Goal: Task Accomplishment & Management: Use online tool/utility

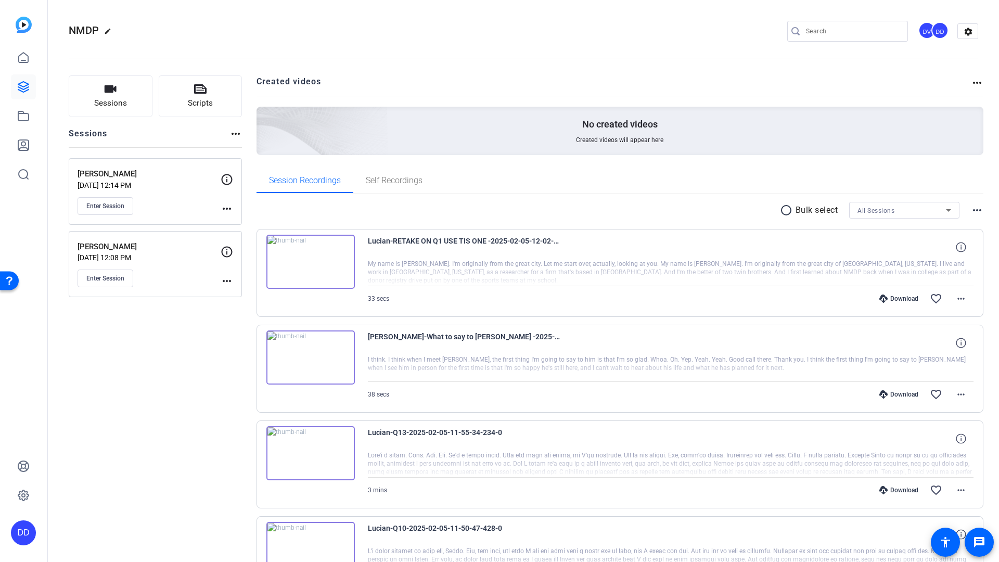
click at [836, 33] on input "Search" at bounding box center [853, 31] width 94 height 12
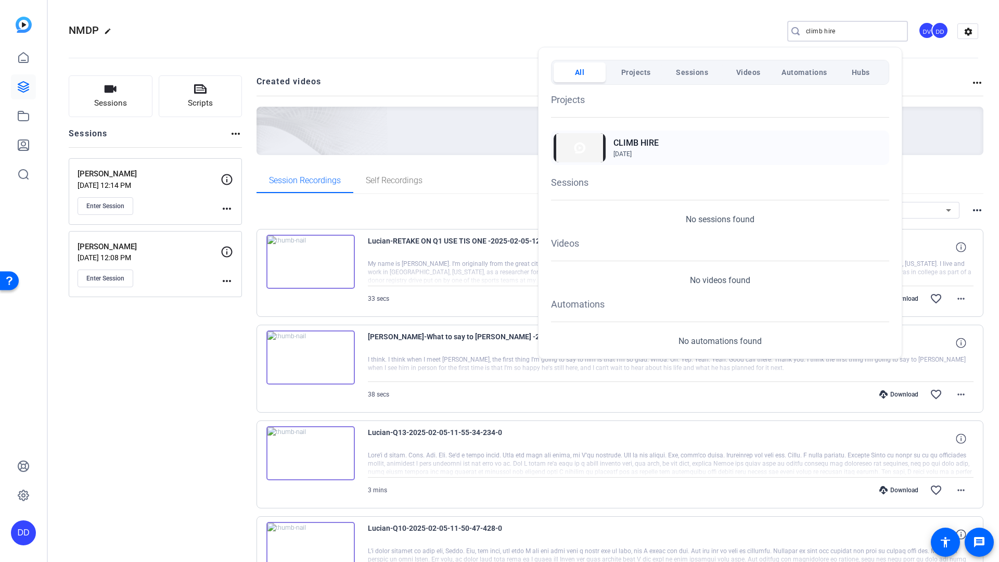
type input "climb hire"
click at [635, 143] on h2 "CLIMB HIRE" at bounding box center [636, 143] width 45 height 12
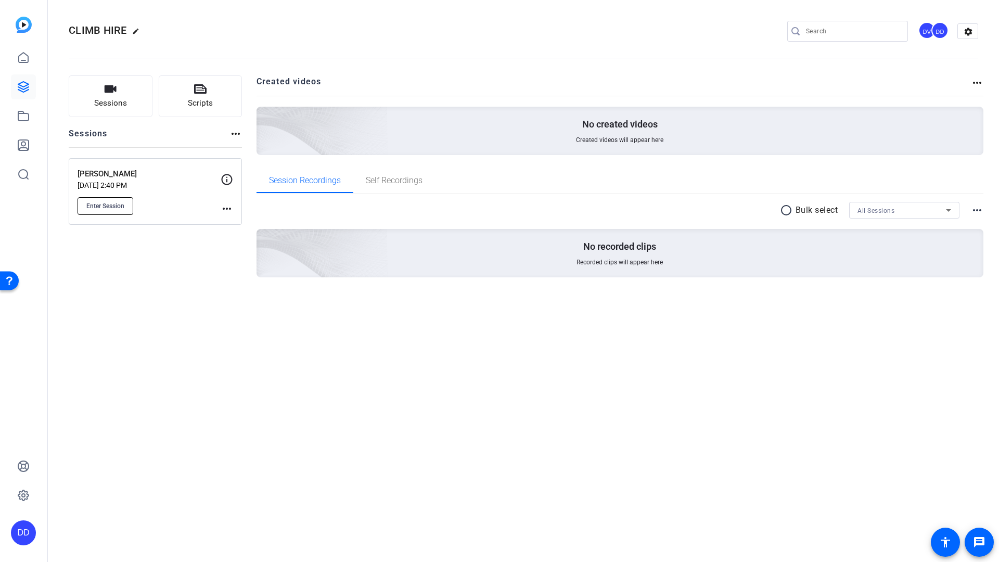
click at [98, 207] on span "Enter Session" at bounding box center [105, 206] width 38 height 8
click at [813, 72] on div "Sessions Scripts Sessions more_horiz Carla Cedano Sep 17, 2025 @ 2:40 PM Enter …" at bounding box center [523, 192] width 951 height 261
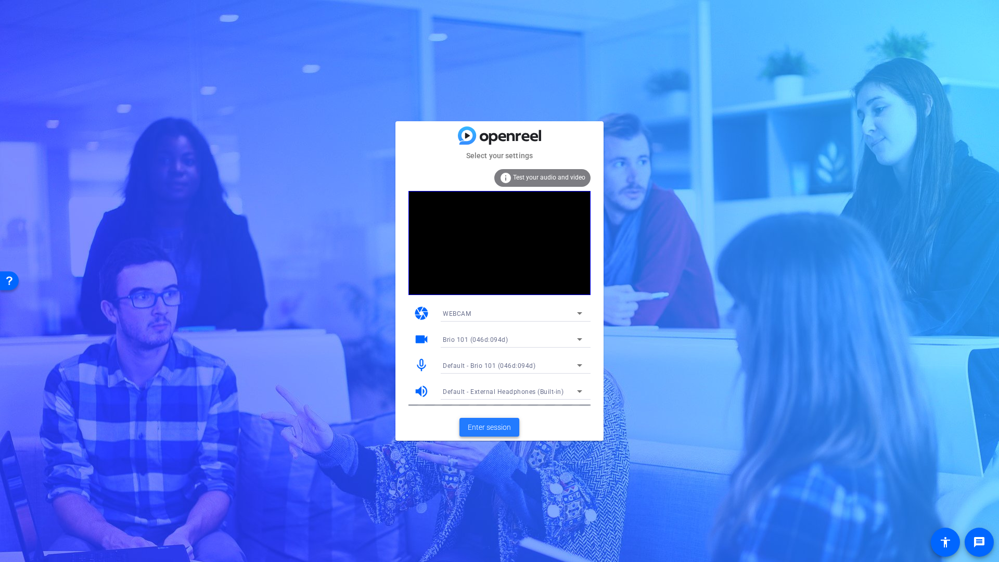
click at [495, 429] on span "Enter session" at bounding box center [489, 427] width 43 height 11
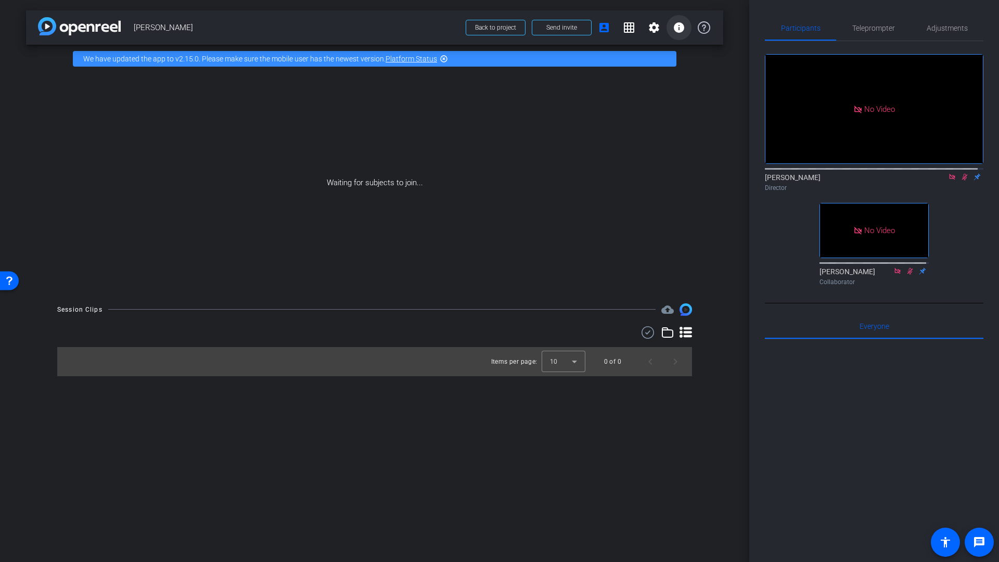
click at [679, 26] on mat-icon "info" at bounding box center [679, 27] width 12 height 12
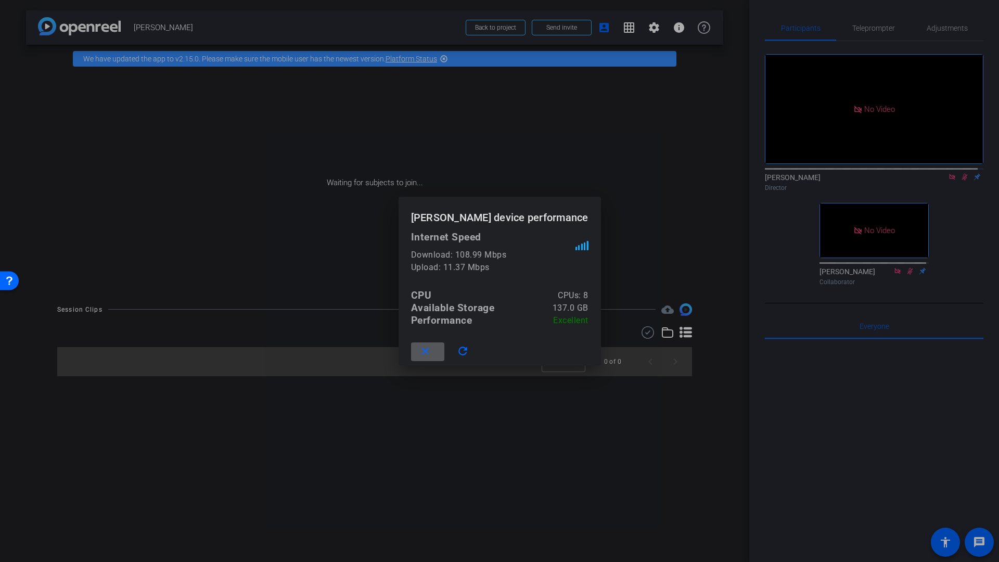
click at [328, 4] on div at bounding box center [499, 281] width 999 height 562
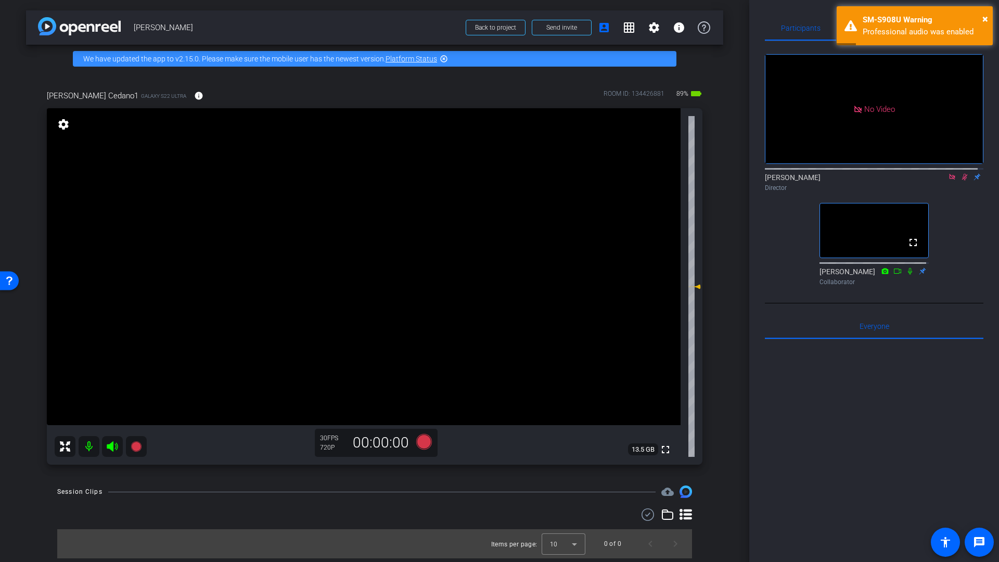
drag, startPoint x: 949, startPoint y: 188, endPoint x: 955, endPoint y: 192, distance: 6.8
click at [949, 181] on icon at bounding box center [952, 176] width 8 height 7
click at [950, 181] on icon at bounding box center [953, 177] width 6 height 7
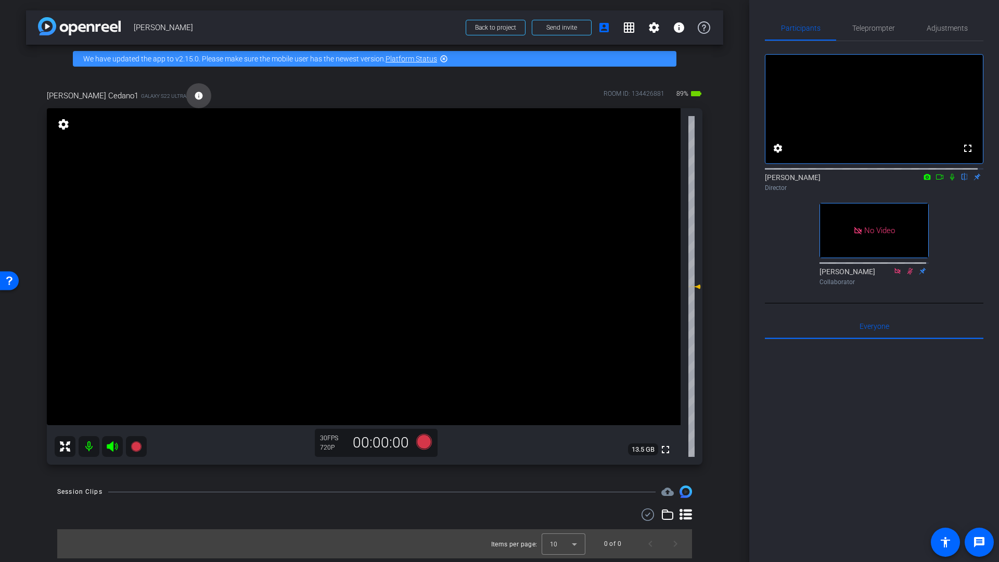
click at [194, 96] on mat-icon "info" at bounding box center [198, 95] width 9 height 9
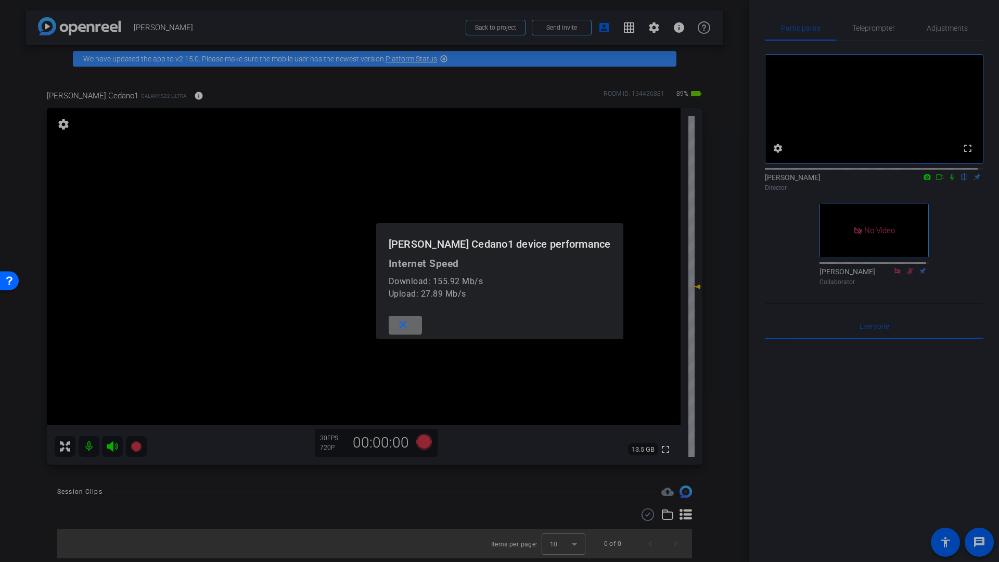
click at [410, 328] on mat-icon "close" at bounding box center [403, 325] width 13 height 13
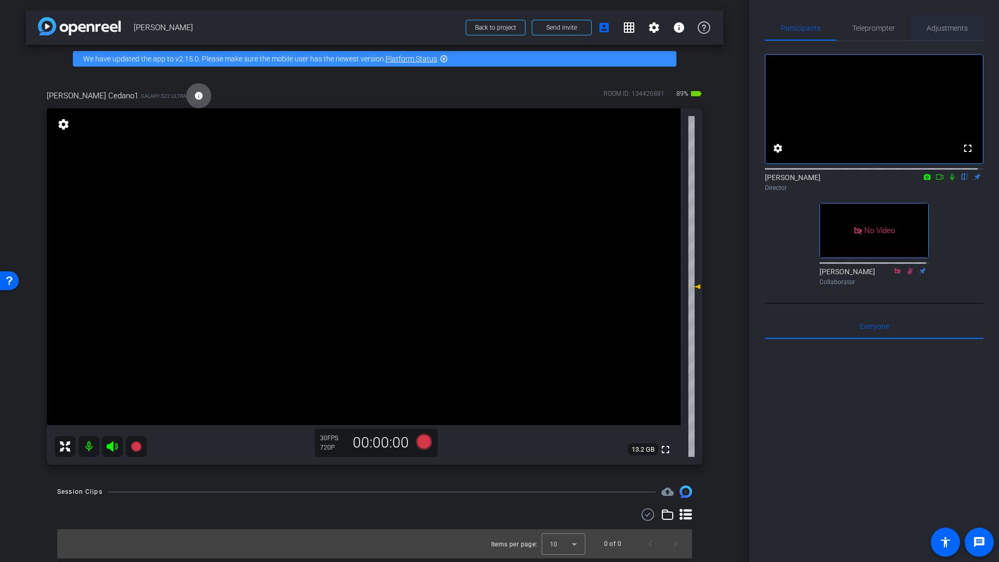
click at [950, 33] on span "Adjustments" at bounding box center [947, 28] width 41 height 25
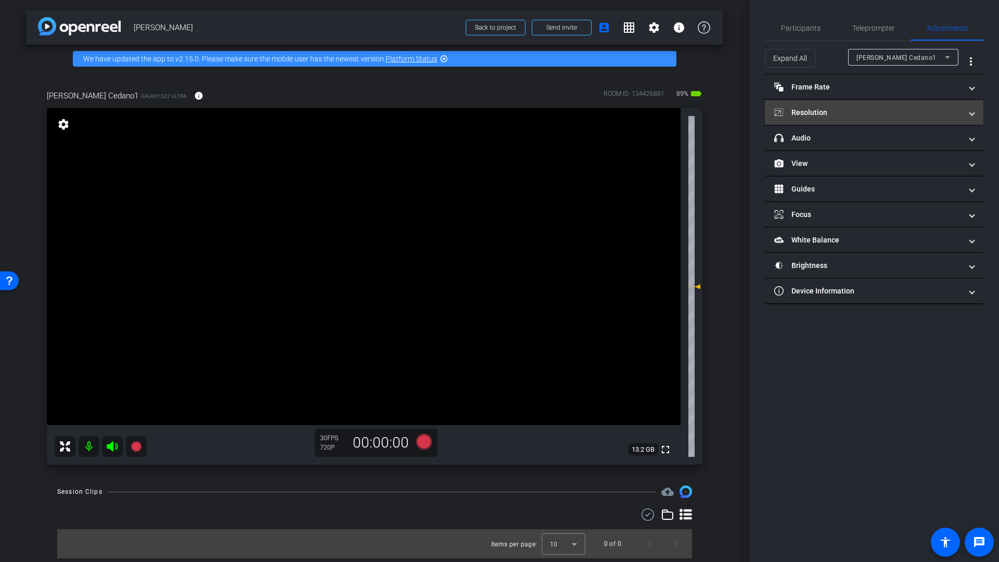
click at [837, 116] on mat-panel-title "Resolution" at bounding box center [867, 112] width 187 height 11
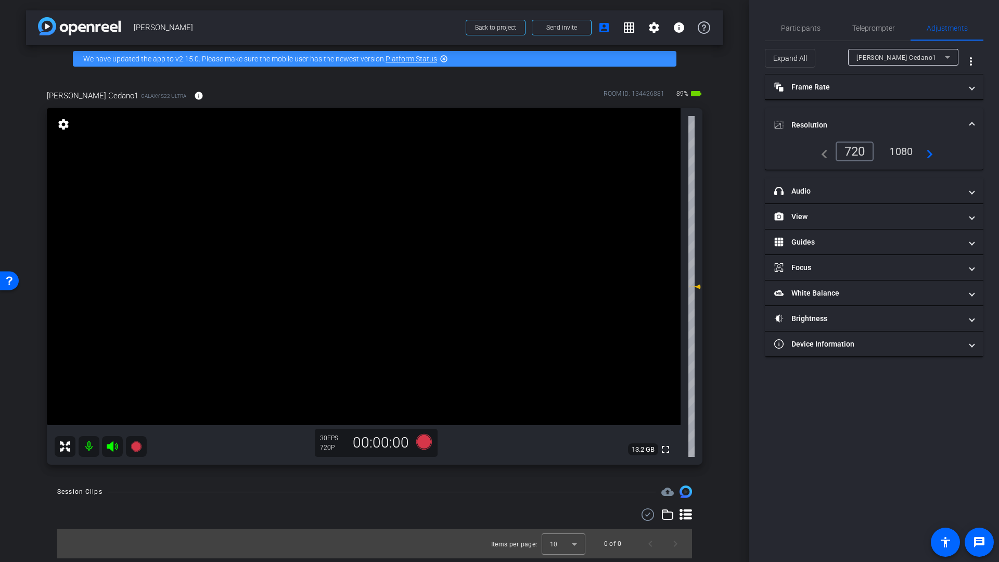
click at [903, 152] on div "1080" at bounding box center [901, 152] width 39 height 18
click at [811, 222] on mat-expansion-panel-header "View" at bounding box center [874, 216] width 219 height 25
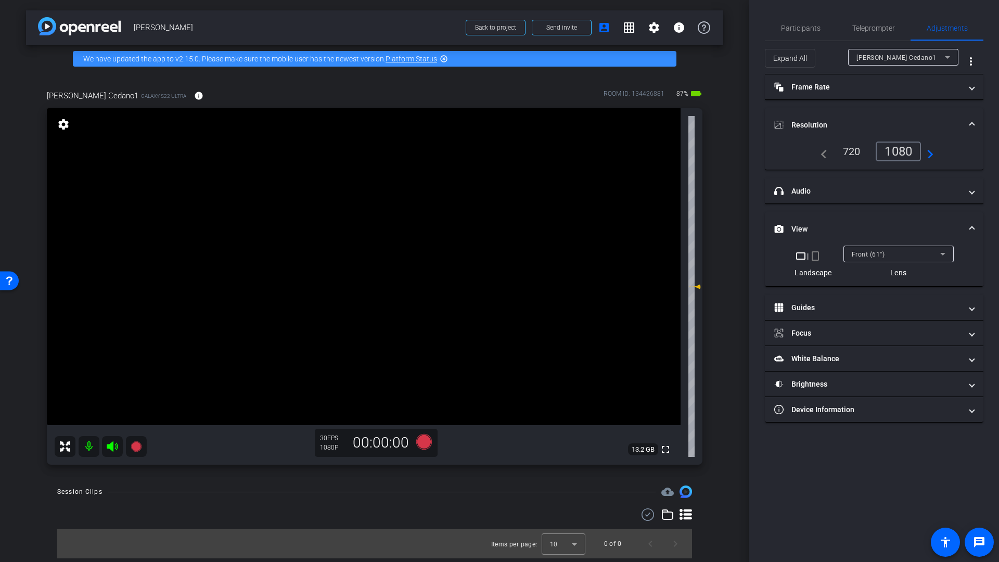
click at [879, 259] on div "Front (61°)" at bounding box center [896, 254] width 88 height 13
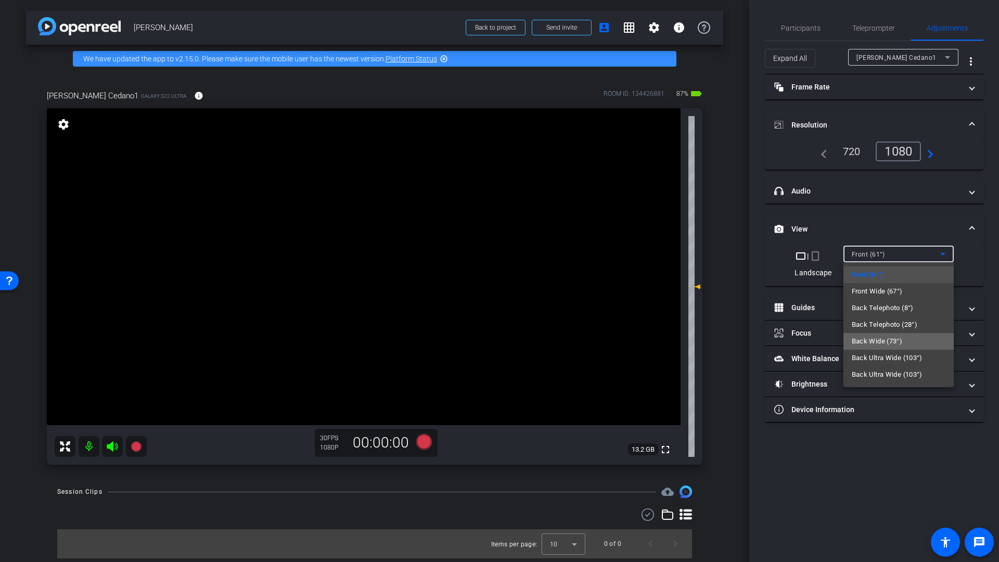
click at [875, 341] on span "Back Wide (73°)" at bounding box center [877, 341] width 51 height 12
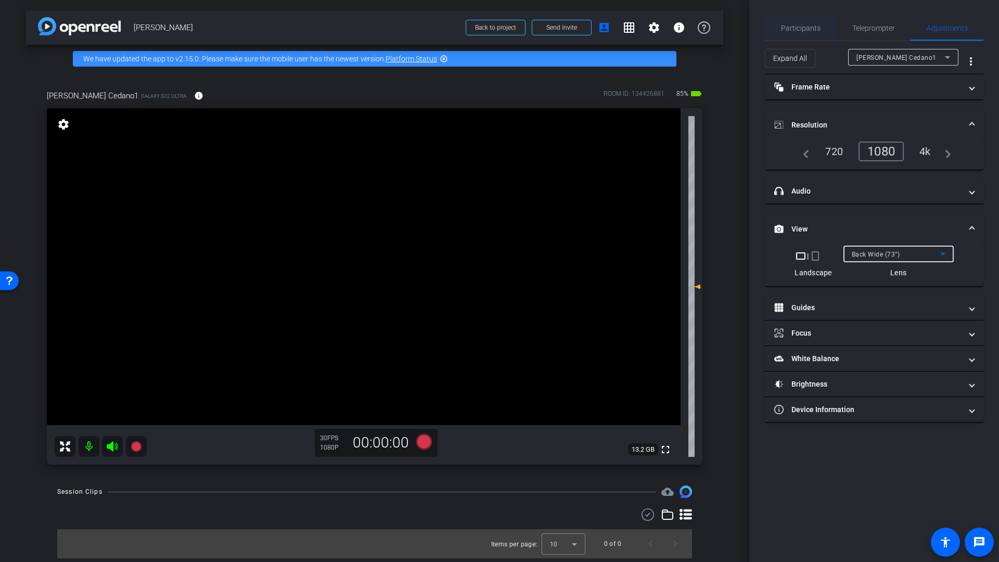
click at [799, 30] on span "Participants" at bounding box center [801, 27] width 40 height 7
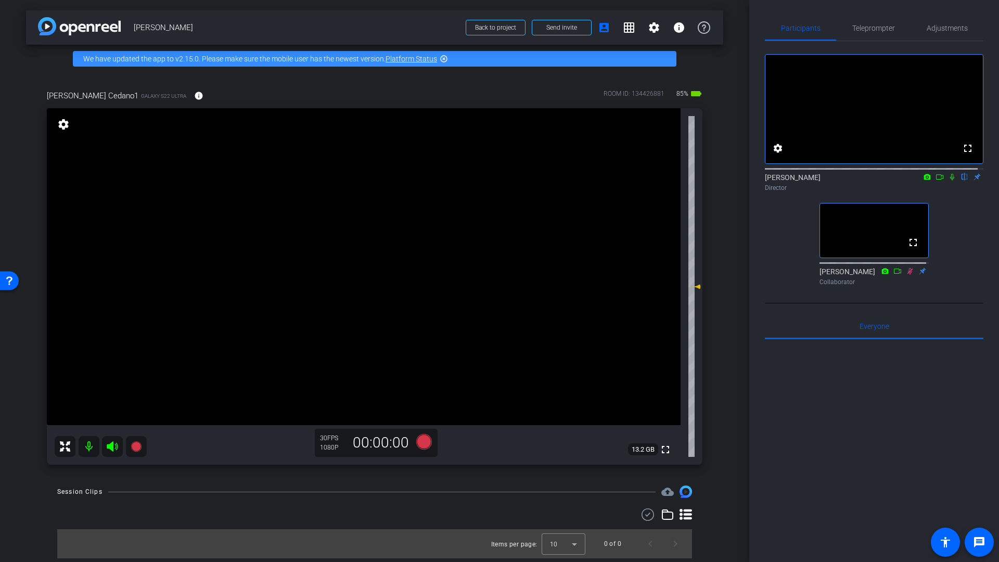
click at [936, 181] on icon at bounding box center [940, 176] width 8 height 7
click at [949, 29] on span "Adjustments" at bounding box center [947, 27] width 41 height 7
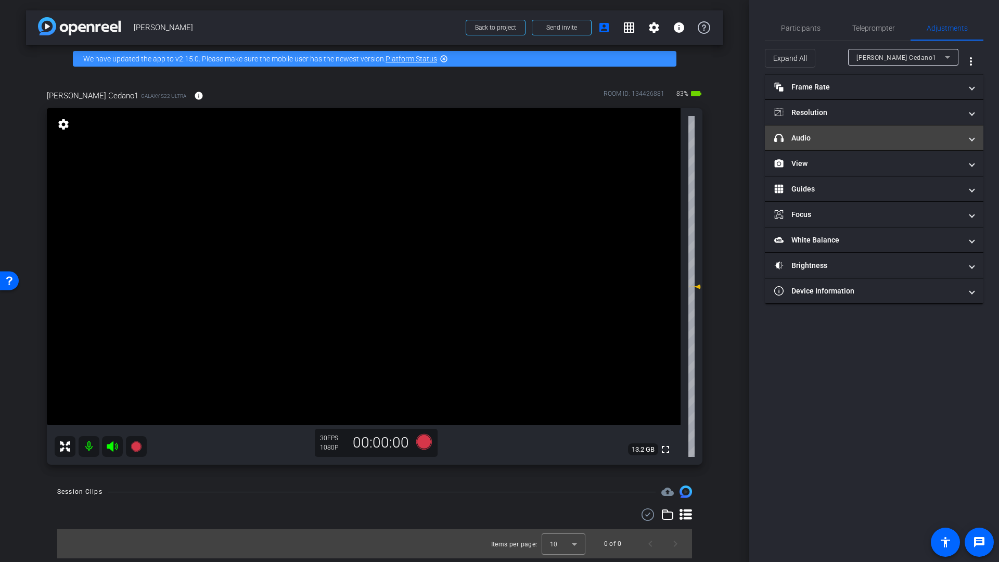
click at [826, 135] on mat-panel-title "headphone icon Audio" at bounding box center [867, 138] width 187 height 11
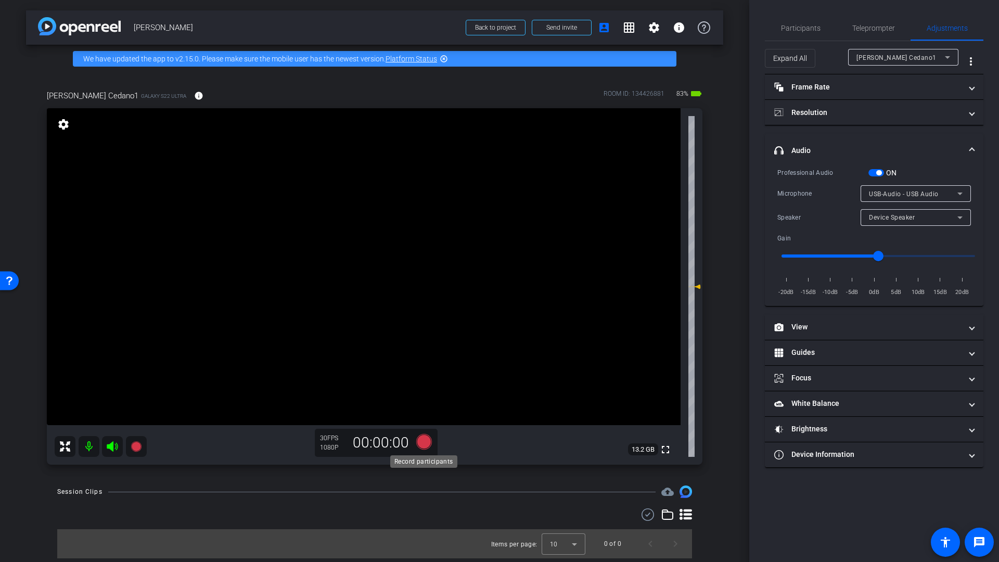
click at [420, 441] on icon at bounding box center [424, 442] width 16 height 16
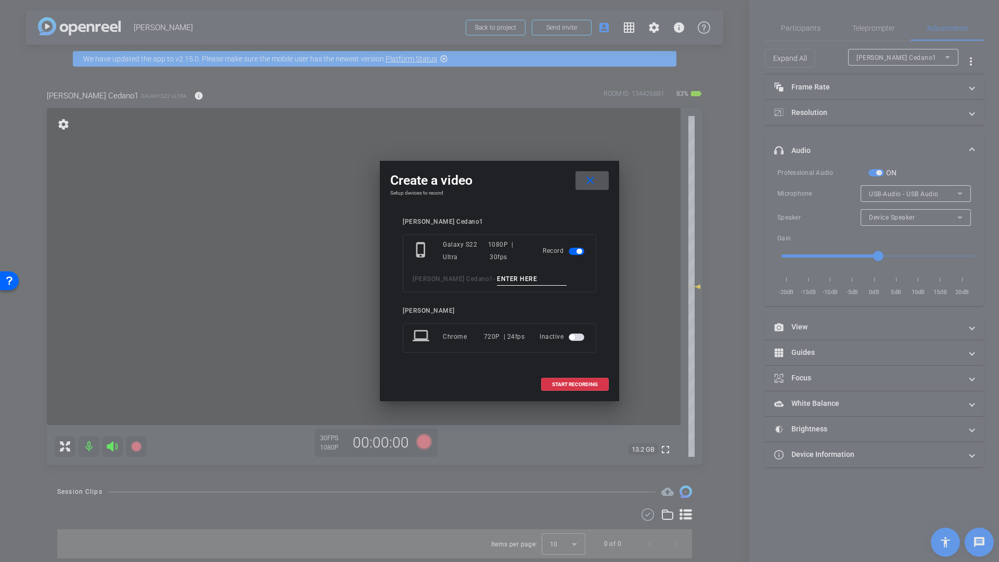
click at [497, 279] on input at bounding box center [532, 279] width 70 height 13
type input "Mic check wired"
click at [570, 385] on span "START RECORDING" at bounding box center [575, 384] width 46 height 5
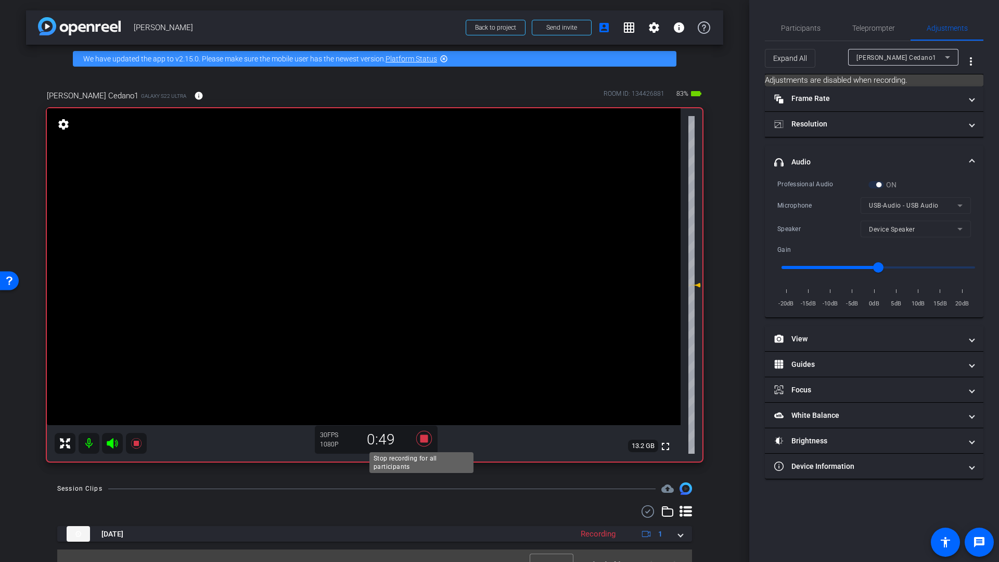
click at [420, 438] on icon at bounding box center [424, 439] width 16 height 16
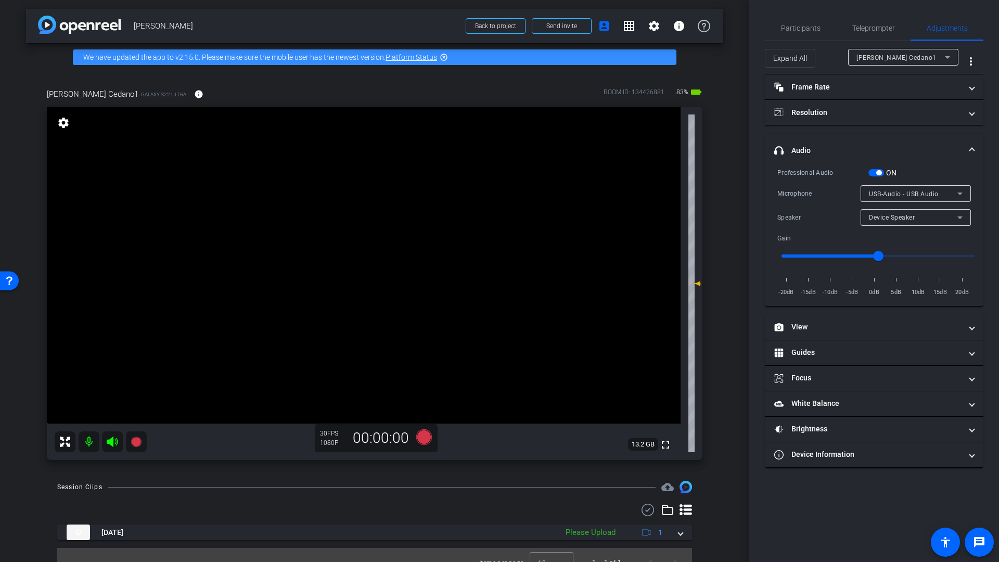
scroll to position [2, 0]
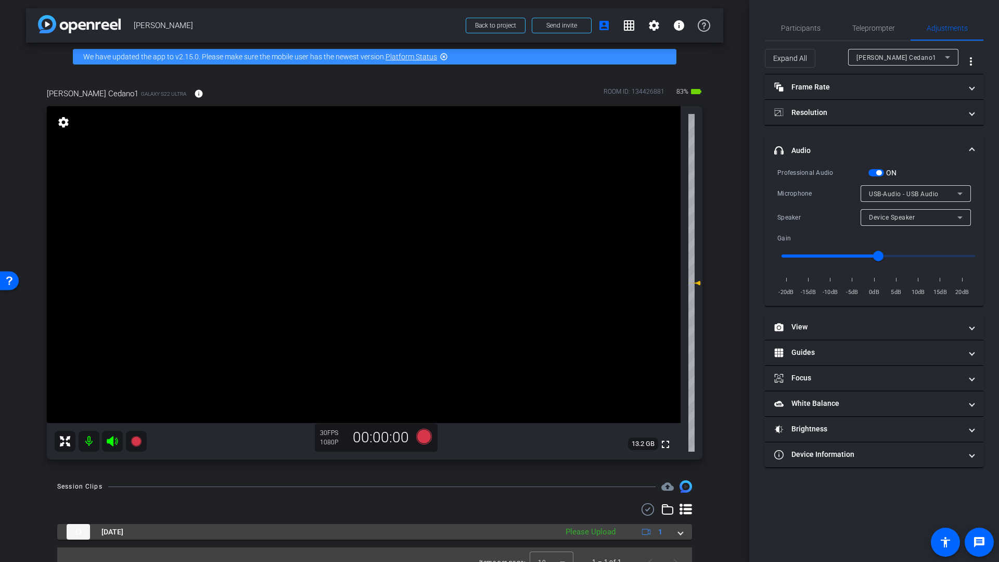
click at [679, 536] on span at bounding box center [681, 532] width 4 height 11
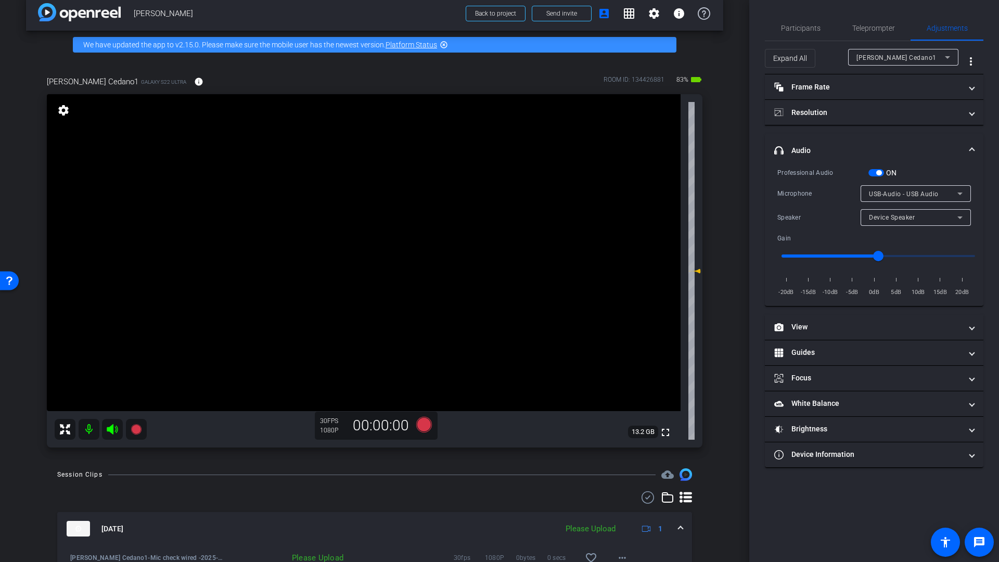
scroll to position [70, 0]
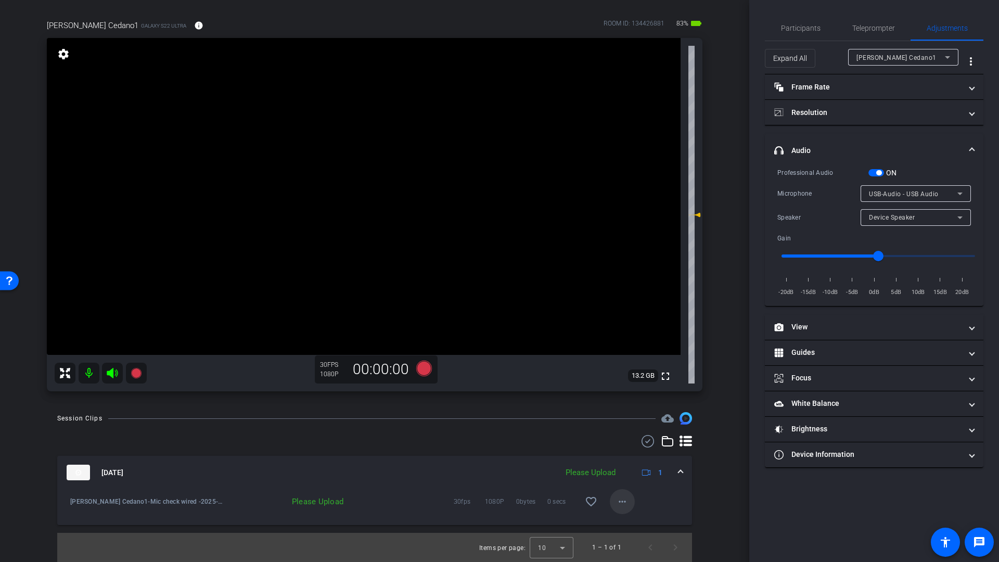
click at [619, 503] on mat-icon "more_horiz" at bounding box center [622, 501] width 12 height 12
click at [624, 526] on span "Upload" at bounding box center [634, 523] width 42 height 12
click at [812, 31] on span "Participants" at bounding box center [801, 27] width 40 height 7
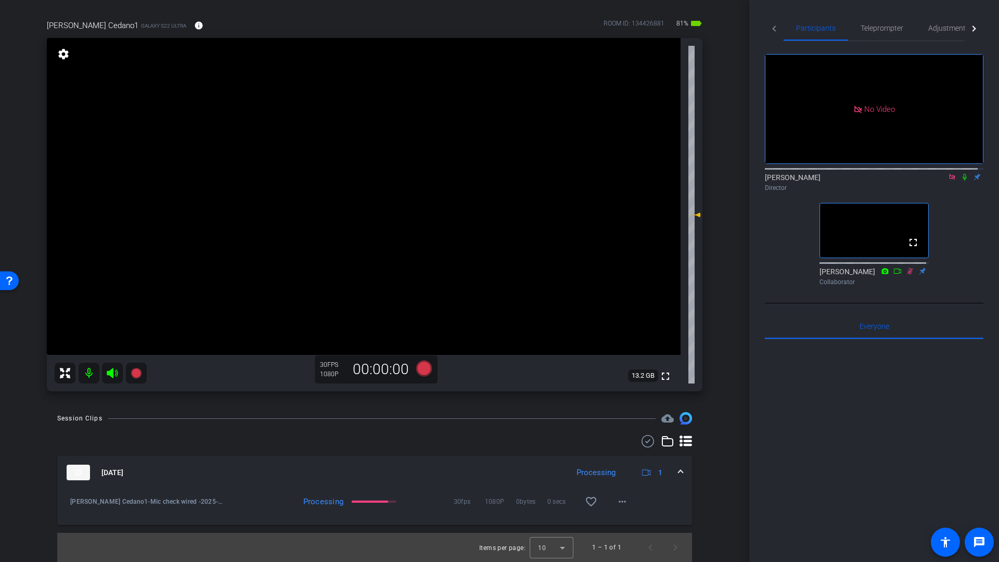
click at [961, 173] on icon at bounding box center [965, 176] width 8 height 7
click at [105, 377] on mat-icon at bounding box center [112, 373] width 21 height 21
drag, startPoint x: 87, startPoint y: 376, endPoint x: 99, endPoint y: 374, distance: 12.1
click at [87, 376] on mat-icon at bounding box center [89, 373] width 21 height 21
click at [70, 502] on mat-icon "play_circle_outline" at bounding box center [70, 502] width 10 height 10
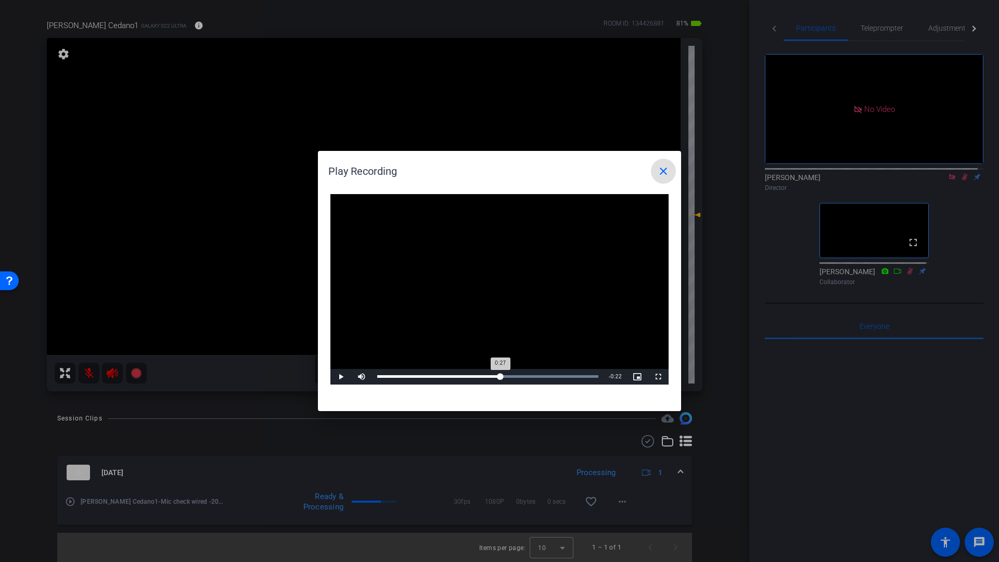
drag, startPoint x: 484, startPoint y: 379, endPoint x: 501, endPoint y: 377, distance: 16.7
click at [501, 377] on div "0:27" at bounding box center [438, 376] width 123 height 3
click at [342, 377] on span "Video Player" at bounding box center [340, 377] width 21 height 0
click at [669, 168] on mat-icon "close" at bounding box center [663, 171] width 12 height 12
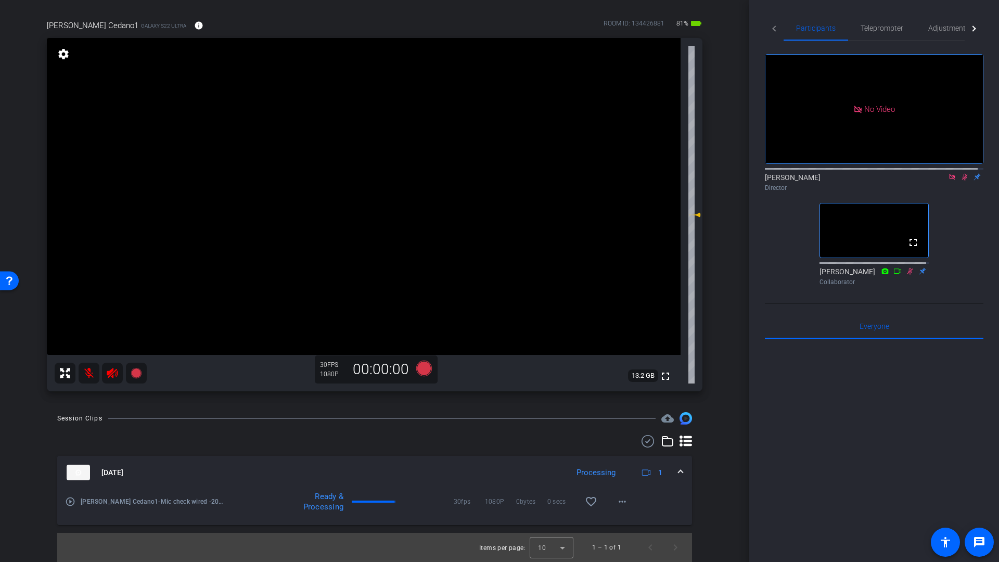
click at [962, 174] on icon at bounding box center [965, 177] width 6 height 7
click at [85, 371] on mat-icon at bounding box center [89, 373] width 21 height 21
click at [117, 376] on icon at bounding box center [112, 373] width 11 height 10
click at [113, 375] on icon at bounding box center [112, 373] width 11 height 10
click at [114, 377] on icon at bounding box center [112, 373] width 12 height 12
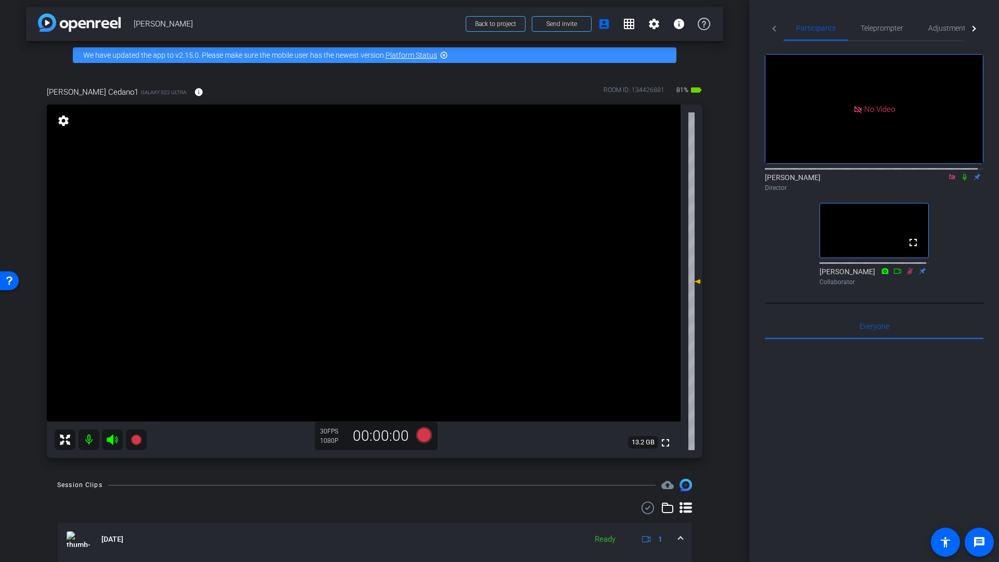
scroll to position [4, 0]
click at [426, 435] on icon at bounding box center [424, 435] width 16 height 16
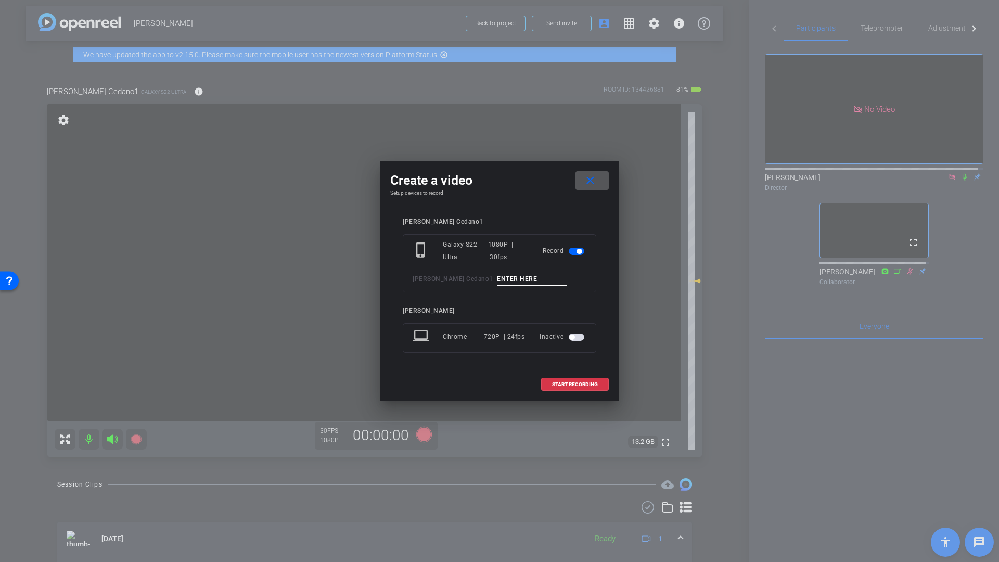
click at [497, 281] on input at bounding box center [532, 279] width 70 height 13
click at [508, 276] on input "Mic check 2 no celing fan" at bounding box center [532, 279] width 70 height 13
type input "Mic check 2 no ceiling fan"
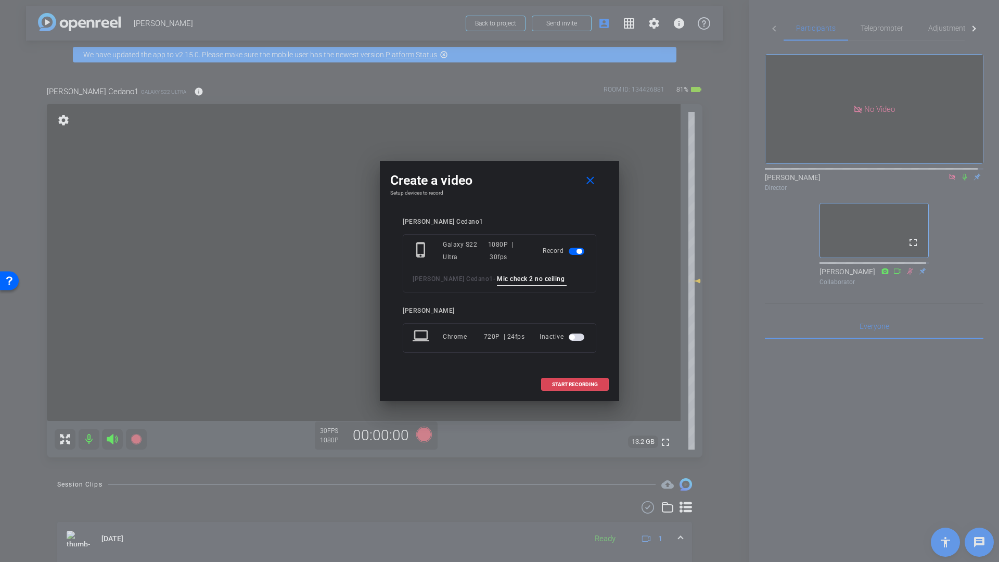
click at [570, 385] on span "START RECORDING" at bounding box center [575, 384] width 46 height 5
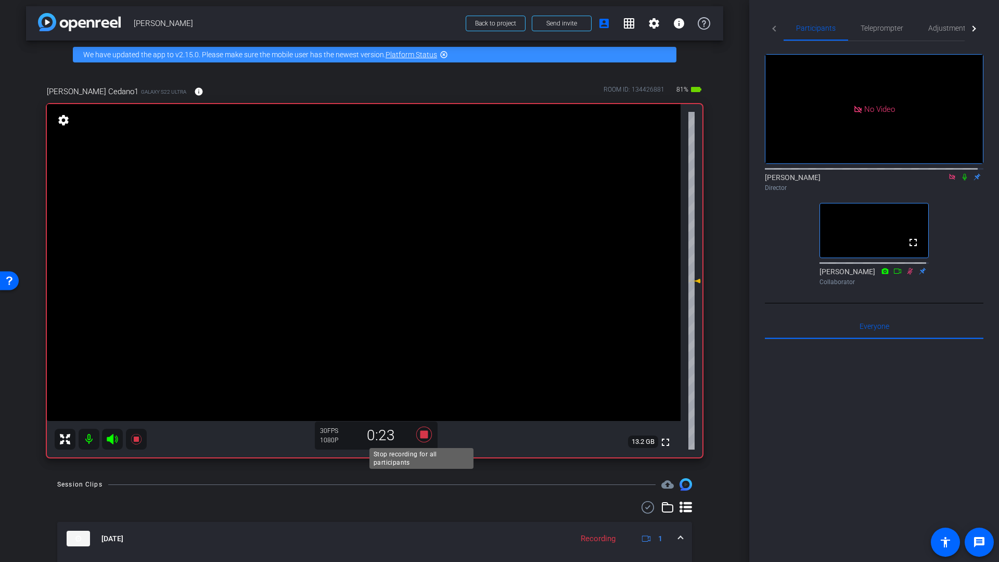
click at [421, 436] on icon at bounding box center [424, 435] width 16 height 16
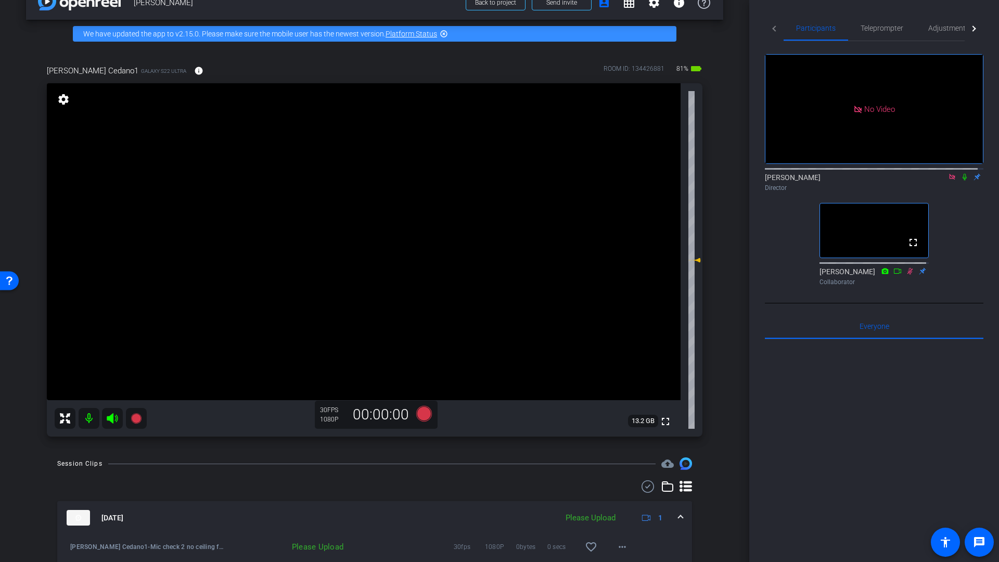
scroll to position [94, 0]
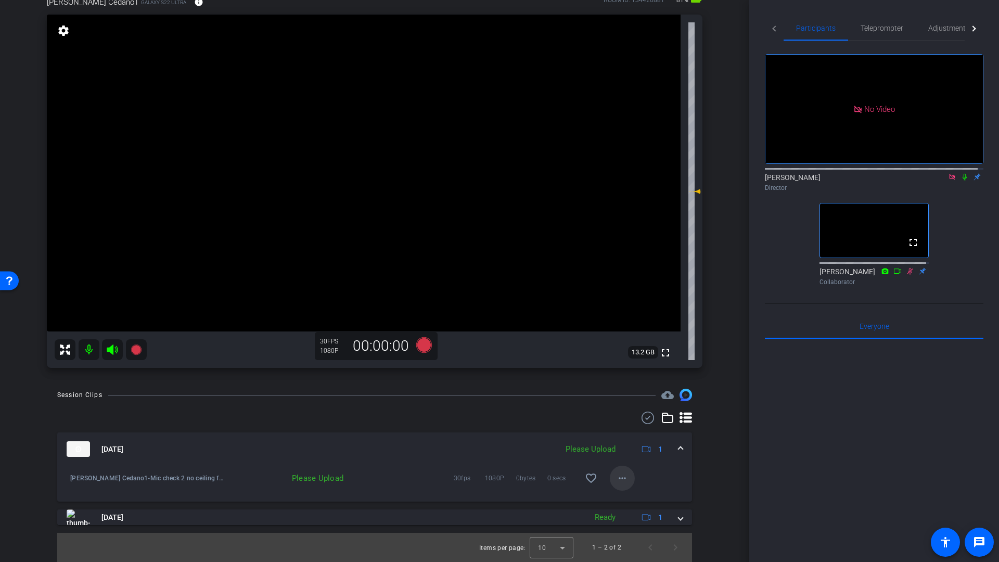
click at [619, 480] on mat-icon "more_horiz" at bounding box center [622, 478] width 12 height 12
click at [625, 500] on span "Upload" at bounding box center [634, 500] width 42 height 12
click at [90, 353] on mat-icon at bounding box center [89, 349] width 21 height 21
click at [111, 352] on icon at bounding box center [112, 350] width 11 height 10
drag, startPoint x: 961, startPoint y: 146, endPoint x: 911, endPoint y: 214, distance: 84.1
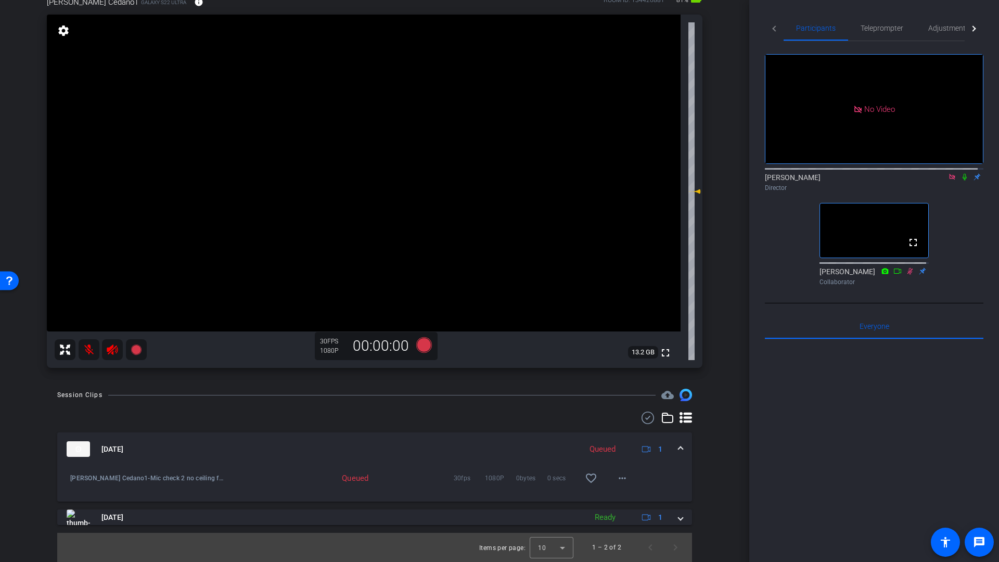
click at [961, 173] on icon at bounding box center [965, 176] width 8 height 7
click at [70, 479] on mat-icon "play_circle_outline" at bounding box center [70, 478] width 10 height 10
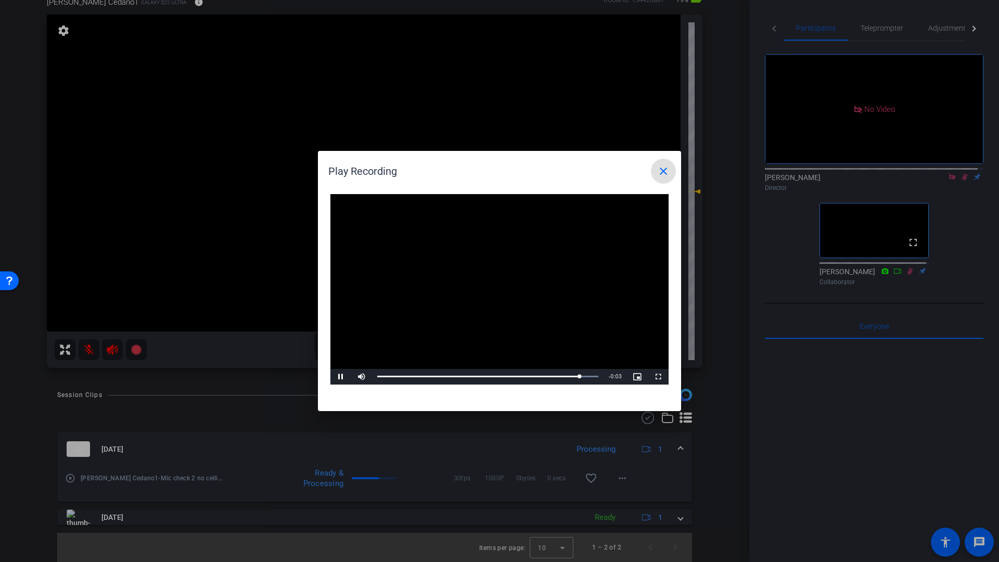
click at [665, 172] on mat-icon "close" at bounding box center [663, 171] width 12 height 12
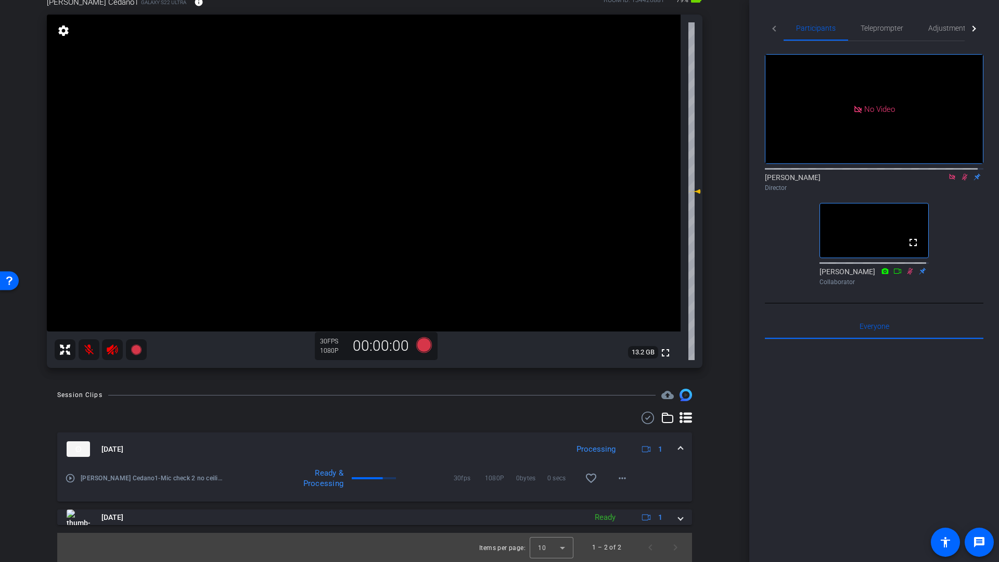
click at [964, 172] on mat-icon at bounding box center [965, 176] width 12 height 9
click at [93, 349] on mat-icon at bounding box center [89, 349] width 21 height 21
click at [108, 351] on icon at bounding box center [112, 350] width 11 height 10
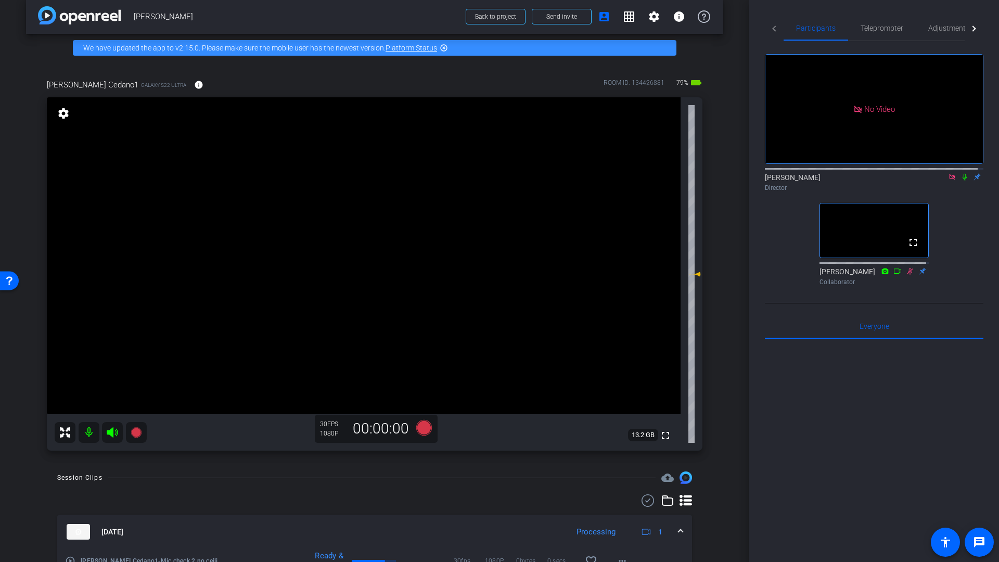
scroll to position [0, 0]
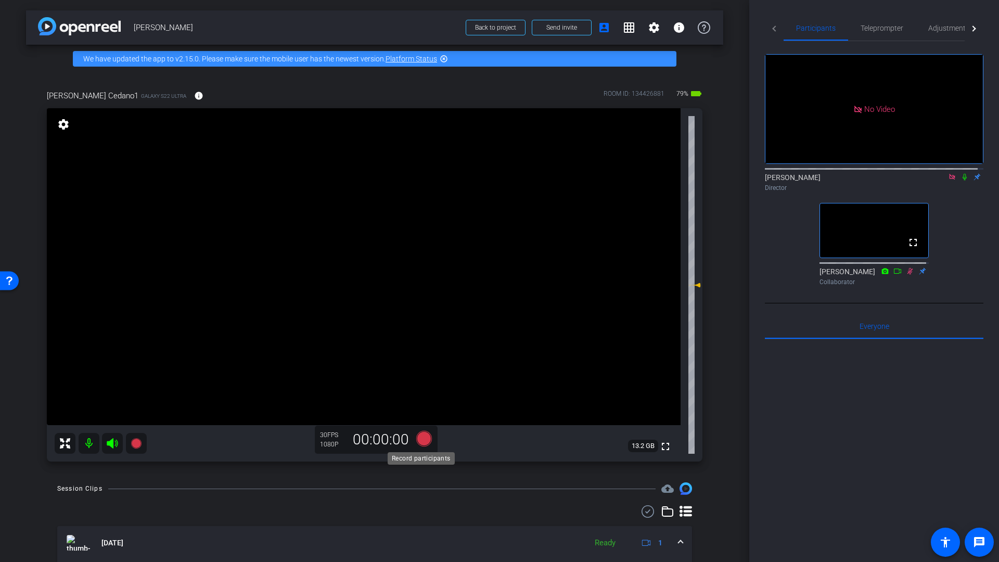
click at [423, 441] on icon at bounding box center [424, 439] width 16 height 16
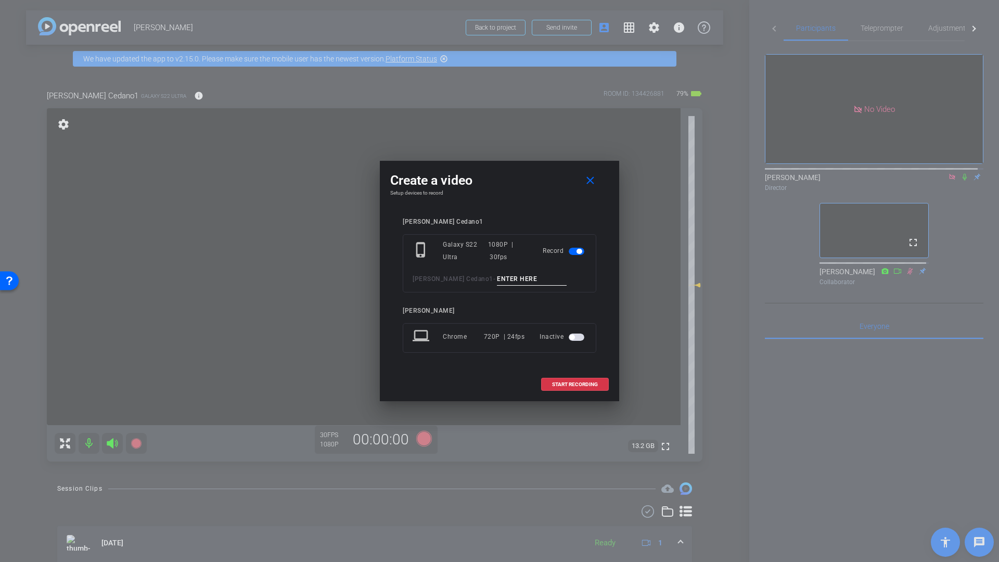
click at [497, 277] on input at bounding box center [532, 279] width 70 height 13
type input "Smile"
click at [576, 387] on span at bounding box center [575, 384] width 67 height 25
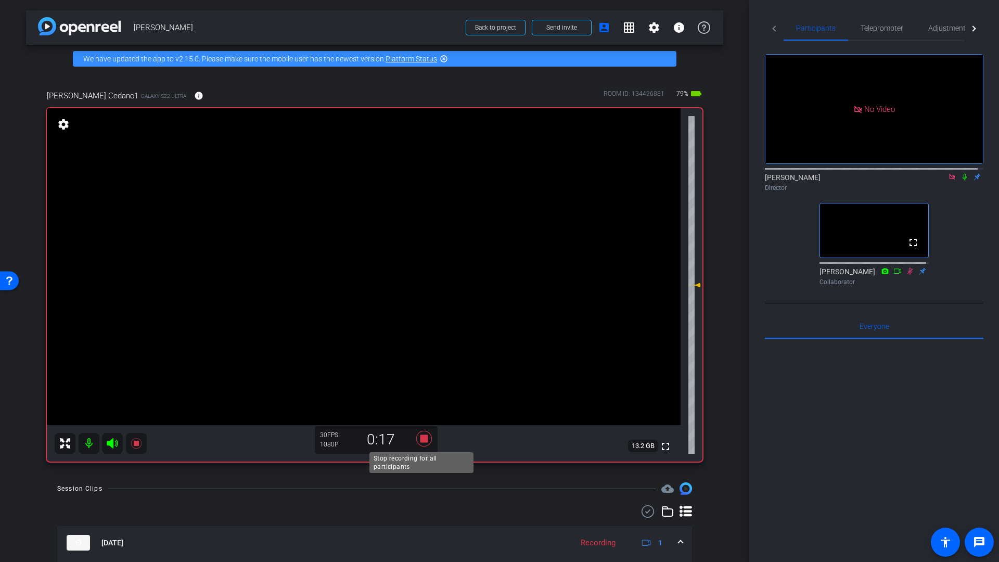
click at [422, 440] on icon at bounding box center [424, 439] width 16 height 16
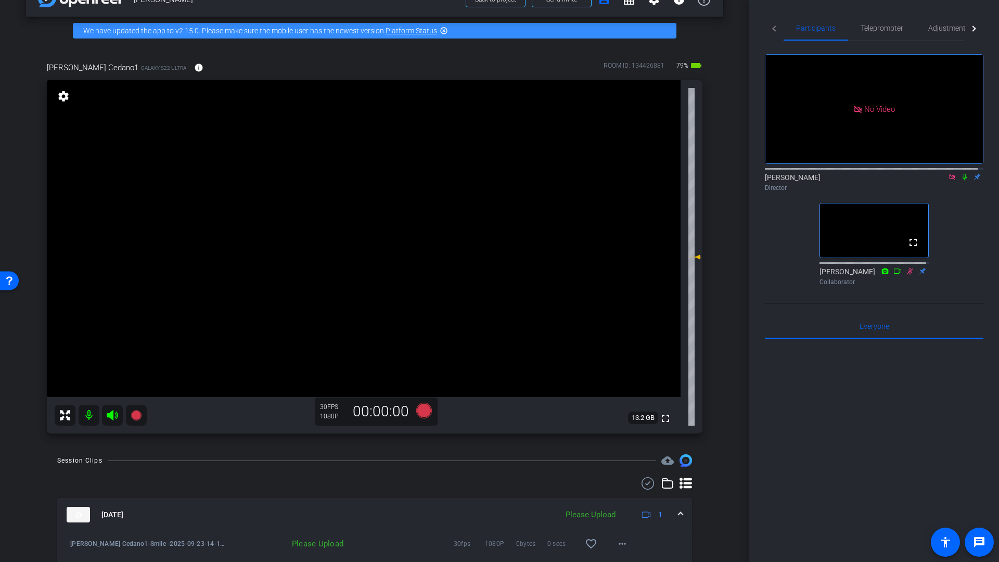
scroll to position [117, 0]
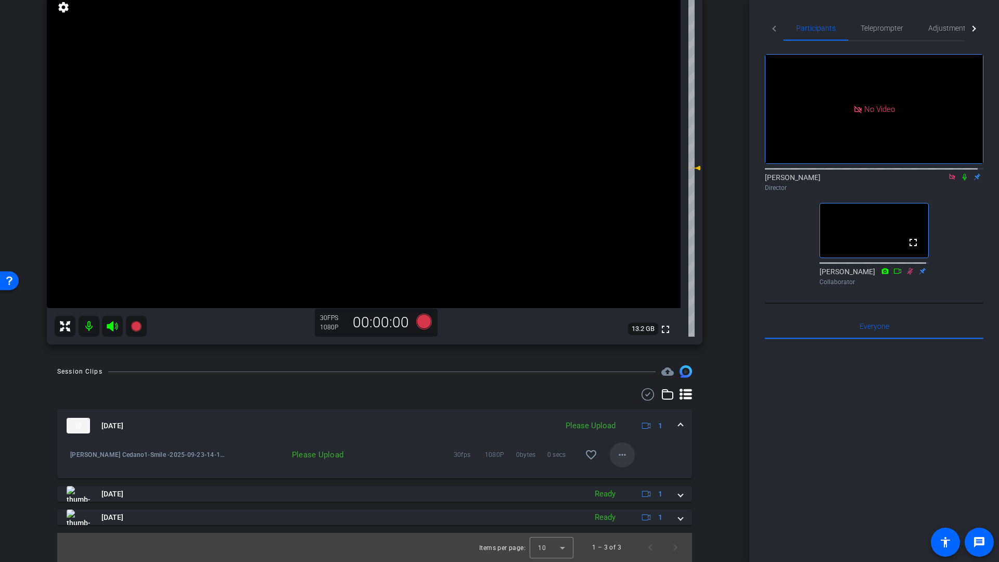
click at [619, 459] on mat-icon "more_horiz" at bounding box center [622, 455] width 12 height 12
click at [622, 475] on span "Upload" at bounding box center [634, 476] width 42 height 12
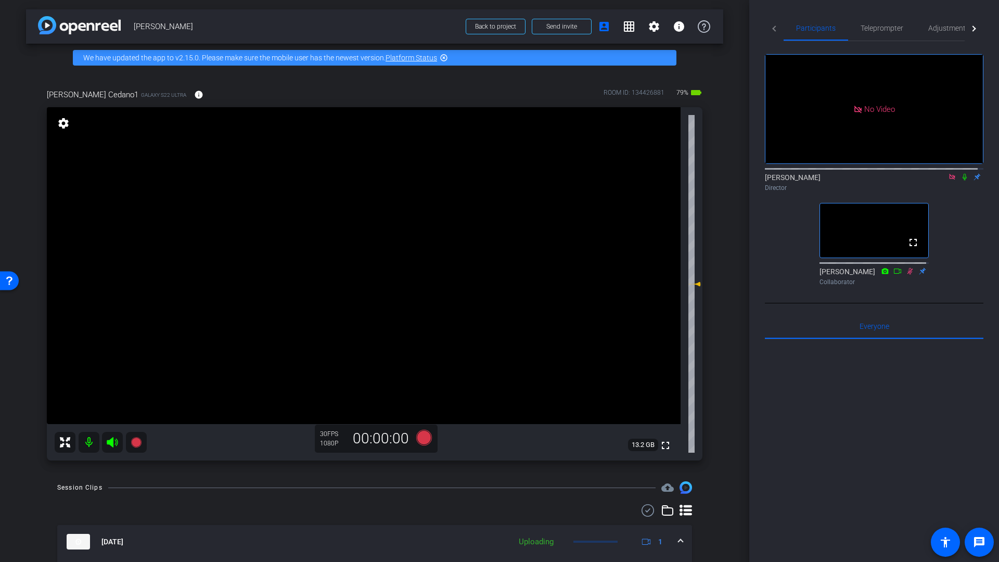
scroll to position [0, 0]
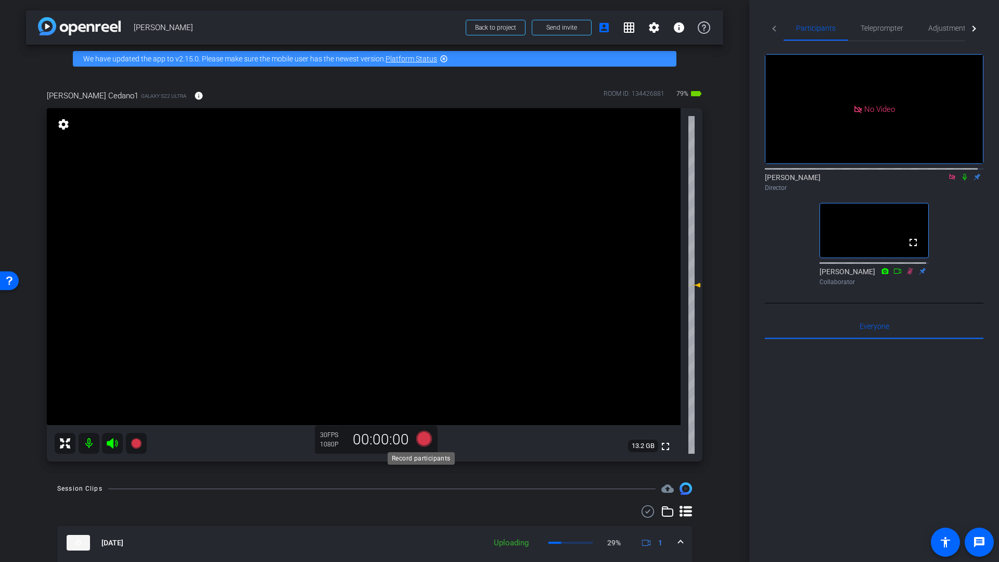
click at [417, 440] on icon at bounding box center [424, 439] width 16 height 16
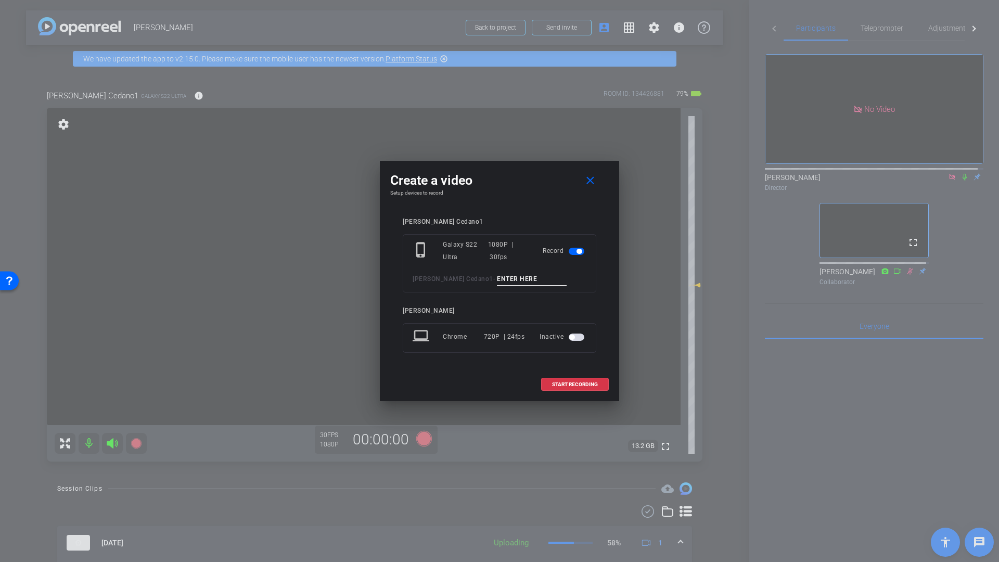
click at [497, 276] on input at bounding box center [532, 279] width 70 height 13
type input "Q1"
click at [571, 384] on span "START RECORDING" at bounding box center [575, 384] width 46 height 5
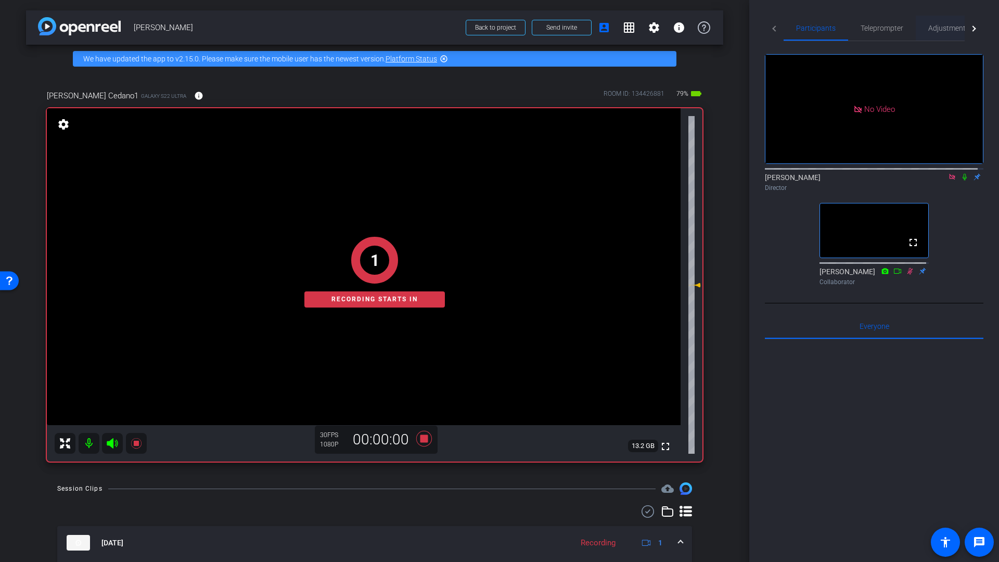
click at [942, 27] on span "Adjustments" at bounding box center [948, 27] width 41 height 7
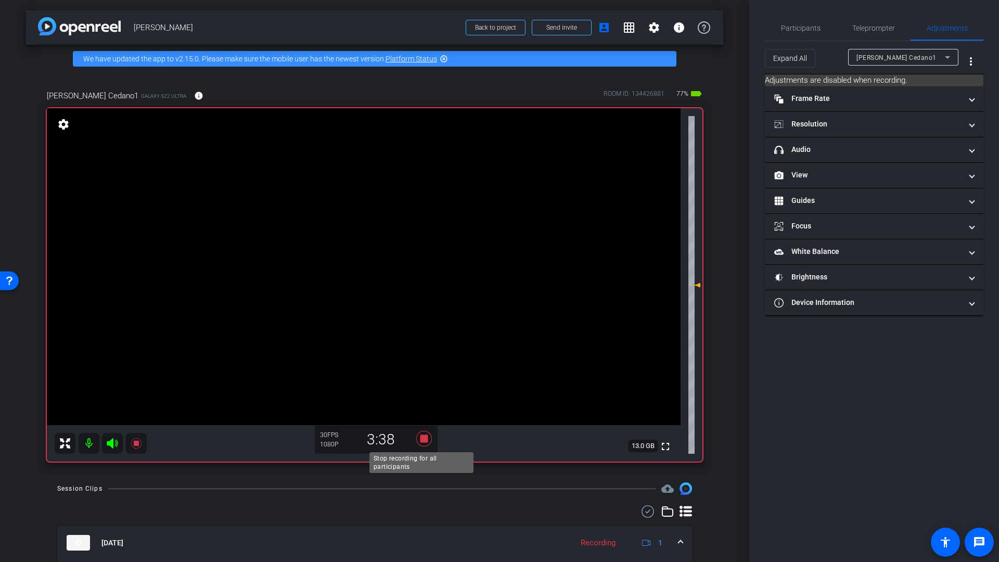
click at [428, 441] on icon at bounding box center [424, 438] width 25 height 19
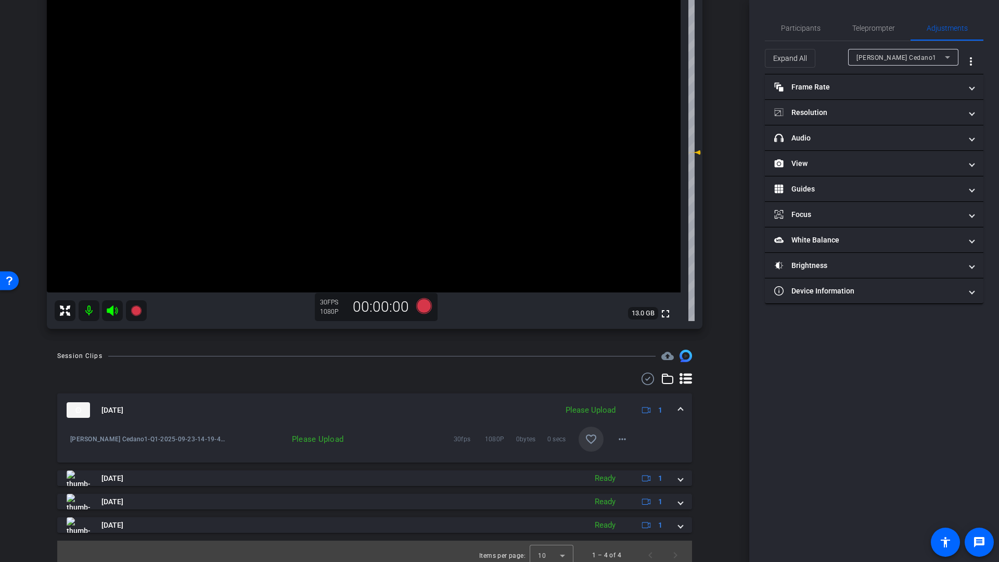
scroll to position [120, 0]
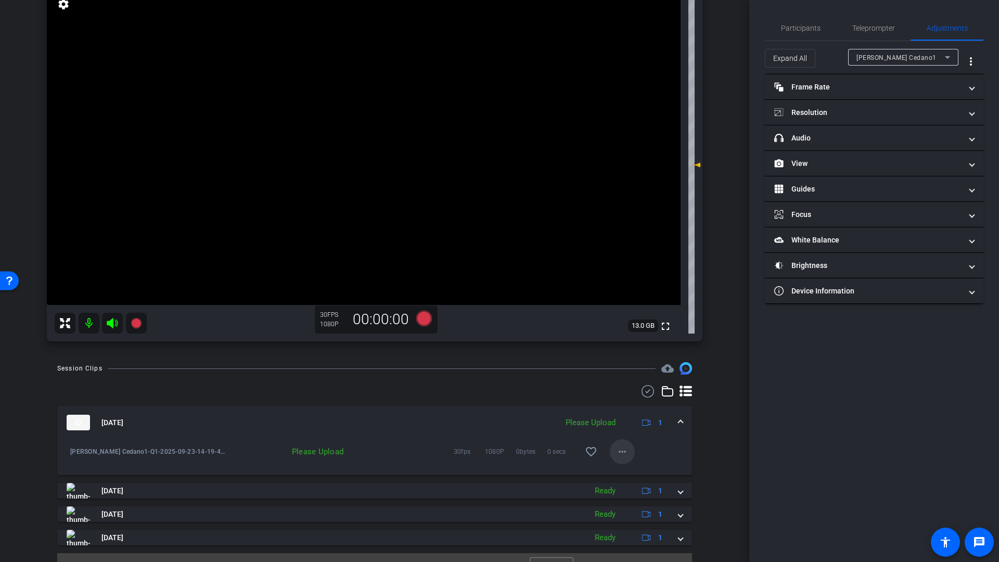
click at [618, 455] on mat-icon "more_horiz" at bounding box center [622, 452] width 12 height 12
click at [619, 474] on span "Upload" at bounding box center [634, 473] width 42 height 12
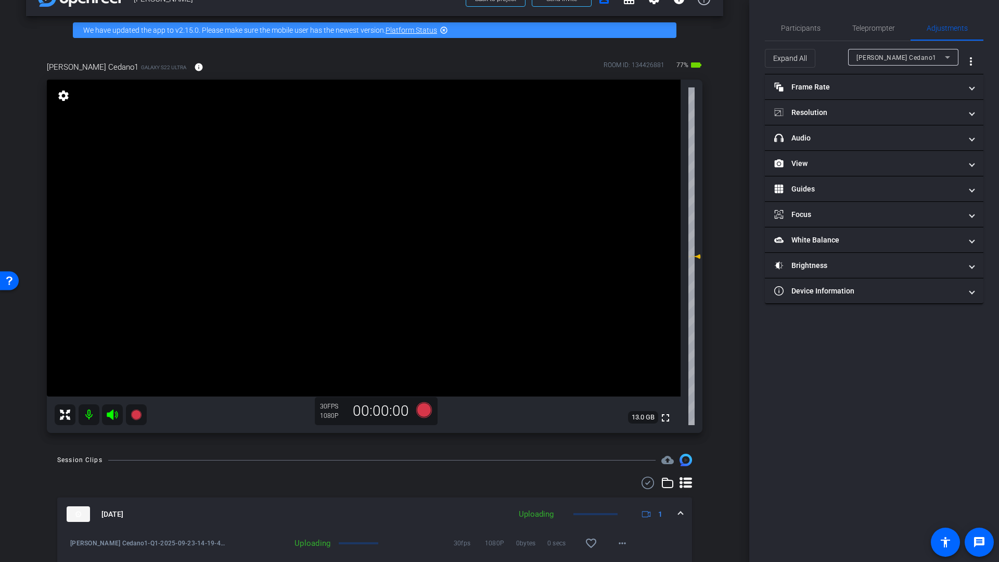
scroll to position [0, 0]
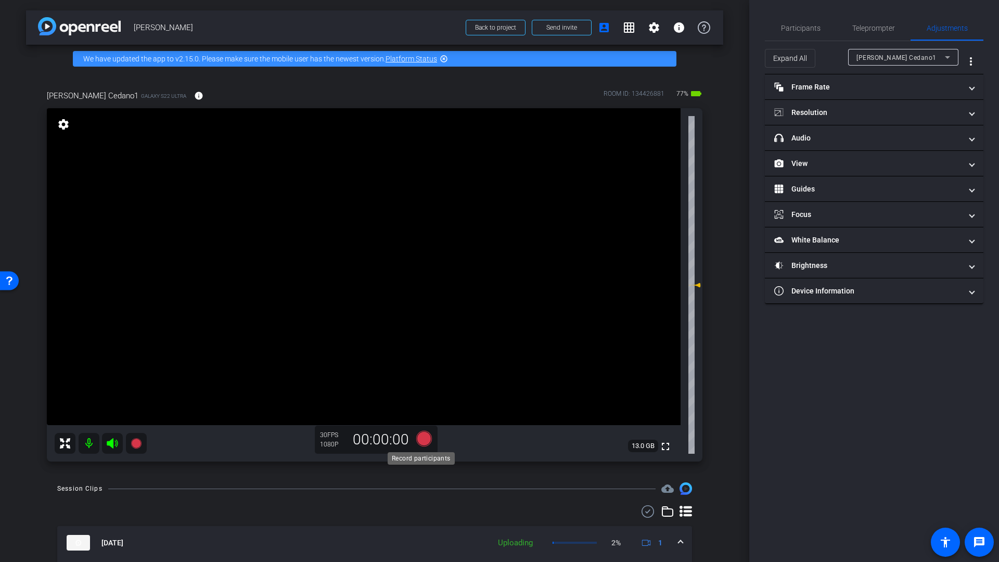
click at [426, 437] on icon at bounding box center [424, 439] width 16 height 16
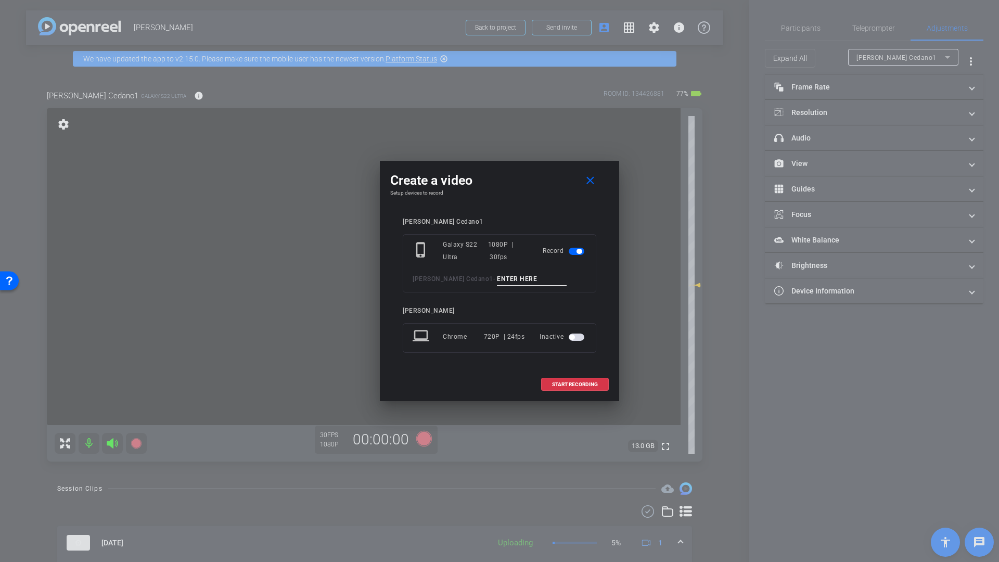
click at [497, 279] on input at bounding box center [532, 279] width 70 height 13
type input "Q2"
click at [578, 386] on span "START RECORDING" at bounding box center [575, 384] width 46 height 5
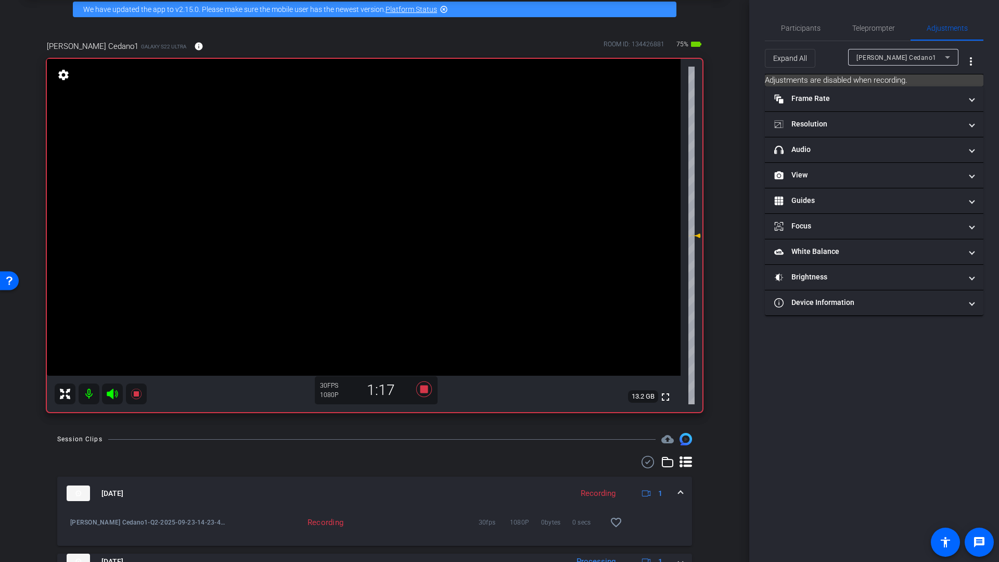
scroll to position [47, 0]
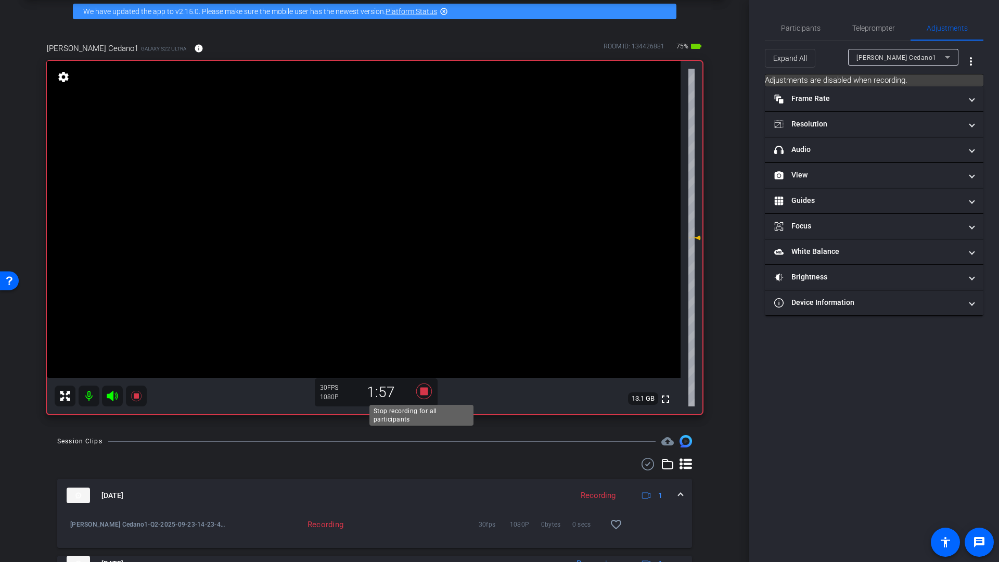
click at [424, 395] on icon at bounding box center [424, 392] width 16 height 16
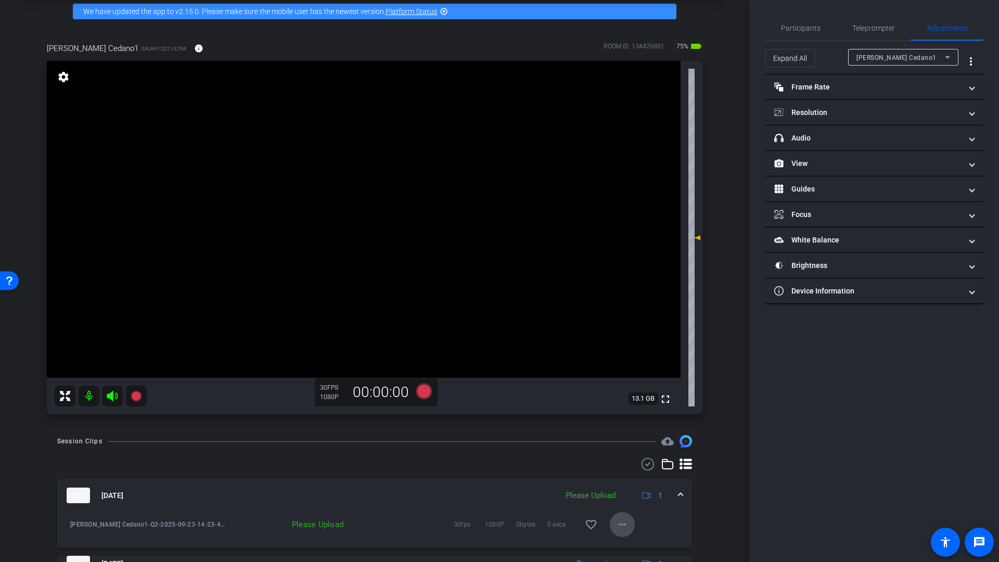
click at [617, 526] on mat-icon "more_horiz" at bounding box center [622, 524] width 12 height 12
click at [628, 477] on span "Upload" at bounding box center [634, 477] width 42 height 12
click at [423, 393] on icon at bounding box center [424, 392] width 16 height 16
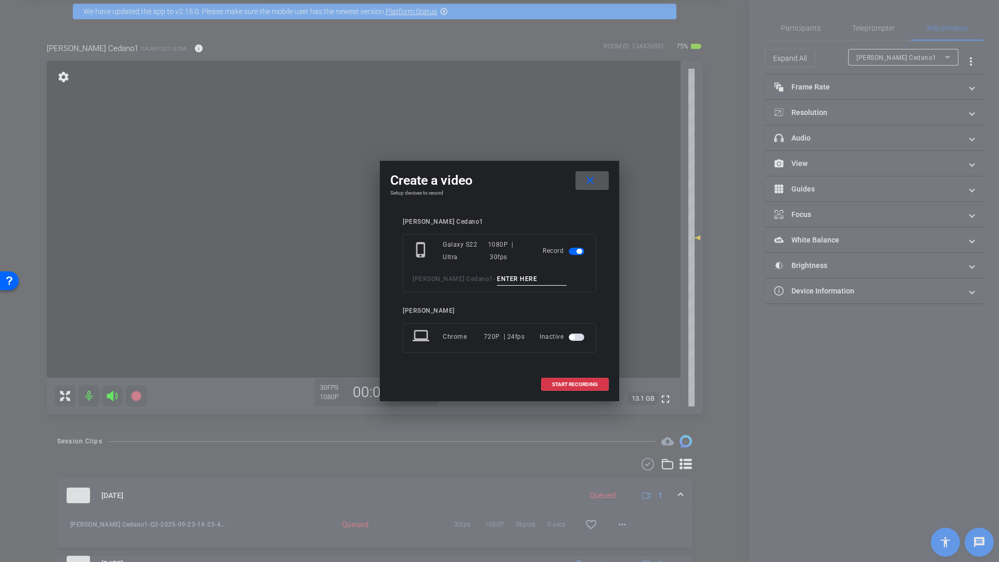
click at [497, 278] on input at bounding box center [532, 279] width 70 height 13
type input "Q3"
drag, startPoint x: 573, startPoint y: 381, endPoint x: 577, endPoint y: 387, distance: 6.8
click at [573, 382] on span "START RECORDING" at bounding box center [575, 384] width 46 height 5
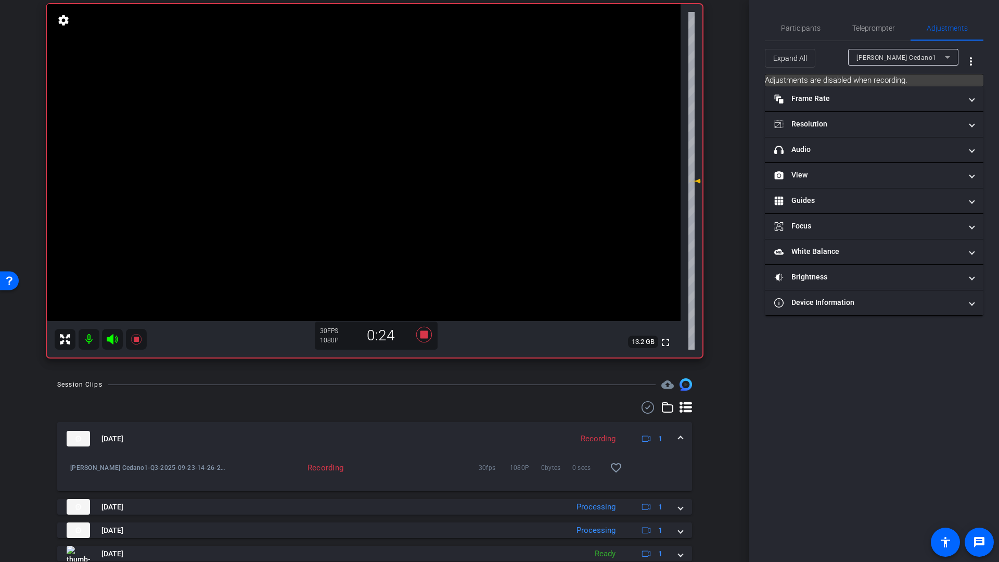
scroll to position [101, 0]
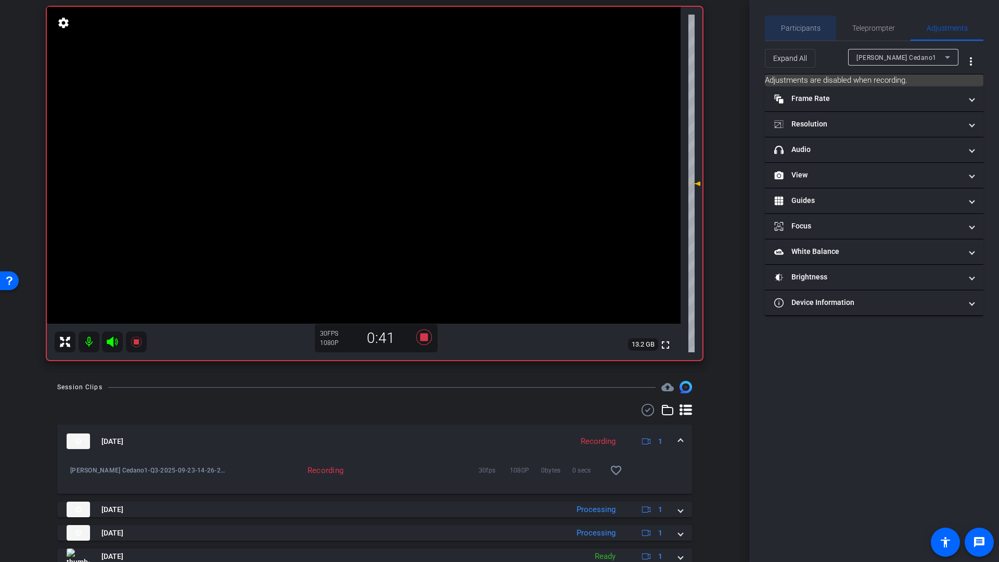
drag, startPoint x: 792, startPoint y: 29, endPoint x: 798, endPoint y: 33, distance: 6.8
click at [792, 29] on span "Participants" at bounding box center [801, 27] width 40 height 7
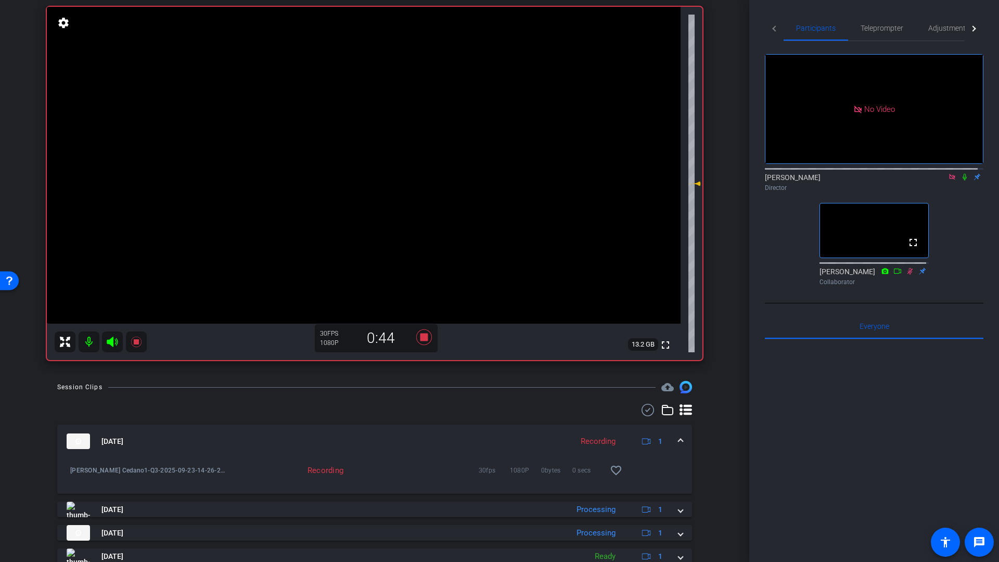
click at [961, 173] on icon at bounding box center [965, 176] width 8 height 7
click at [963, 174] on icon at bounding box center [965, 177] width 4 height 7
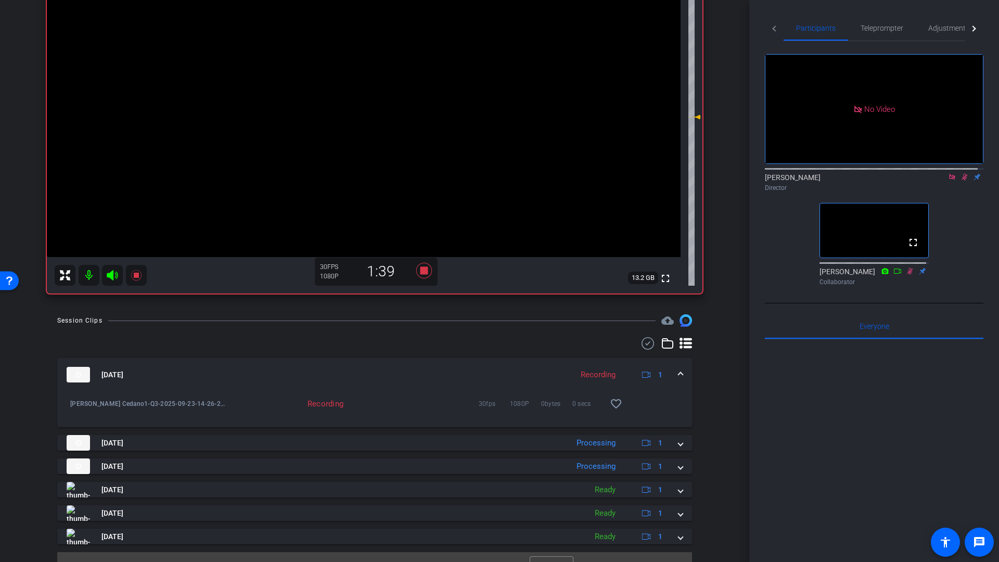
scroll to position [187, 0]
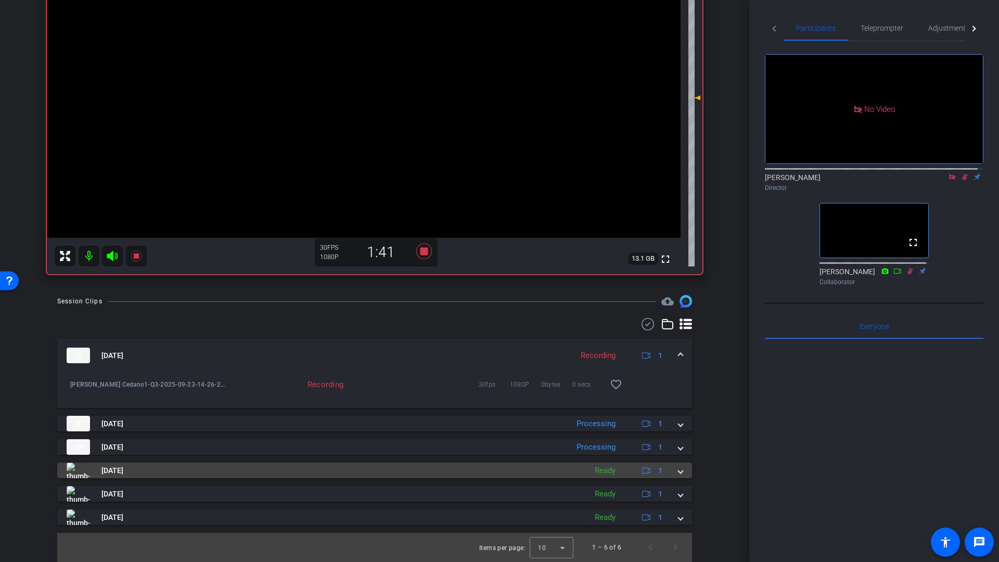
click at [679, 472] on span at bounding box center [681, 470] width 4 height 11
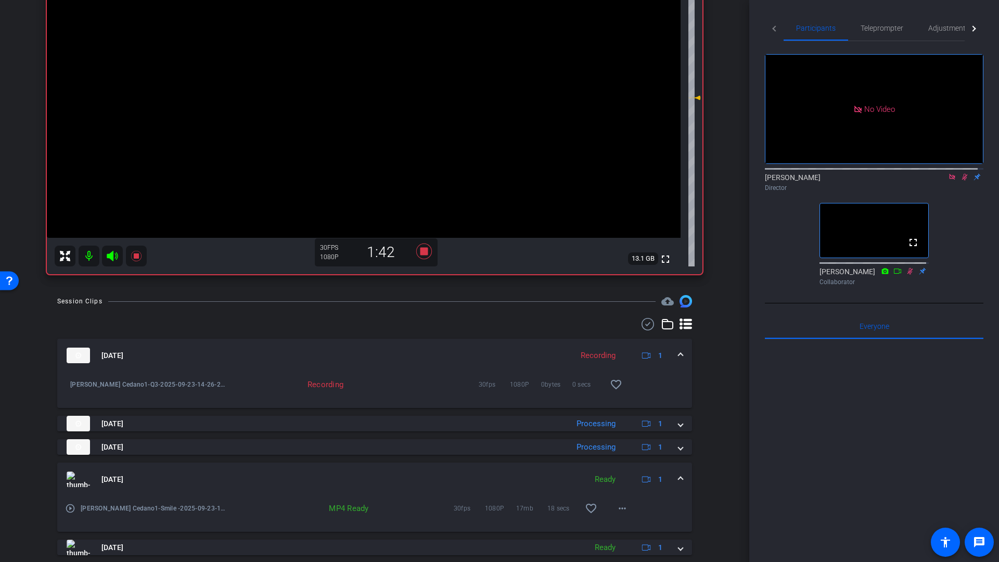
click at [672, 472] on div "Sep 23, 2025 Ready 1" at bounding box center [373, 480] width 612 height 16
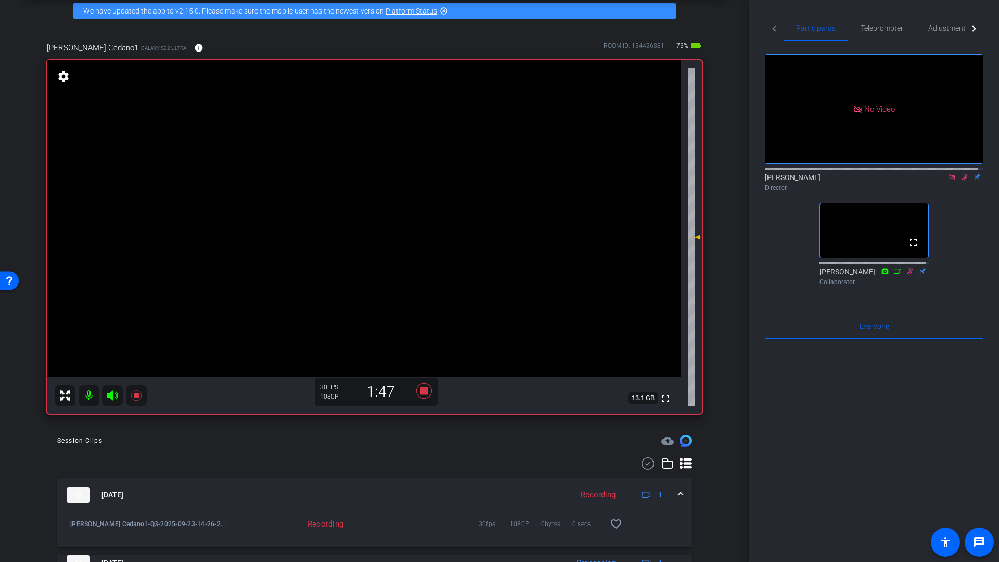
scroll to position [46, 0]
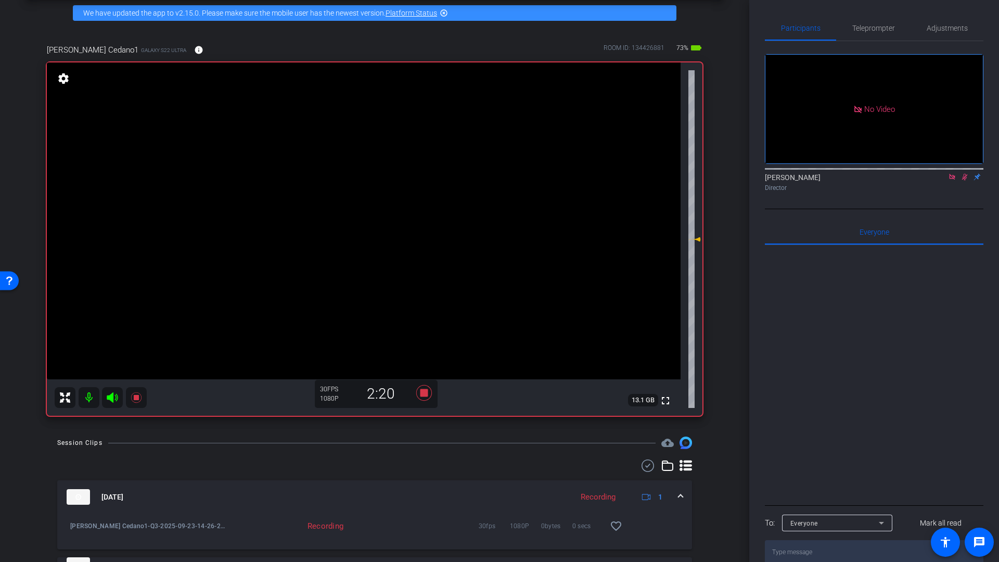
click at [966, 173] on icon at bounding box center [965, 176] width 8 height 7
click at [964, 174] on icon at bounding box center [965, 177] width 4 height 7
click at [425, 397] on icon at bounding box center [424, 393] width 25 height 19
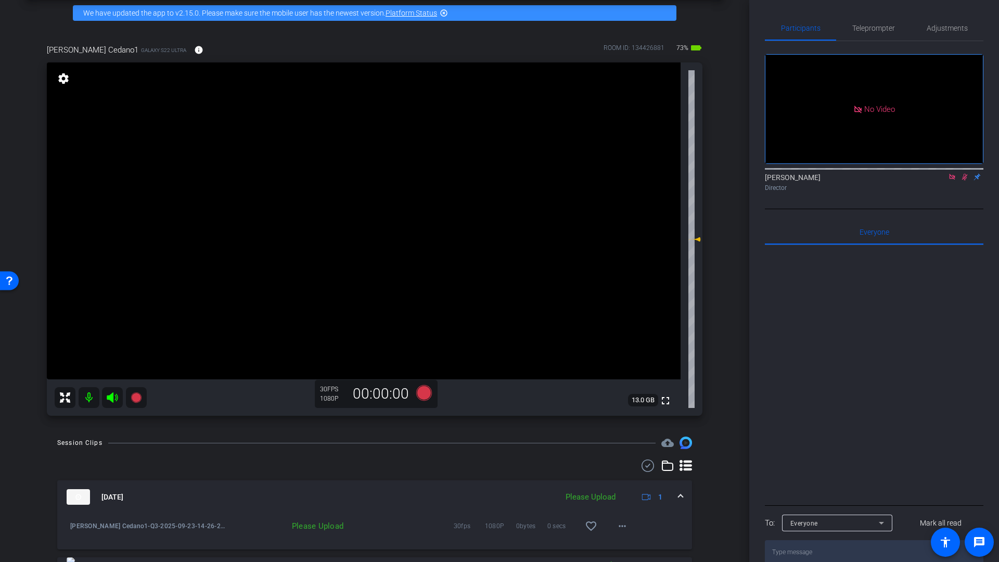
click at [964, 174] on icon at bounding box center [965, 177] width 6 height 7
click at [617, 530] on mat-icon "more_horiz" at bounding box center [622, 526] width 12 height 12
click at [625, 479] on span "Upload" at bounding box center [634, 479] width 42 height 12
click at [425, 396] on icon at bounding box center [424, 393] width 16 height 16
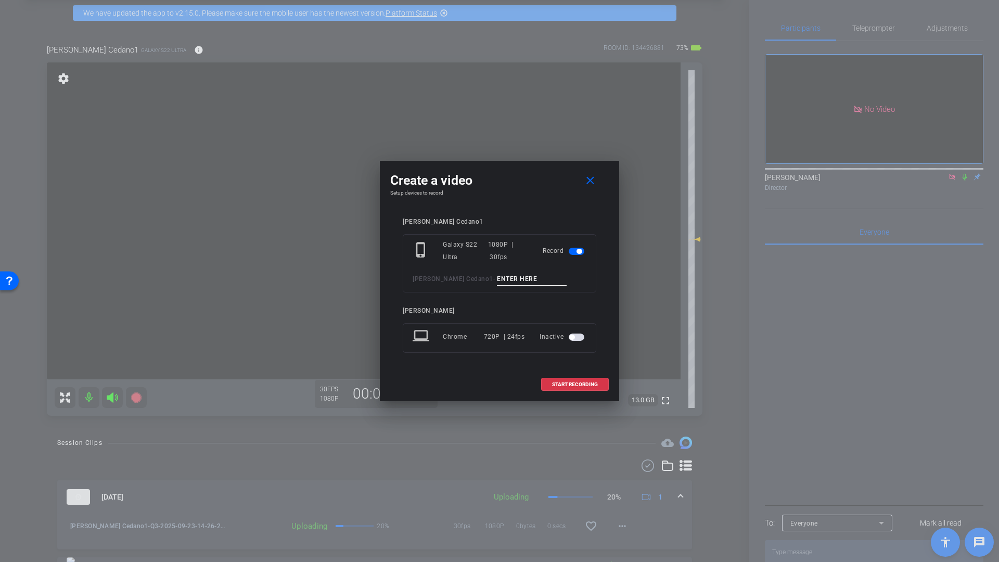
click at [497, 281] on input at bounding box center [532, 279] width 70 height 13
type input "Q5"
click at [568, 386] on span "START RECORDING" at bounding box center [575, 384] width 46 height 5
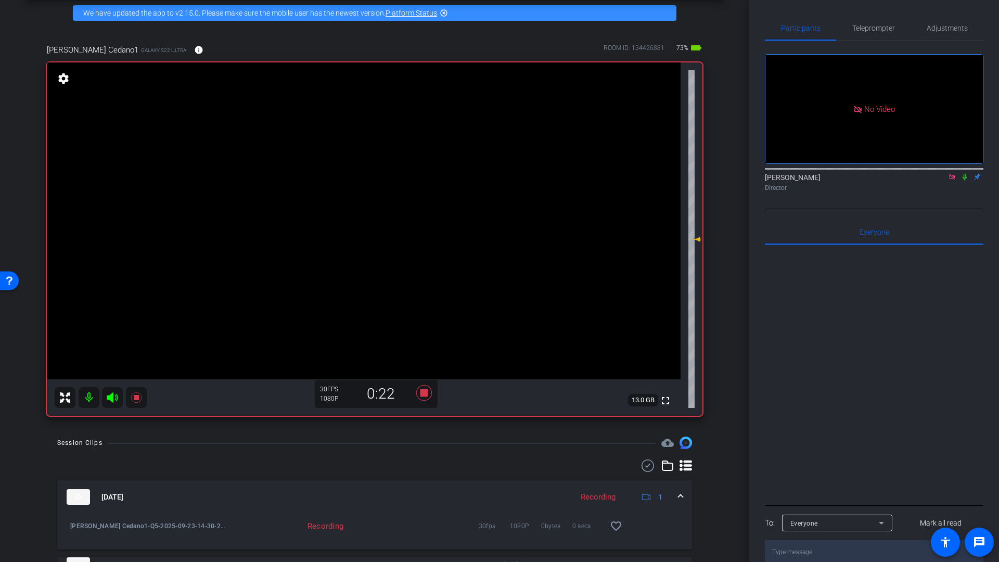
click at [967, 173] on icon at bounding box center [965, 176] width 8 height 7
click at [967, 174] on icon at bounding box center [965, 177] width 6 height 7
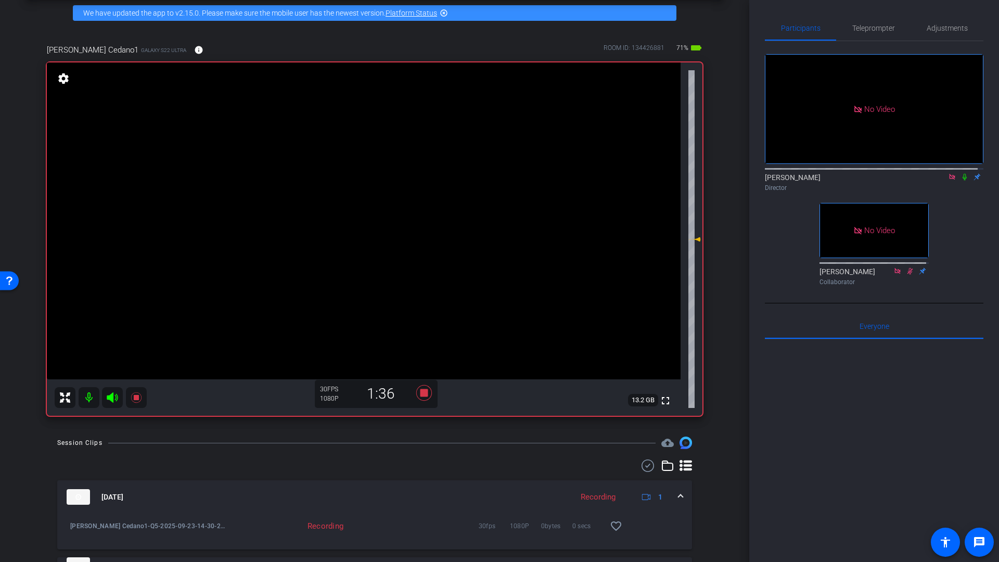
click at [959, 172] on mat-icon at bounding box center [965, 176] width 12 height 9
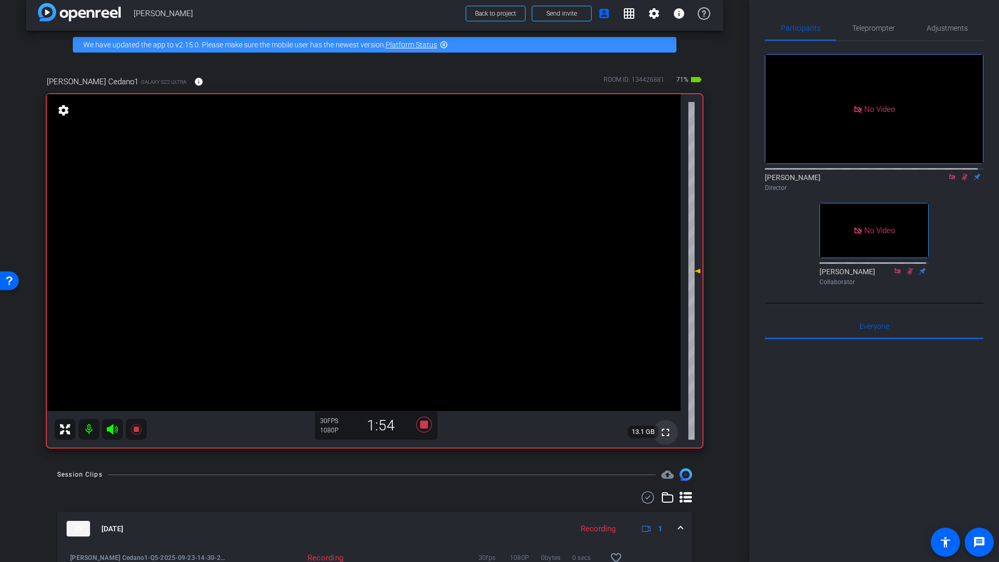
scroll to position [4, 0]
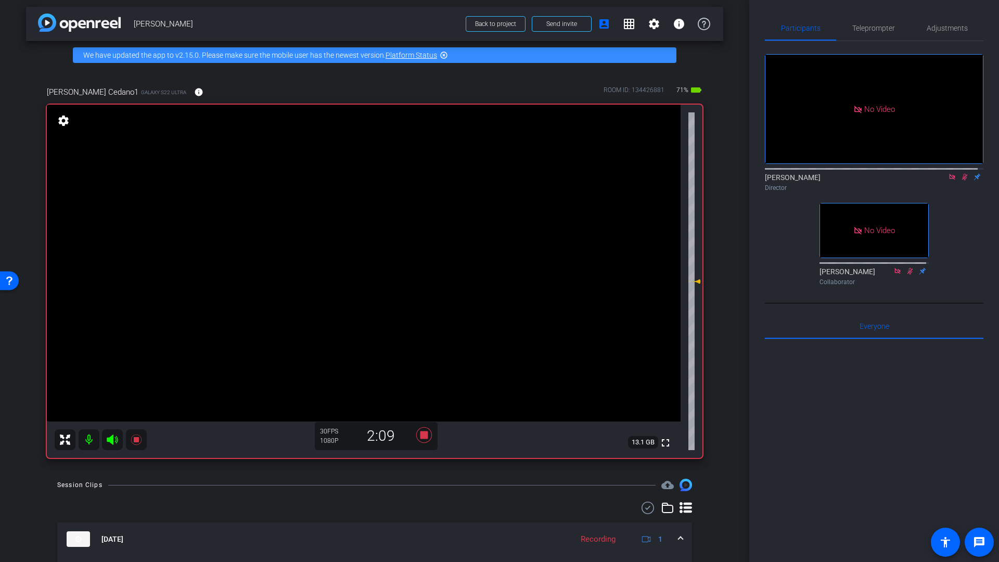
click at [961, 173] on icon at bounding box center [965, 176] width 8 height 7
click at [423, 438] on icon at bounding box center [424, 435] width 16 height 16
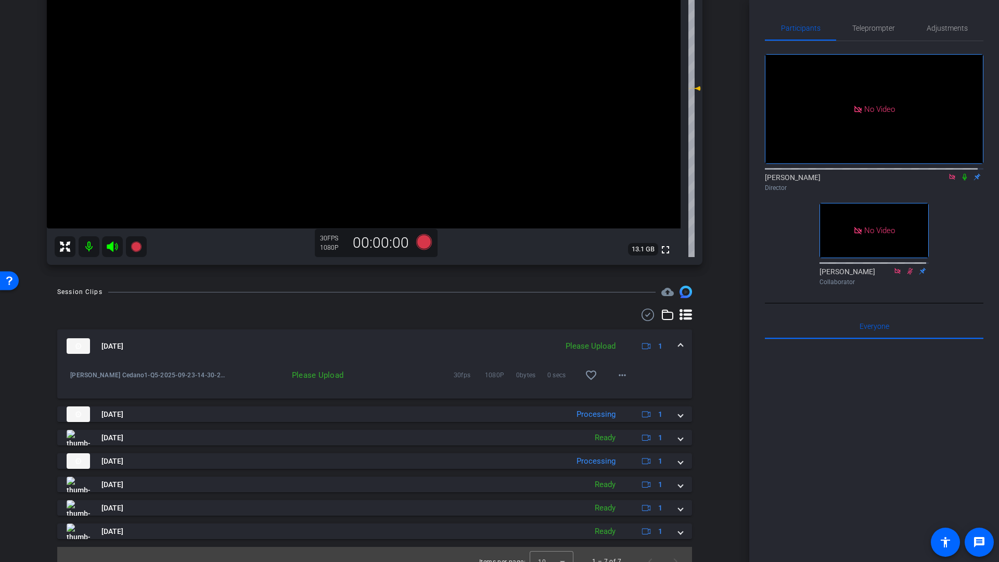
scroll to position [210, 0]
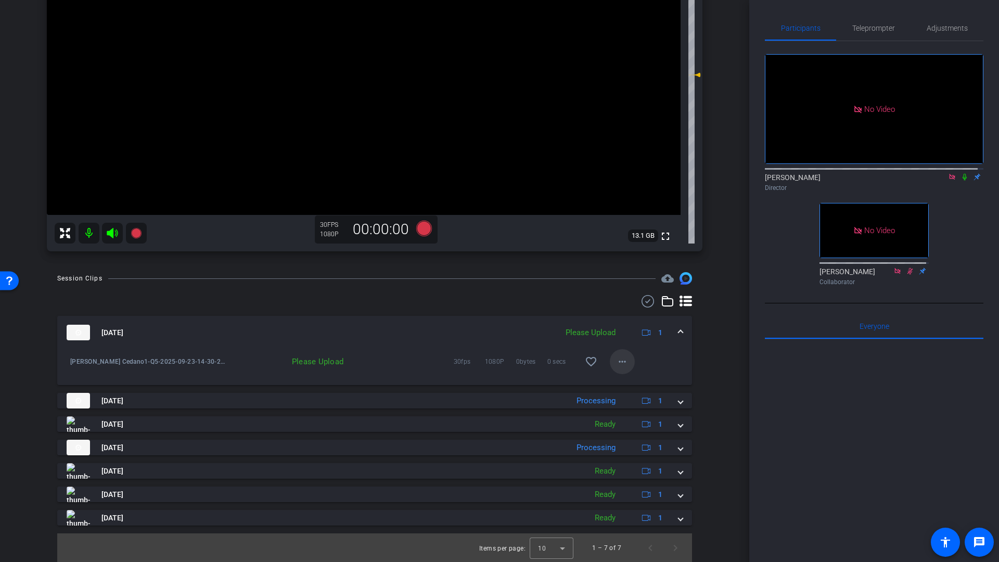
click at [617, 365] on mat-icon "more_horiz" at bounding box center [622, 361] width 12 height 12
click at [630, 385] on span "Upload" at bounding box center [634, 383] width 42 height 12
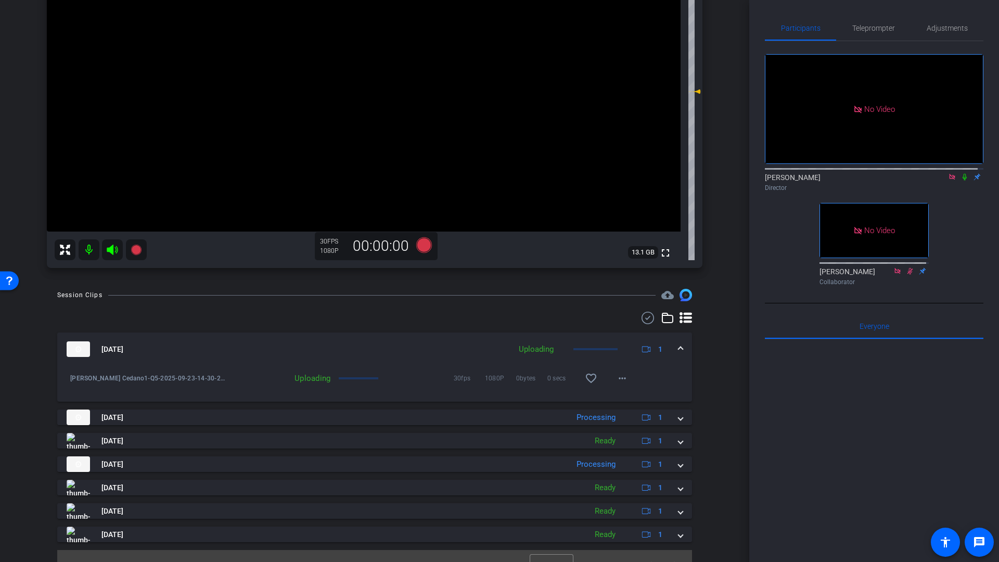
scroll to position [0, 0]
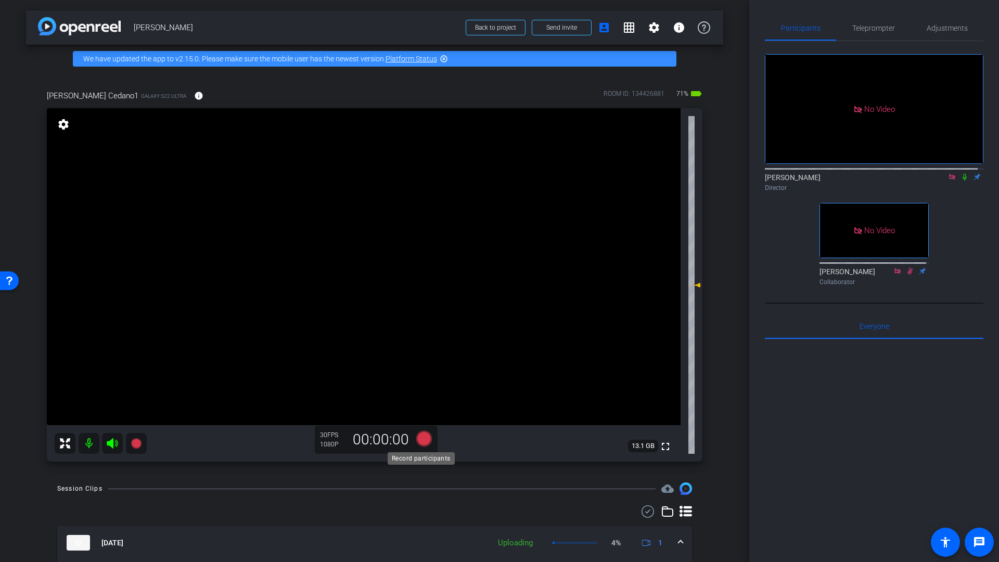
click at [419, 438] on icon at bounding box center [424, 439] width 16 height 16
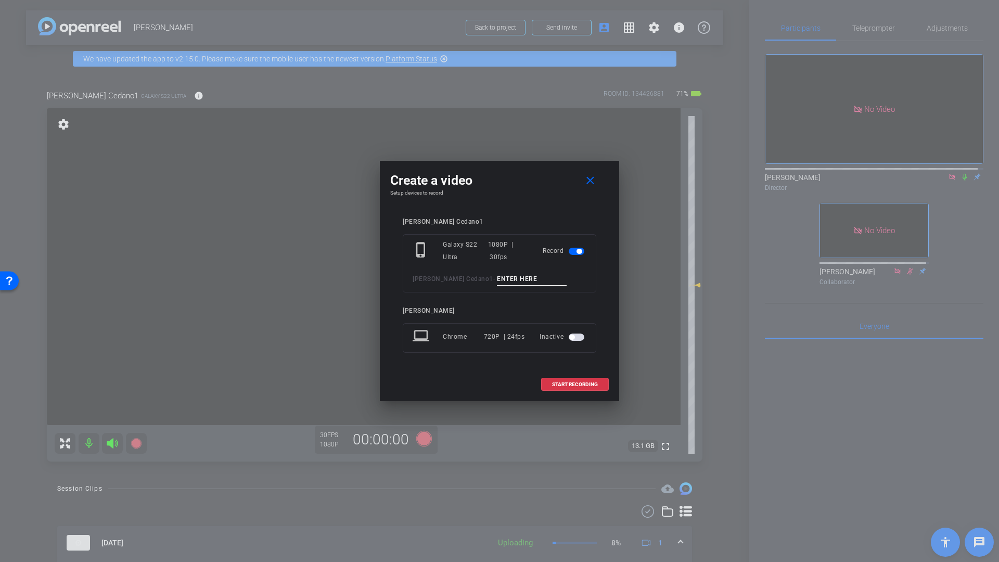
click at [497, 276] on input at bounding box center [532, 279] width 70 height 13
type input "Q6"
click at [583, 385] on span "START RECORDING" at bounding box center [575, 384] width 46 height 5
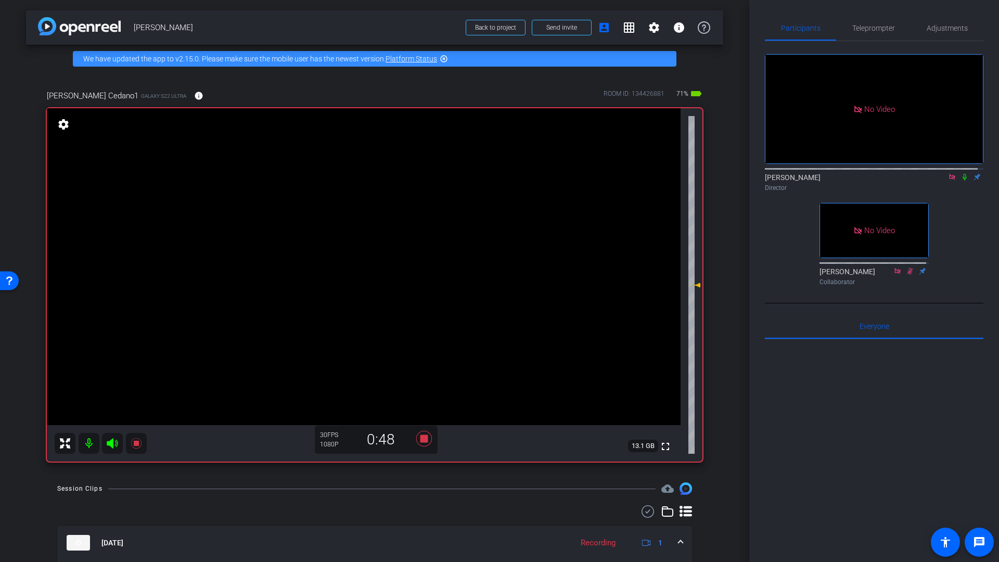
click at [963, 174] on icon at bounding box center [965, 177] width 4 height 7
click at [962, 174] on icon at bounding box center [965, 177] width 6 height 7
click at [961, 173] on icon at bounding box center [965, 176] width 8 height 7
click at [962, 174] on icon at bounding box center [965, 177] width 6 height 7
click at [421, 438] on icon at bounding box center [424, 439] width 16 height 16
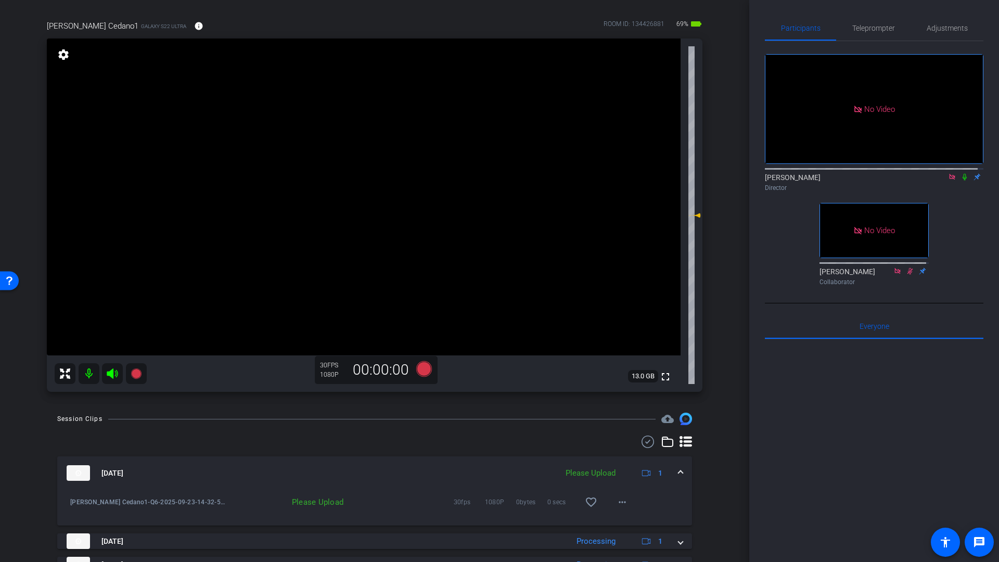
scroll to position [88, 0]
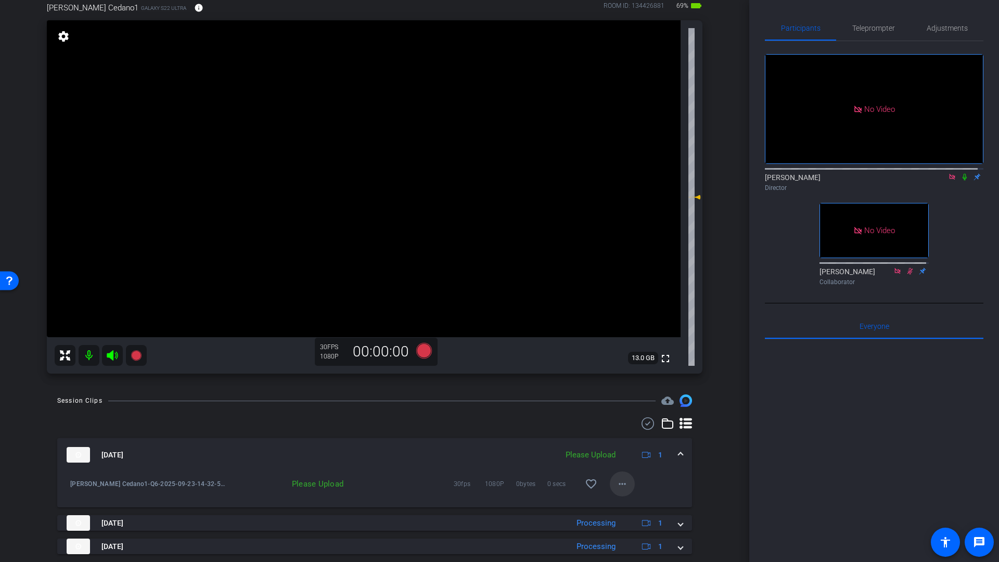
click at [616, 487] on mat-icon "more_horiz" at bounding box center [622, 484] width 12 height 12
click at [626, 505] on span "Upload" at bounding box center [634, 506] width 42 height 12
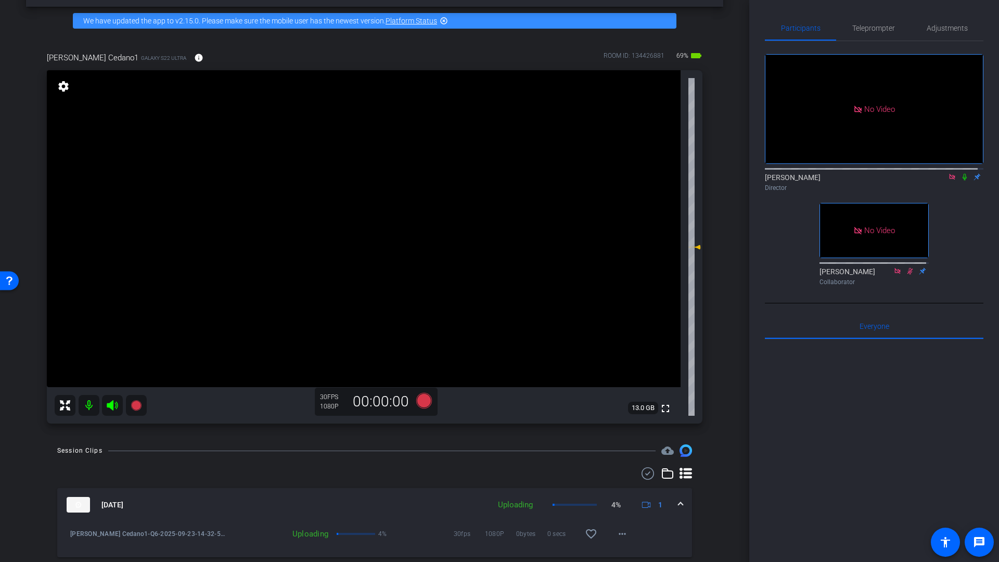
scroll to position [35, 0]
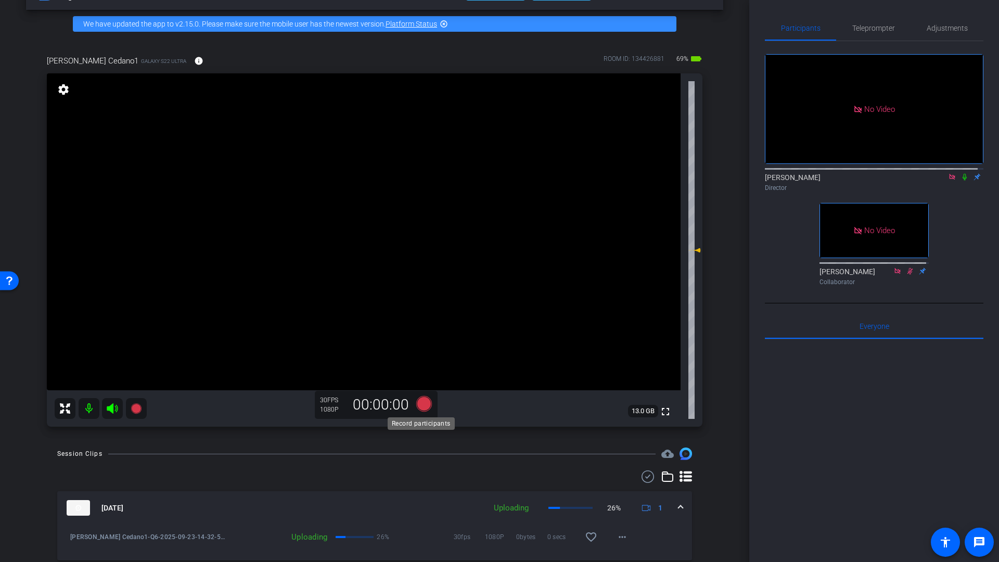
click at [421, 403] on icon at bounding box center [424, 404] width 16 height 16
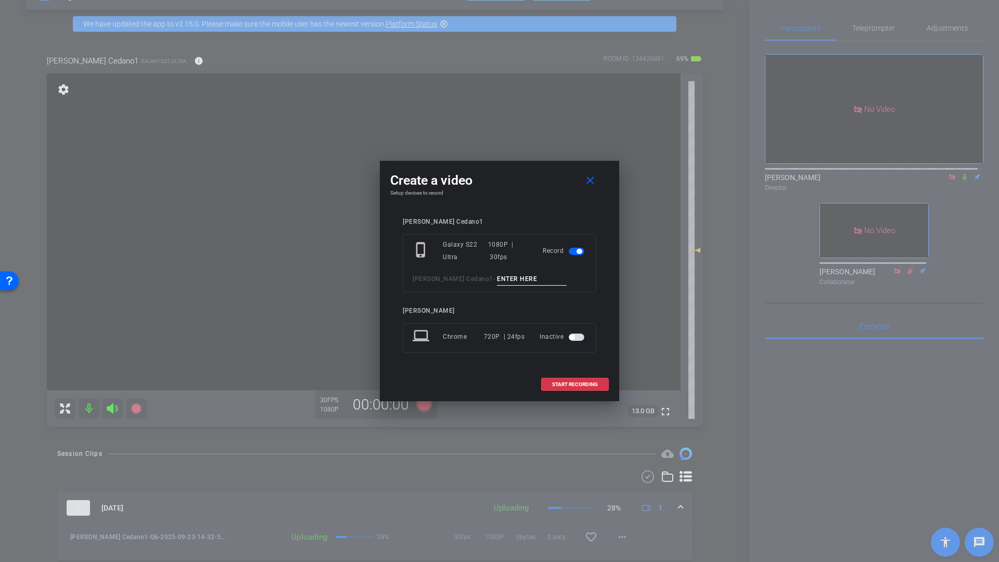
click at [497, 276] on input at bounding box center [532, 279] width 70 height 13
type input "Q8"
click at [568, 384] on span "START RECORDING" at bounding box center [575, 384] width 46 height 5
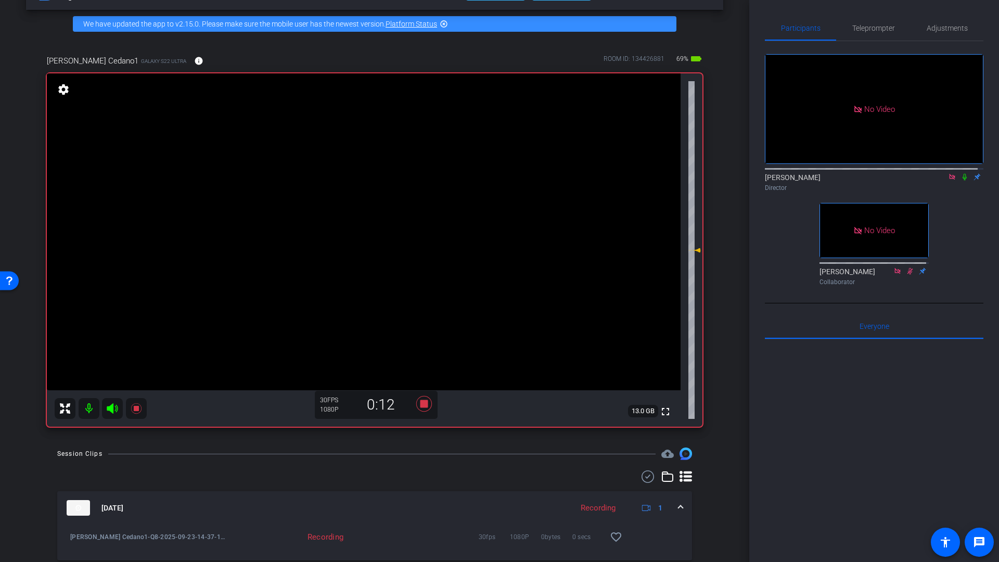
click at [961, 173] on icon at bounding box center [965, 176] width 8 height 7
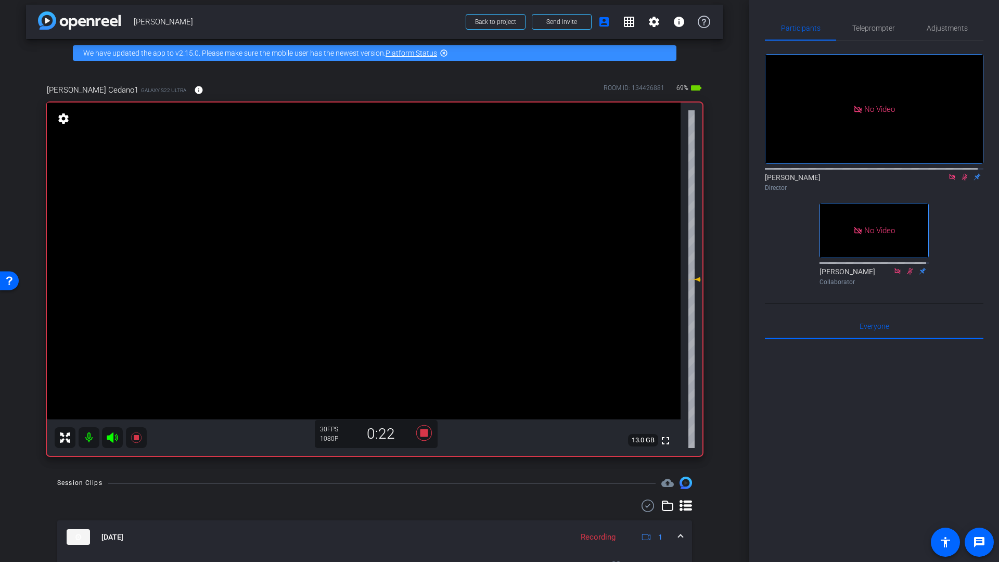
scroll to position [0, 0]
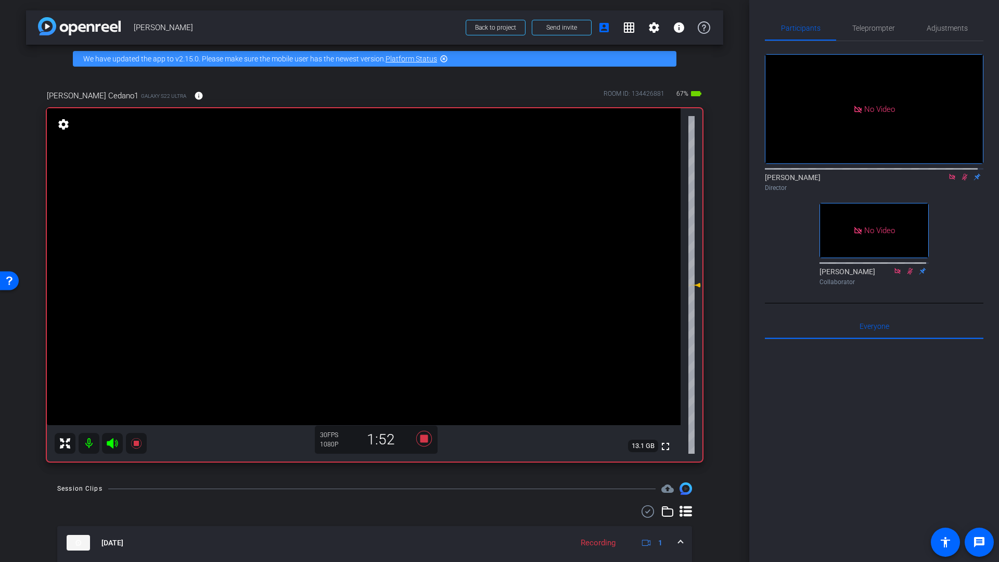
click at [961, 173] on icon at bounding box center [965, 176] width 8 height 7
click at [425, 440] on icon at bounding box center [424, 439] width 16 height 16
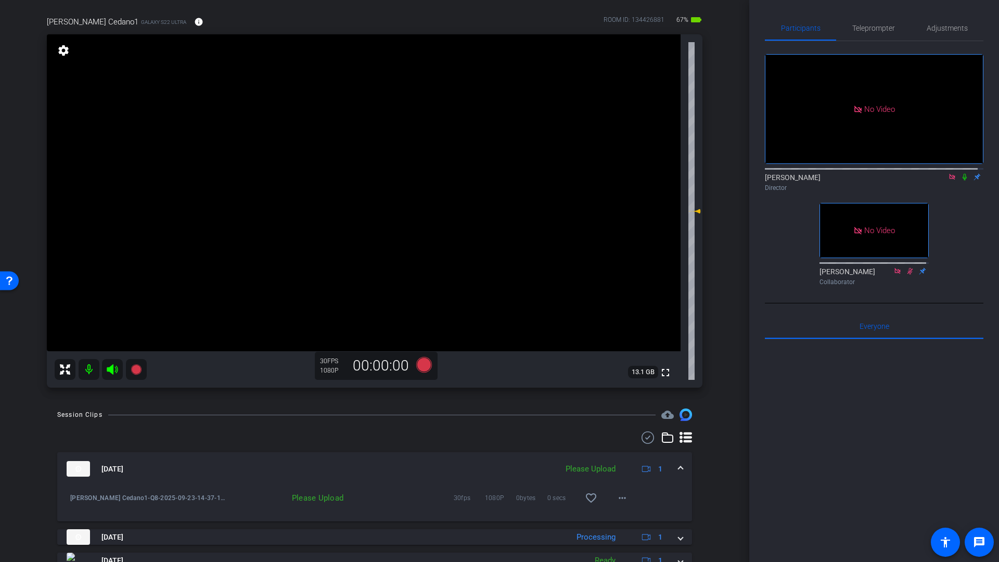
scroll to position [88, 0]
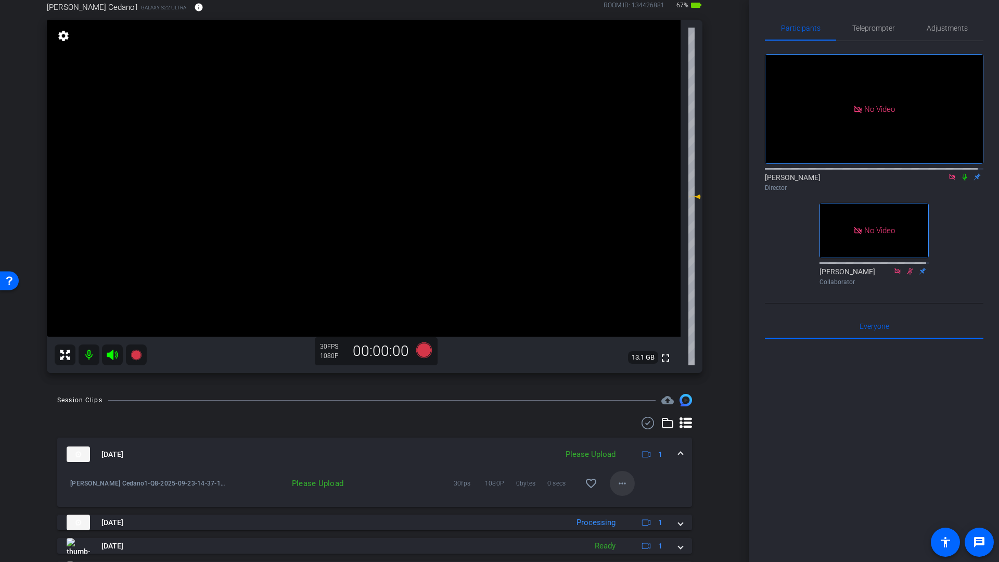
click at [616, 485] on mat-icon "more_horiz" at bounding box center [622, 483] width 12 height 12
click at [623, 506] on span "Upload" at bounding box center [634, 505] width 42 height 12
click at [425, 352] on icon at bounding box center [424, 350] width 16 height 16
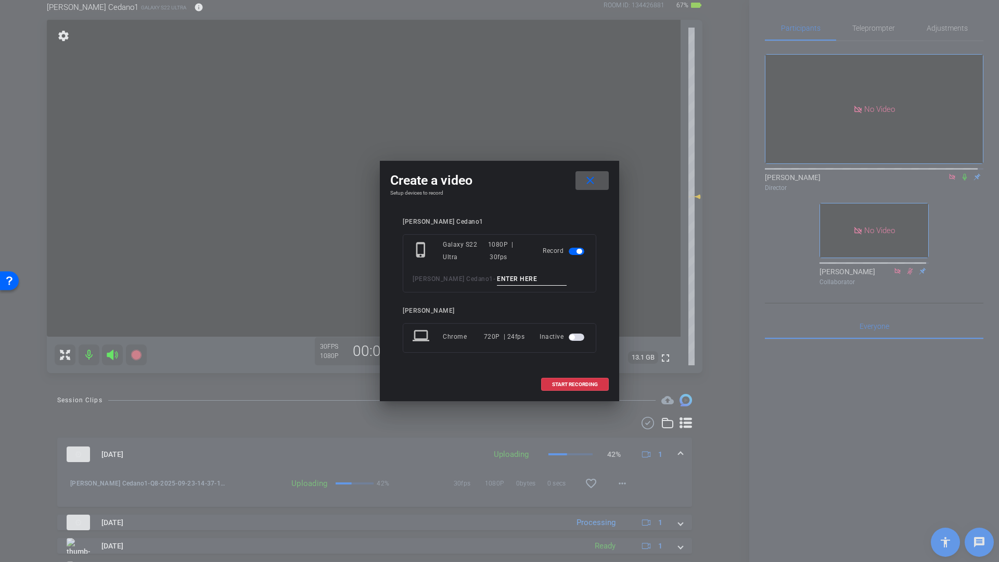
click at [497, 278] on input at bounding box center [532, 279] width 70 height 13
type input "Q9"
drag, startPoint x: 563, startPoint y: 388, endPoint x: 577, endPoint y: 391, distance: 14.5
click at [563, 388] on span at bounding box center [575, 384] width 67 height 25
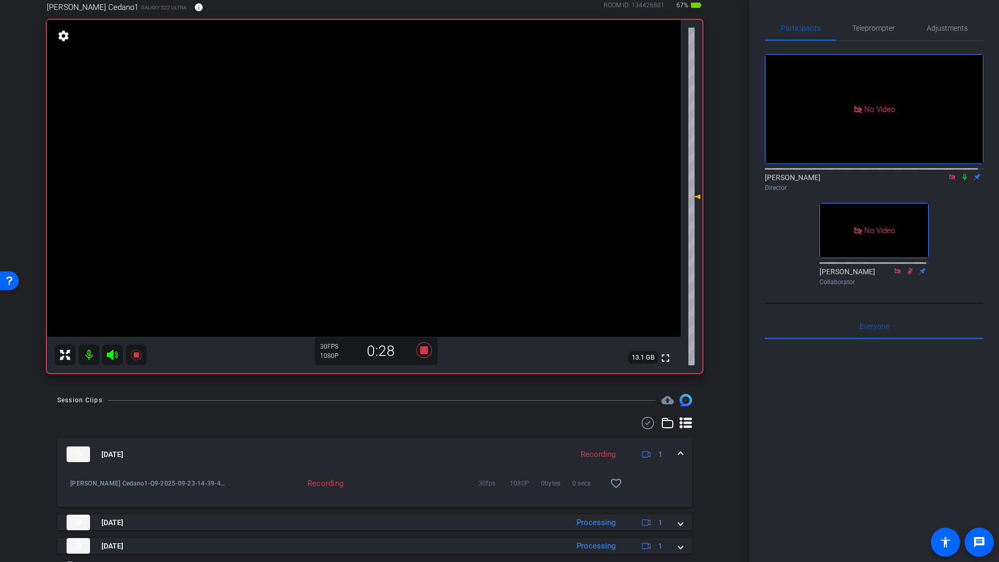
click at [959, 172] on mat-icon at bounding box center [965, 176] width 12 height 9
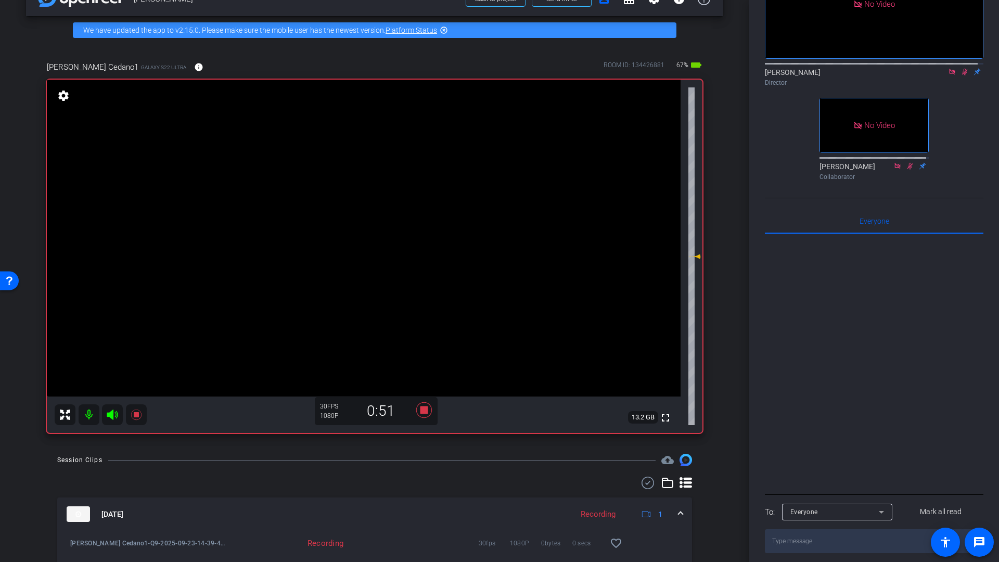
scroll to position [0, 0]
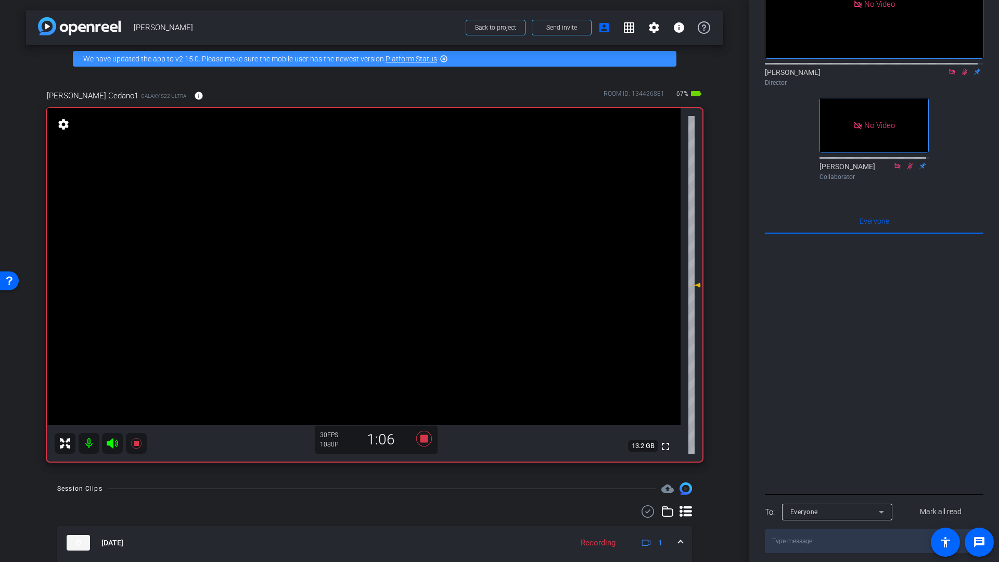
click at [962, 69] on icon at bounding box center [965, 72] width 6 height 7
click at [961, 68] on icon at bounding box center [965, 71] width 8 height 7
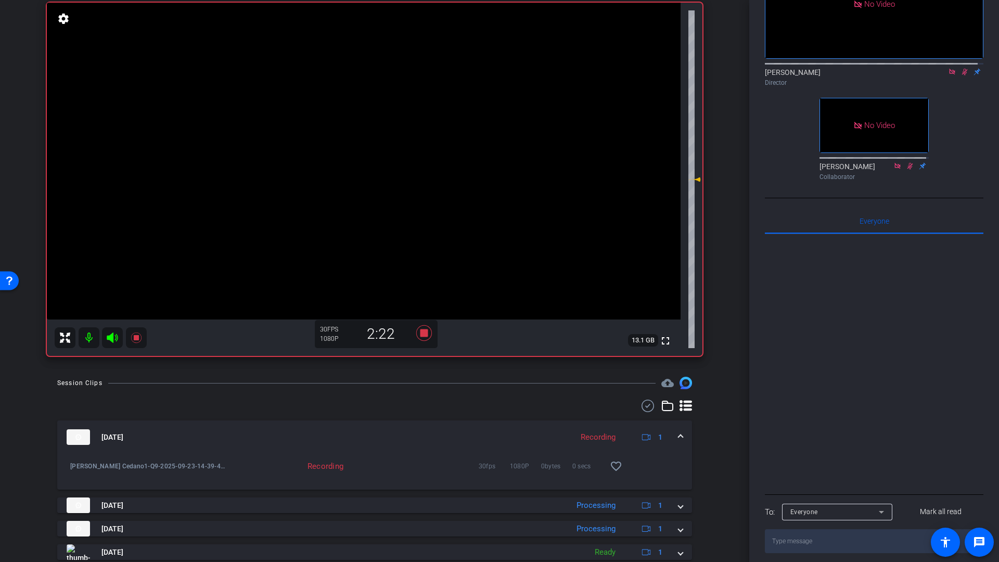
scroll to position [101, 0]
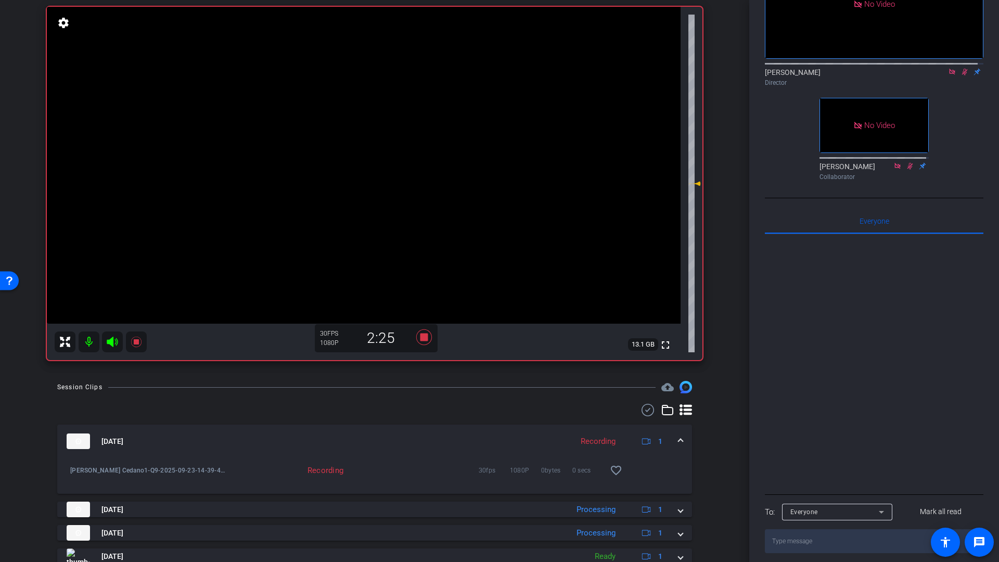
click at [962, 69] on icon at bounding box center [965, 72] width 6 height 7
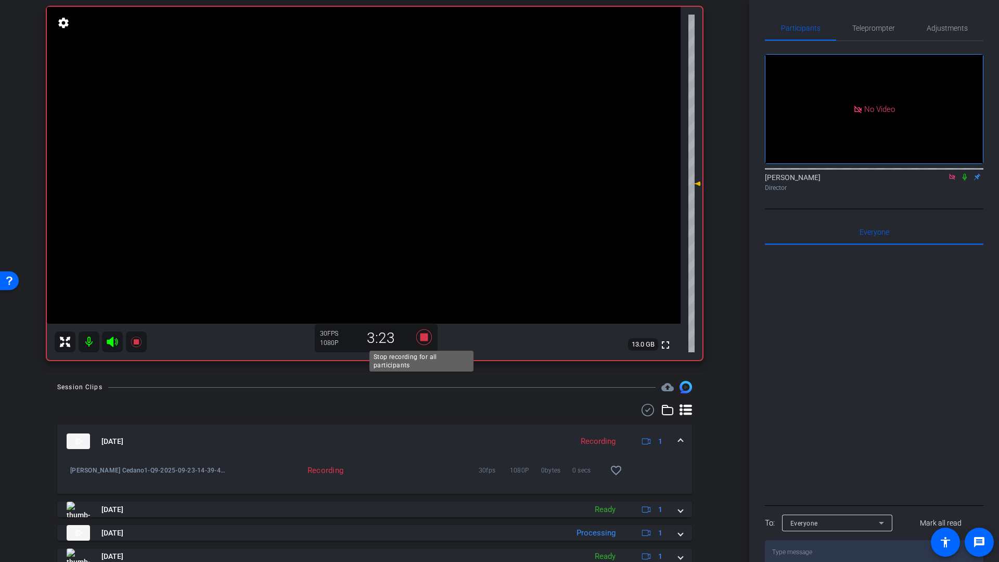
click at [427, 335] on icon at bounding box center [424, 337] width 25 height 19
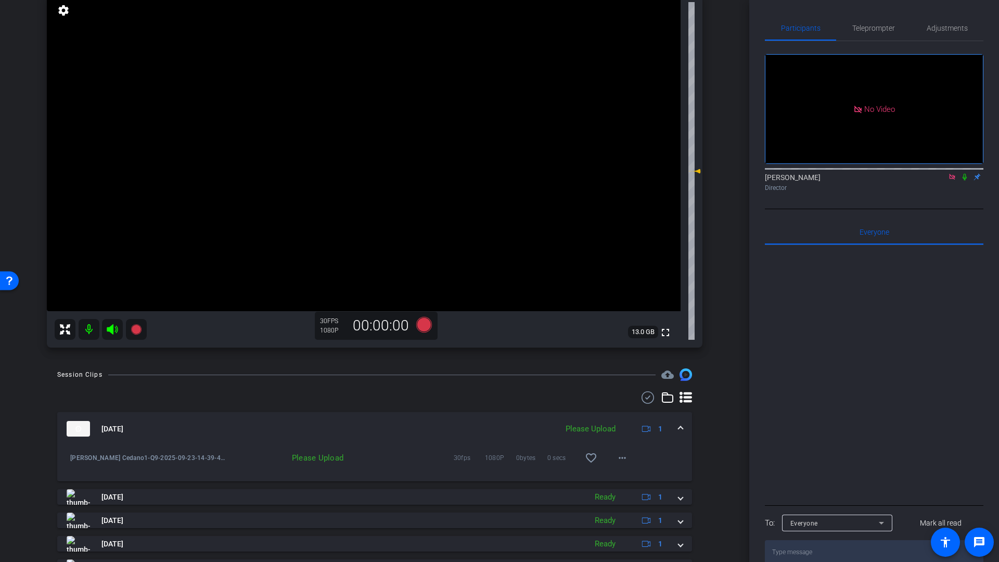
scroll to position [116, 0]
click at [619, 457] on mat-icon "more_horiz" at bounding box center [622, 456] width 12 height 12
click at [622, 478] on span "Upload" at bounding box center [634, 478] width 42 height 12
click at [425, 324] on icon at bounding box center [424, 323] width 16 height 16
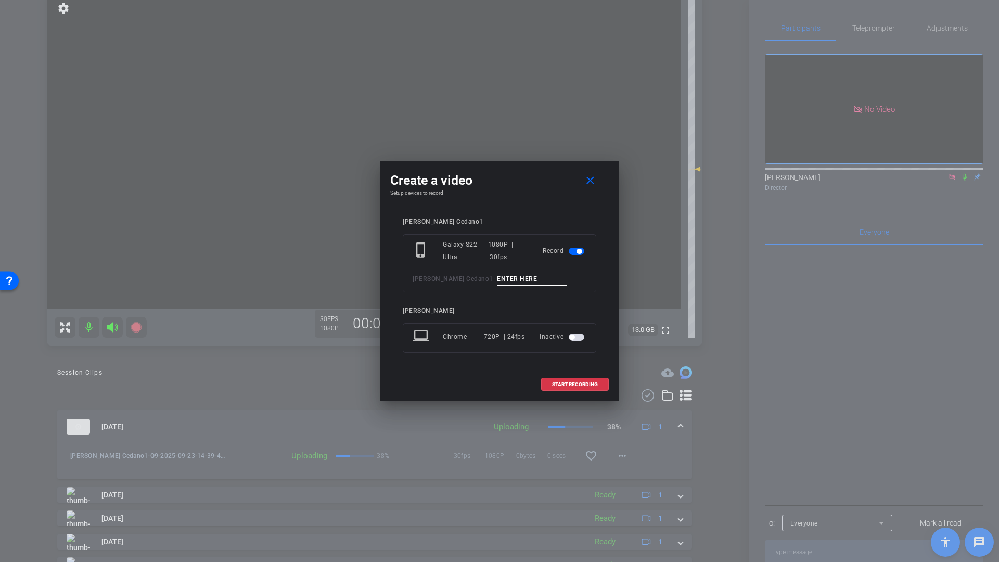
click at [497, 282] on input at bounding box center [532, 279] width 70 height 13
type input "Q10"
click at [563, 382] on span "START RECORDING" at bounding box center [575, 384] width 46 height 5
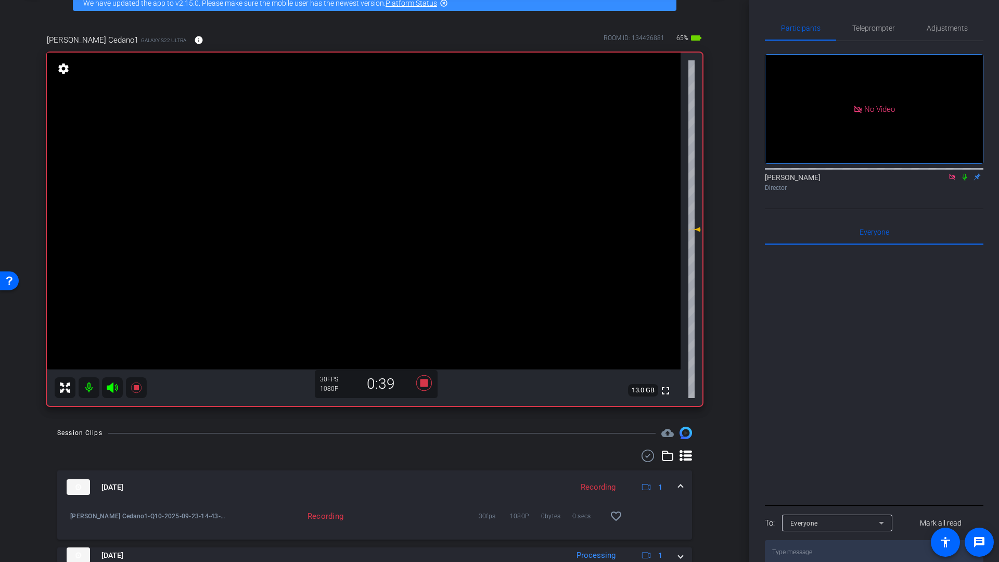
scroll to position [6, 0]
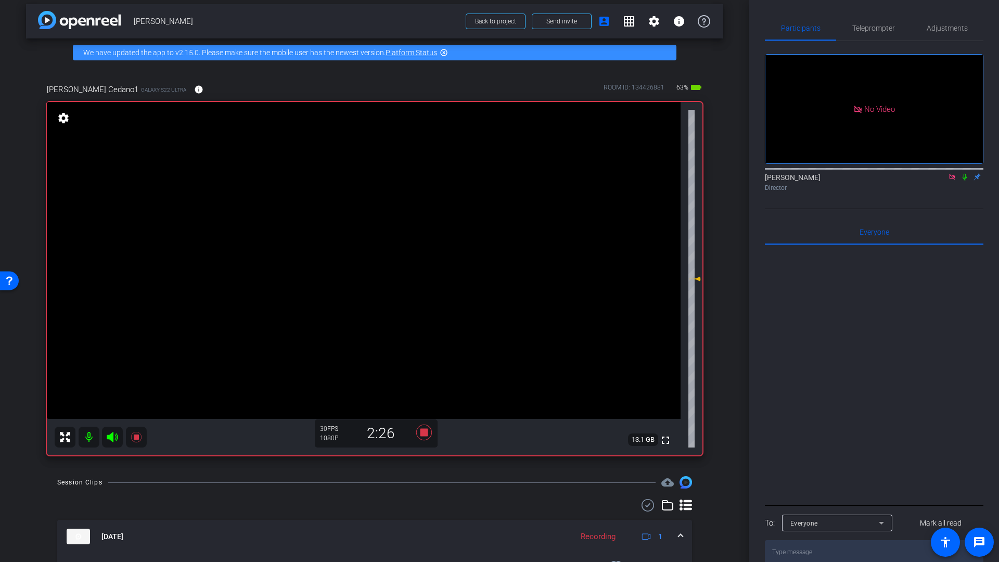
click at [965, 174] on icon at bounding box center [965, 177] width 4 height 7
click at [965, 173] on icon at bounding box center [965, 176] width 8 height 7
click at [966, 173] on icon at bounding box center [965, 176] width 8 height 7
drag, startPoint x: 965, startPoint y: 145, endPoint x: 970, endPoint y: 158, distance: 13.3
click at [966, 173] on icon at bounding box center [965, 176] width 8 height 7
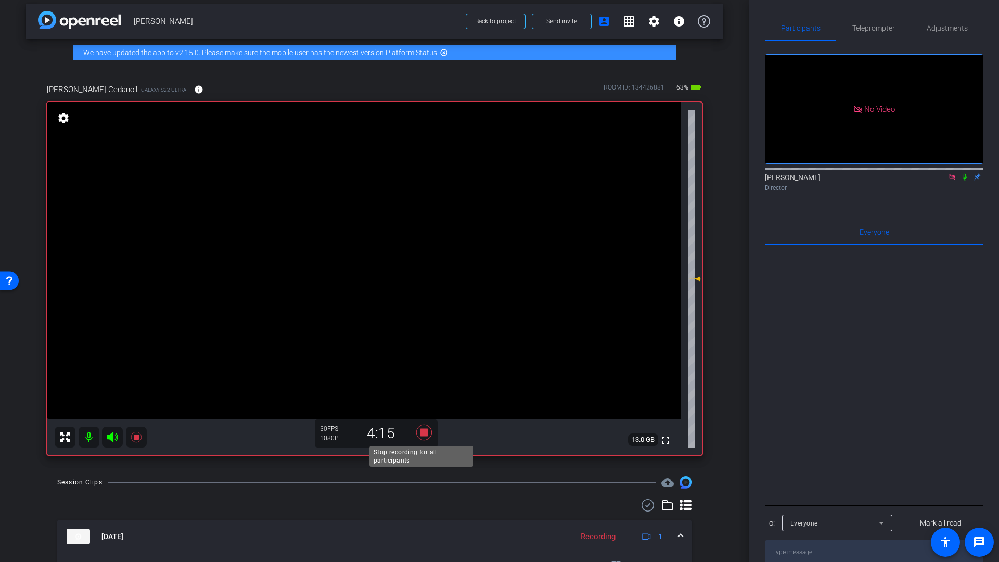
click at [424, 433] on icon at bounding box center [424, 433] width 16 height 16
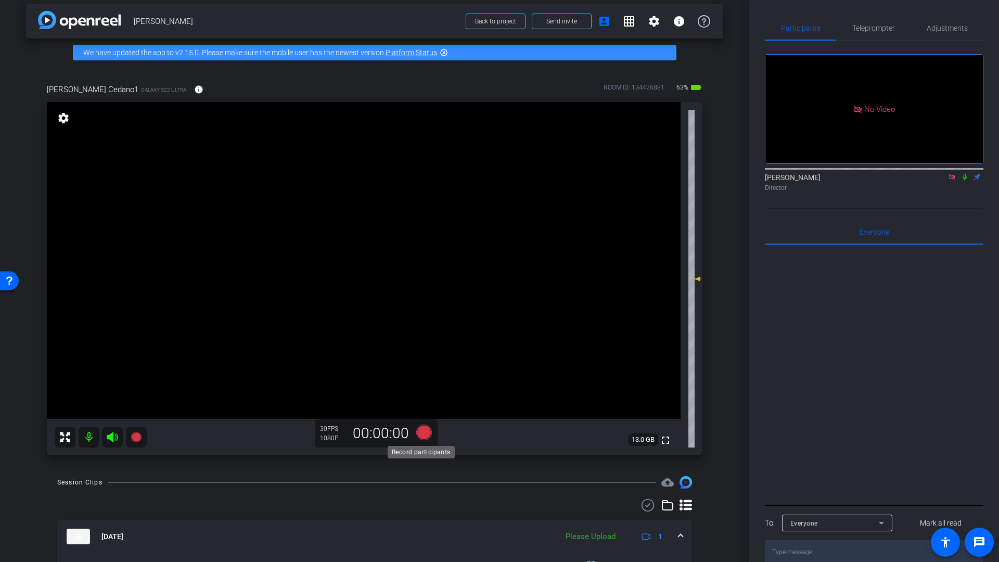
click at [422, 435] on icon at bounding box center [424, 433] width 16 height 16
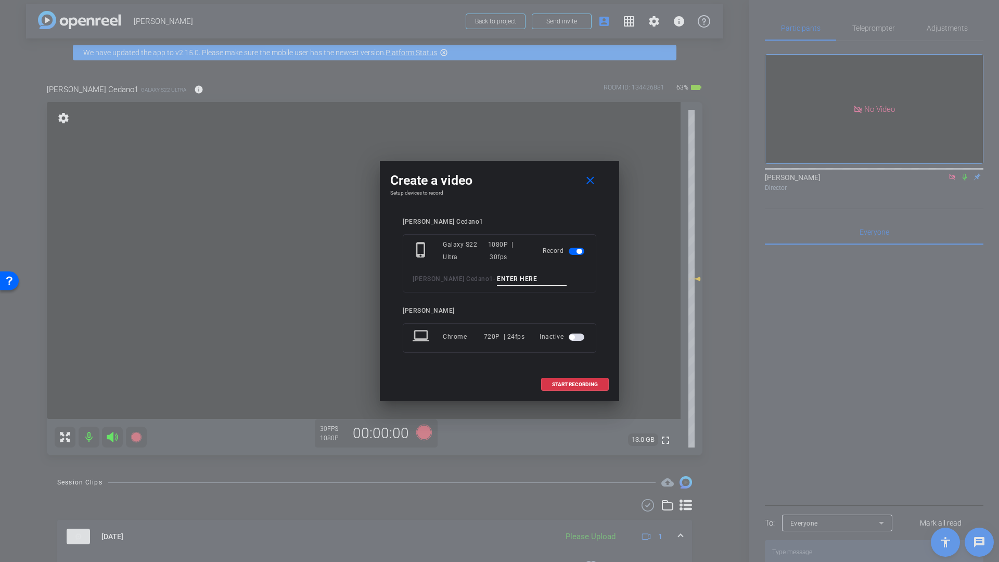
click at [497, 277] on input at bounding box center [532, 279] width 70 height 13
type input "Q12"
click at [562, 384] on span "START RECORDING" at bounding box center [575, 384] width 46 height 5
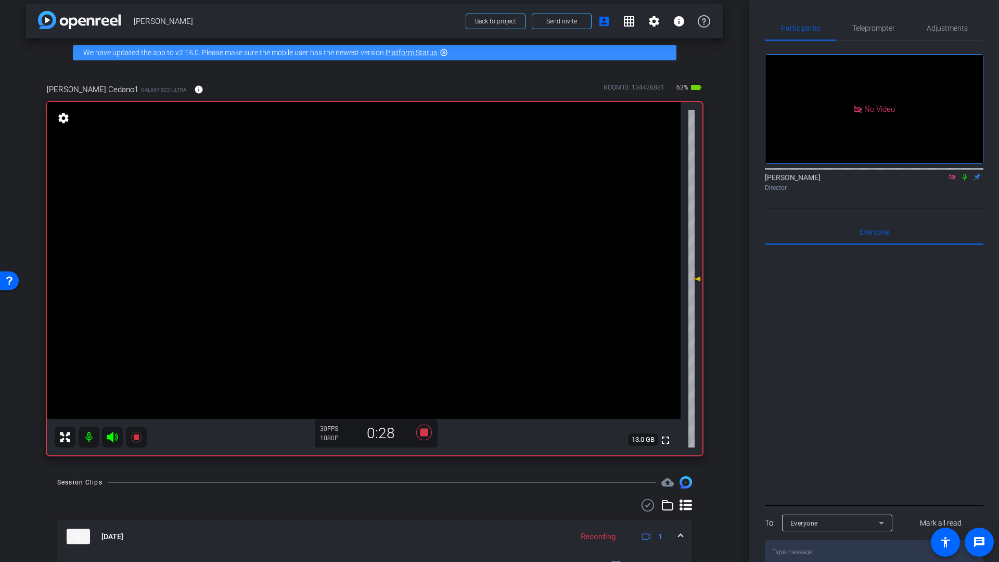
click at [965, 173] on icon at bounding box center [965, 176] width 8 height 7
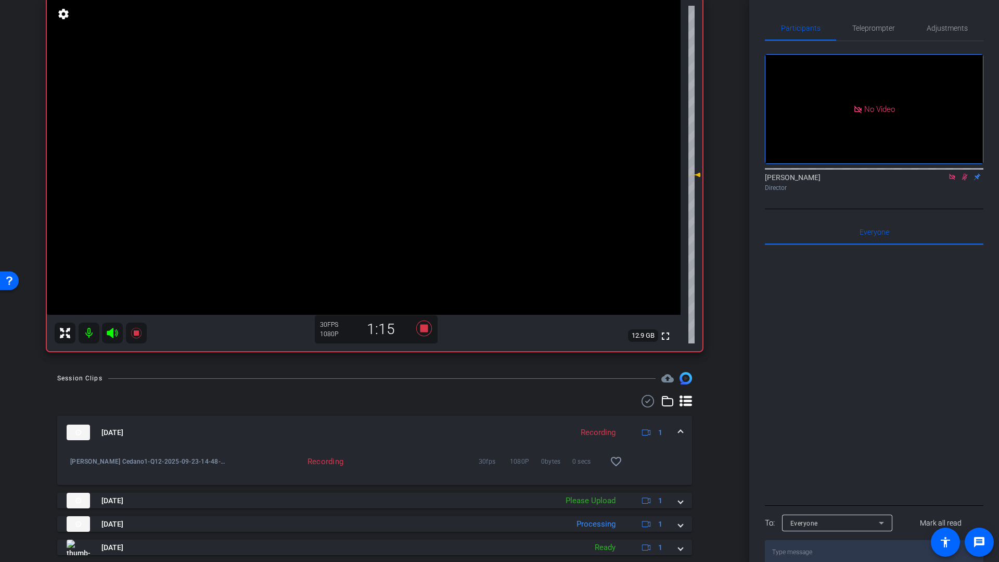
scroll to position [113, 0]
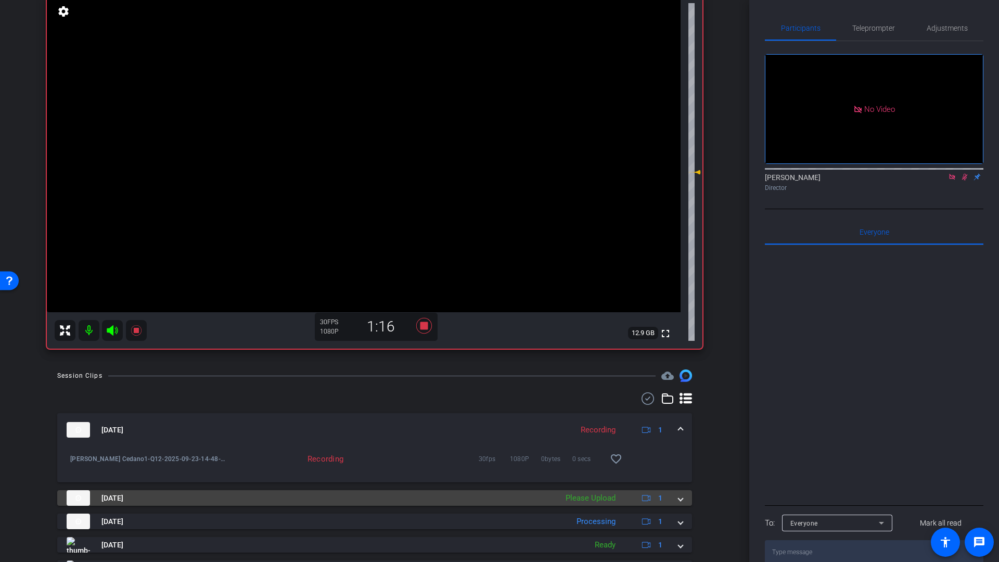
click at [677, 501] on mat-expansion-panel-header "Sep 23, 2025 Please Upload 1" at bounding box center [374, 498] width 635 height 16
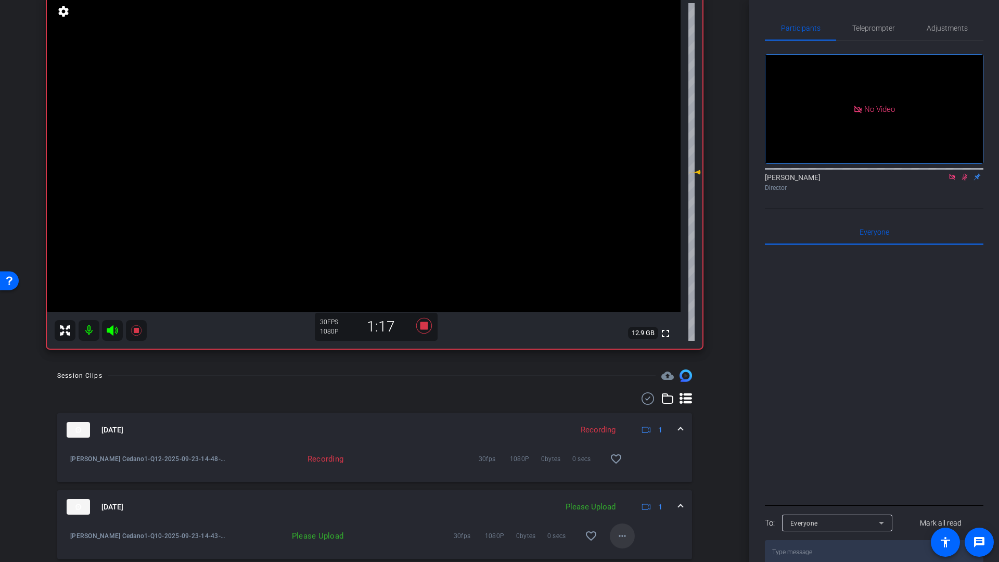
click at [616, 540] on mat-icon "more_horiz" at bounding box center [622, 536] width 12 height 12
click at [633, 488] on span "Upload" at bounding box center [634, 488] width 42 height 12
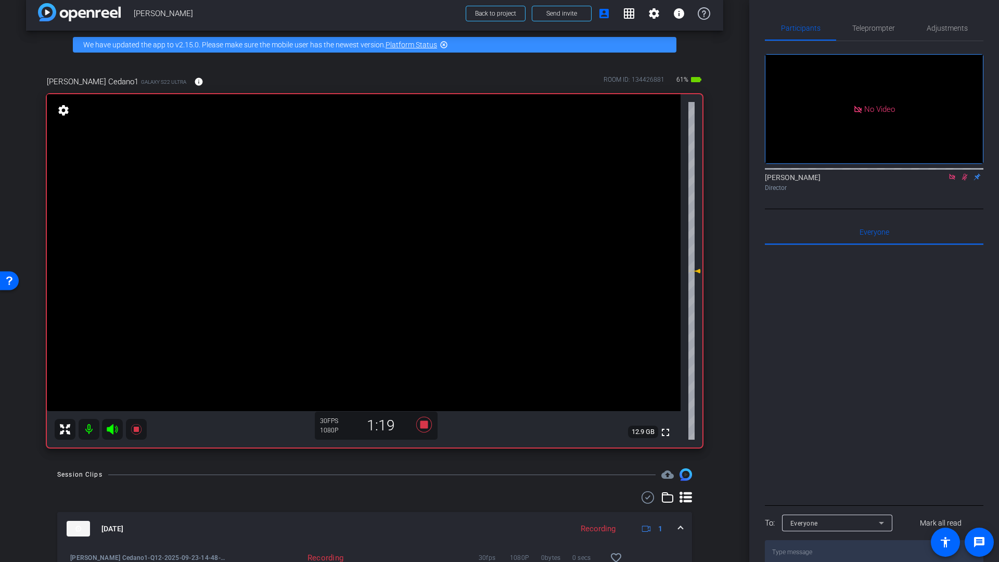
scroll to position [0, 0]
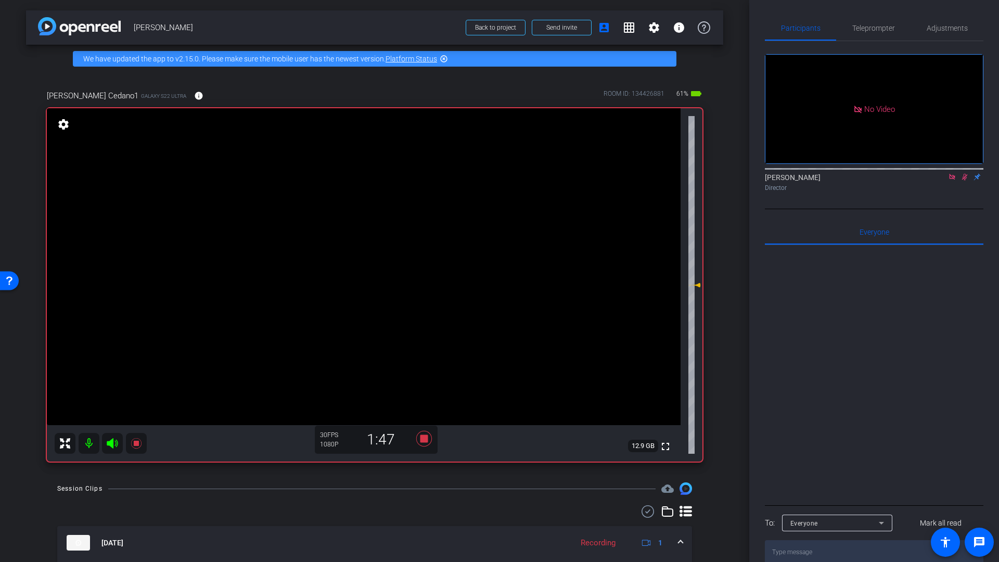
drag, startPoint x: 963, startPoint y: 146, endPoint x: 966, endPoint y: 160, distance: 14.3
click at [963, 173] on icon at bounding box center [965, 176] width 8 height 7
click at [421, 435] on icon at bounding box center [424, 439] width 16 height 16
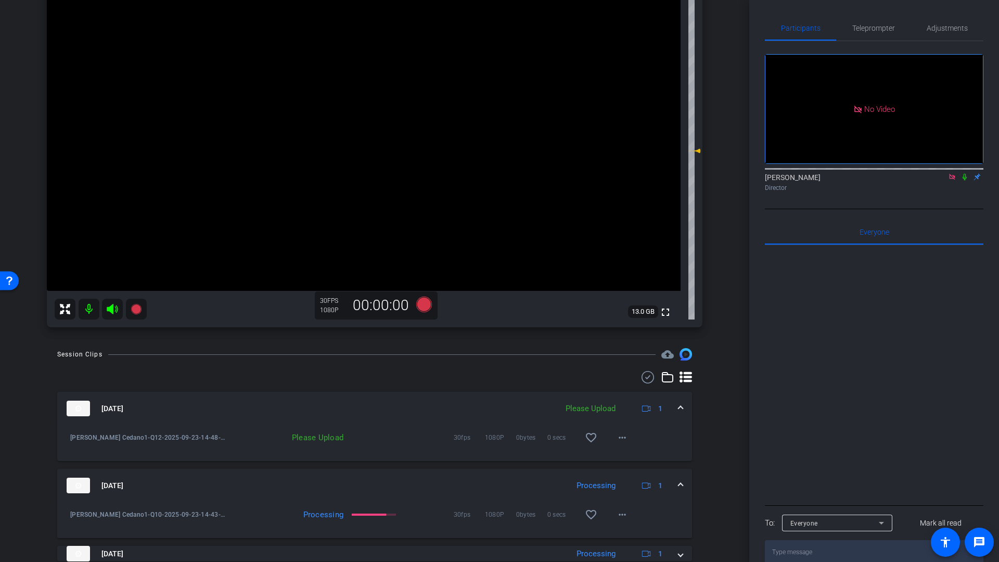
scroll to position [147, 0]
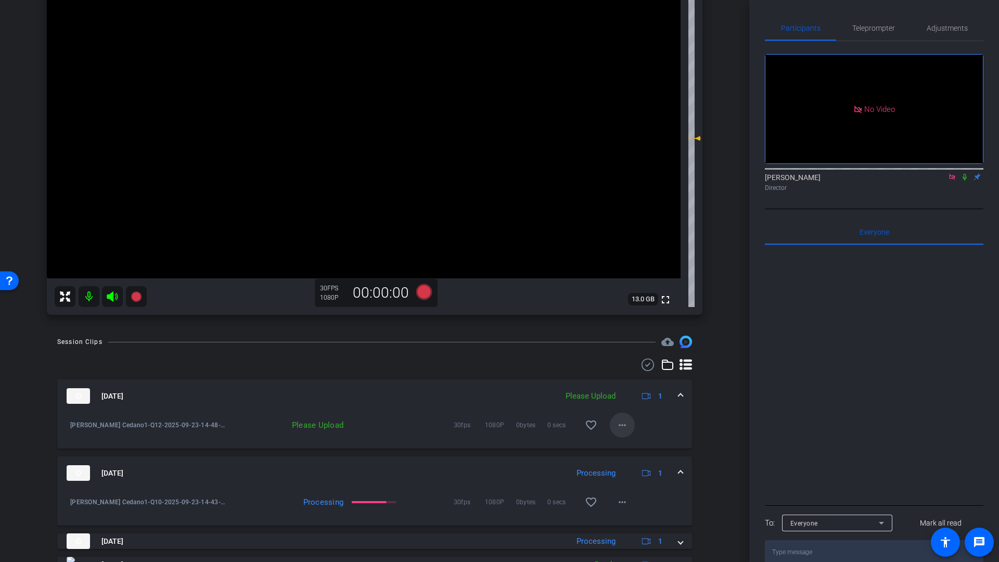
click at [618, 427] on mat-icon "more_horiz" at bounding box center [622, 425] width 12 height 12
click at [620, 448] on span "Upload" at bounding box center [634, 447] width 42 height 12
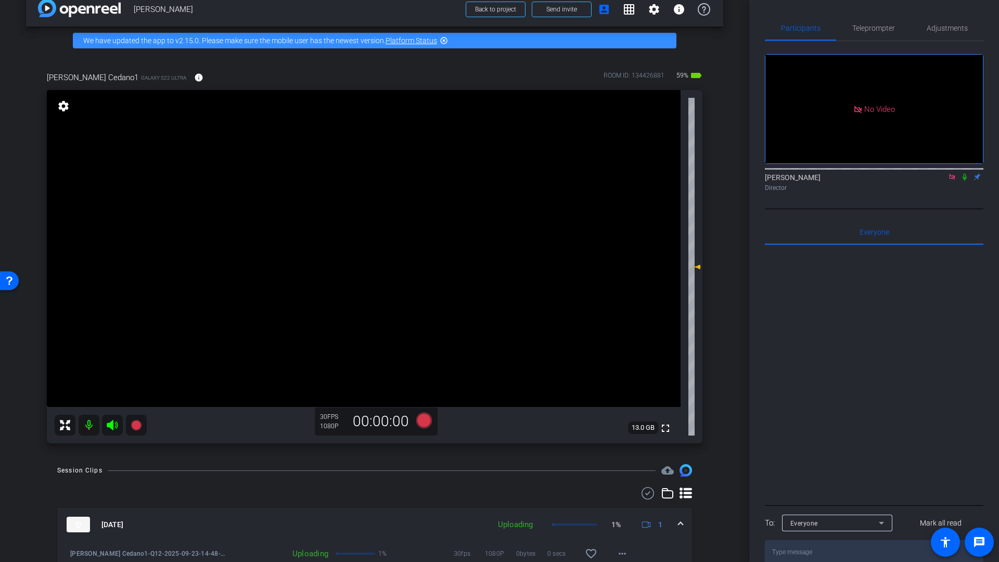
scroll to position [0, 0]
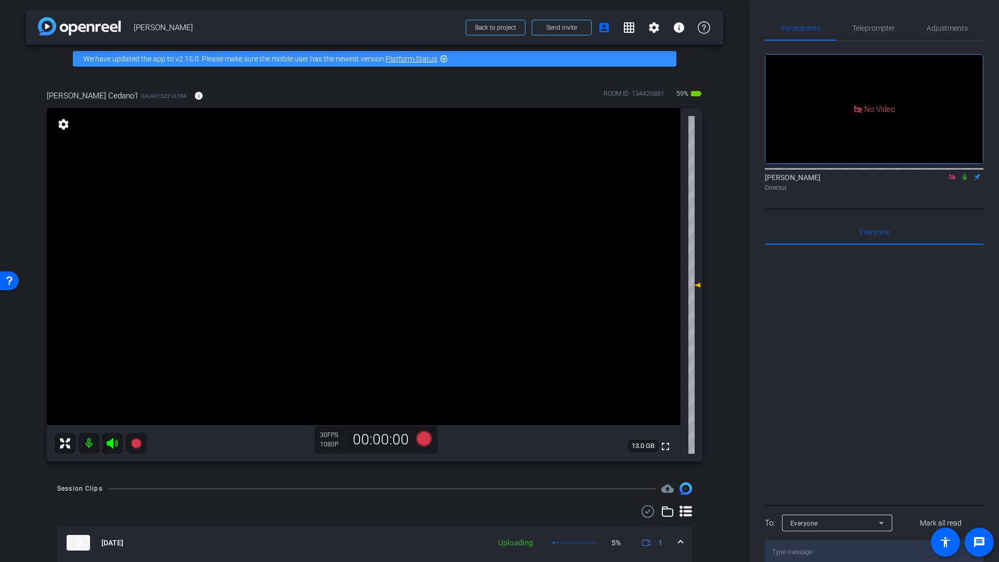
click at [950, 174] on icon at bounding box center [952, 177] width 6 height 6
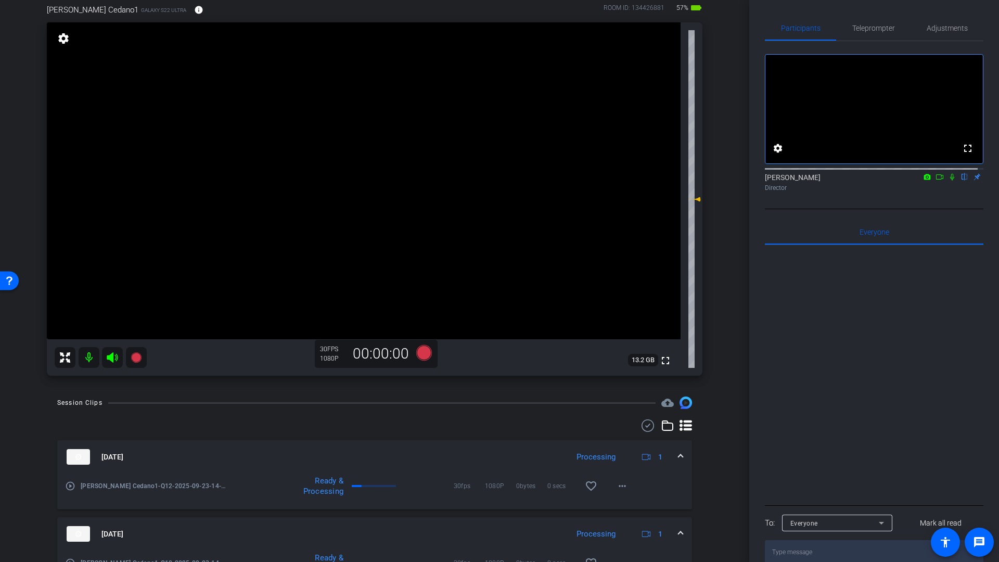
scroll to position [84, 0]
click at [936, 181] on icon at bounding box center [940, 176] width 8 height 7
click at [961, 181] on icon at bounding box center [965, 176] width 8 height 7
click at [91, 362] on mat-icon at bounding box center [89, 359] width 21 height 21
click at [109, 362] on icon at bounding box center [112, 359] width 12 height 12
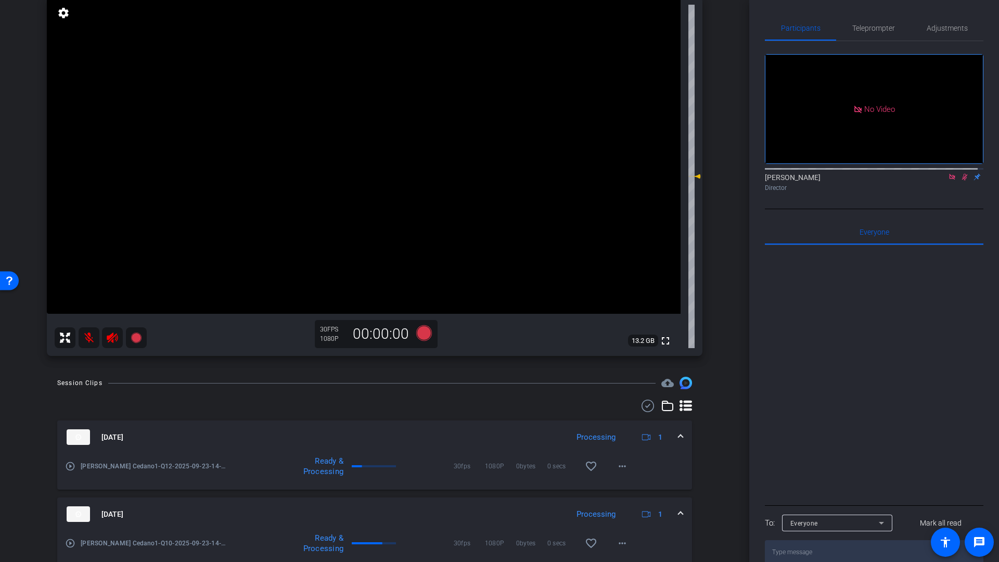
scroll to position [340, 0]
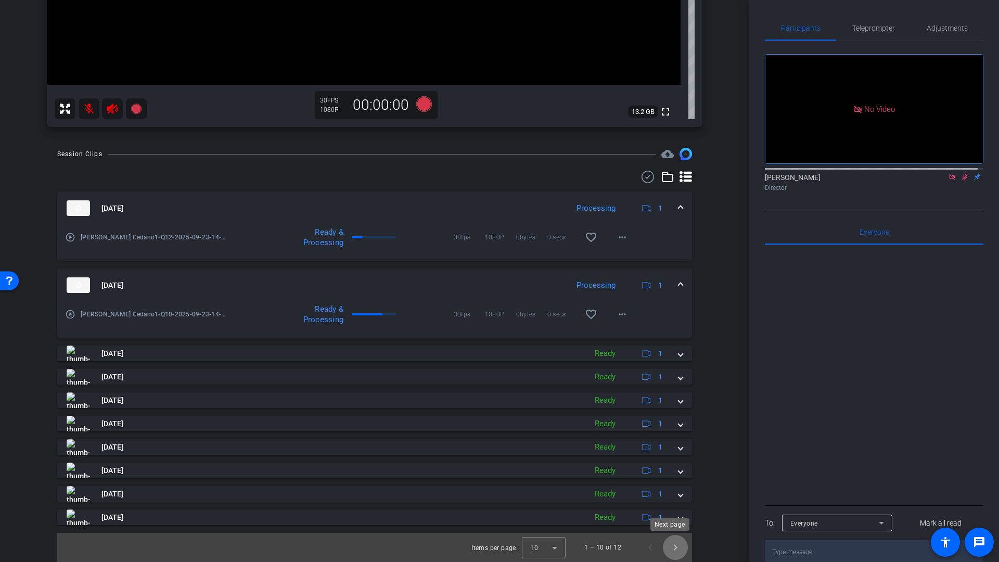
click at [671, 546] on span "Next page" at bounding box center [675, 547] width 25 height 25
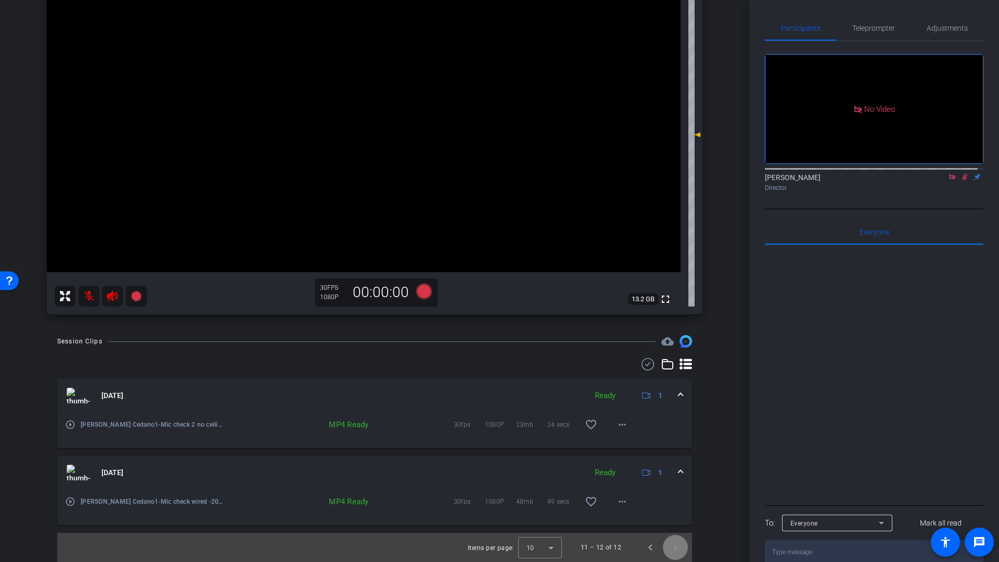
scroll to position [153, 0]
click at [643, 547] on span "Previous page" at bounding box center [650, 547] width 25 height 25
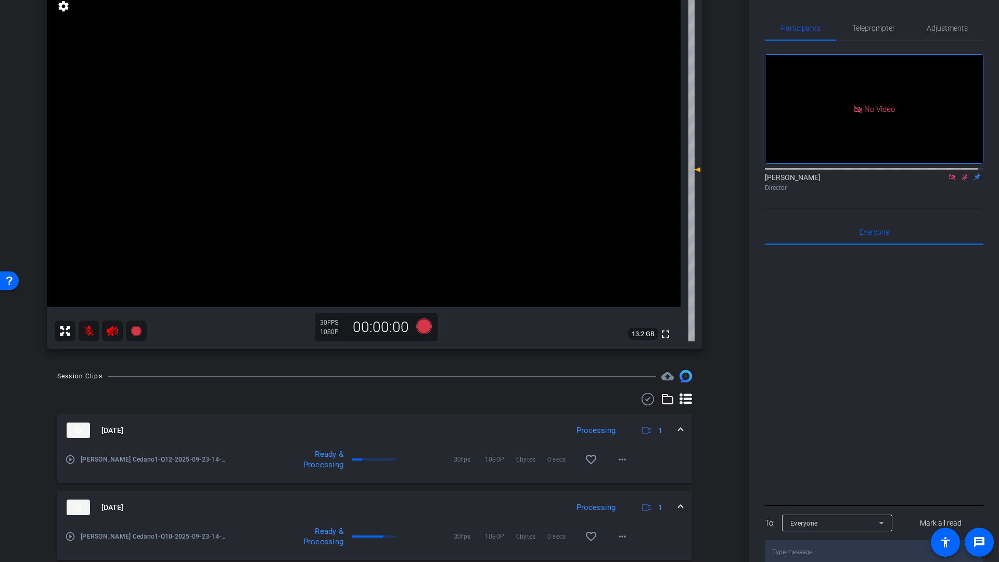
scroll to position [0, 0]
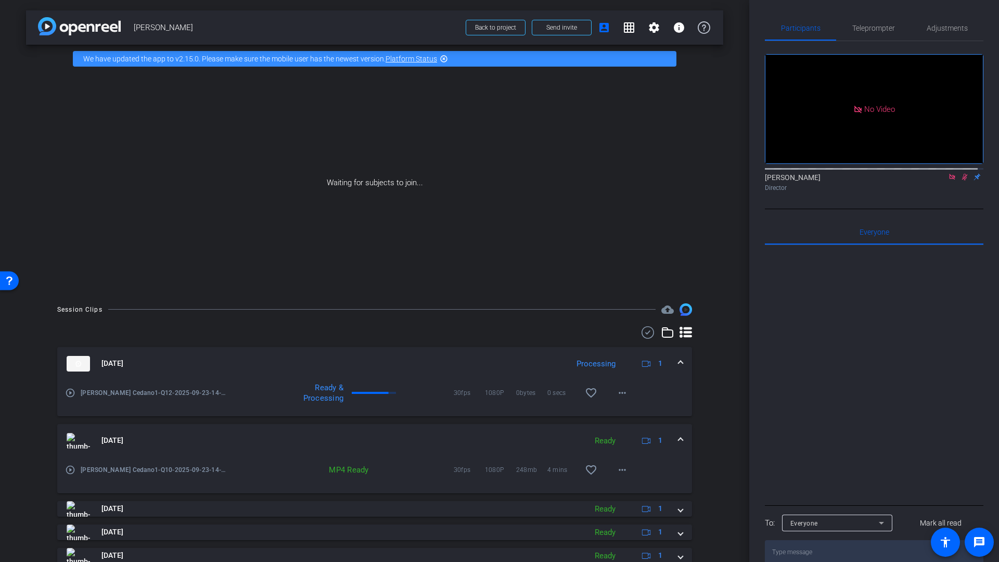
click at [679, 440] on span at bounding box center [681, 440] width 4 height 11
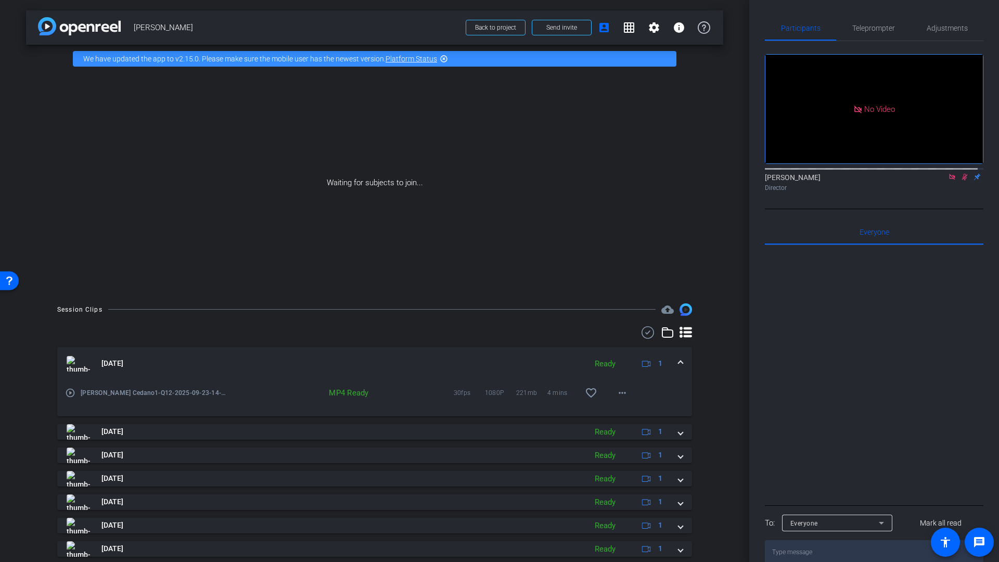
click at [679, 360] on span at bounding box center [681, 363] width 4 height 11
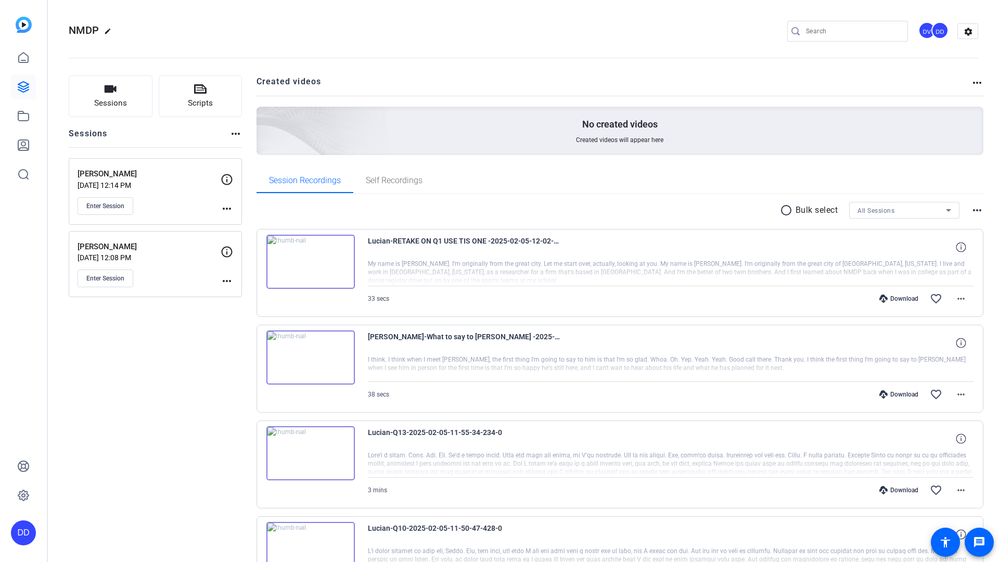
click at [857, 33] on input "Search" at bounding box center [853, 31] width 94 height 12
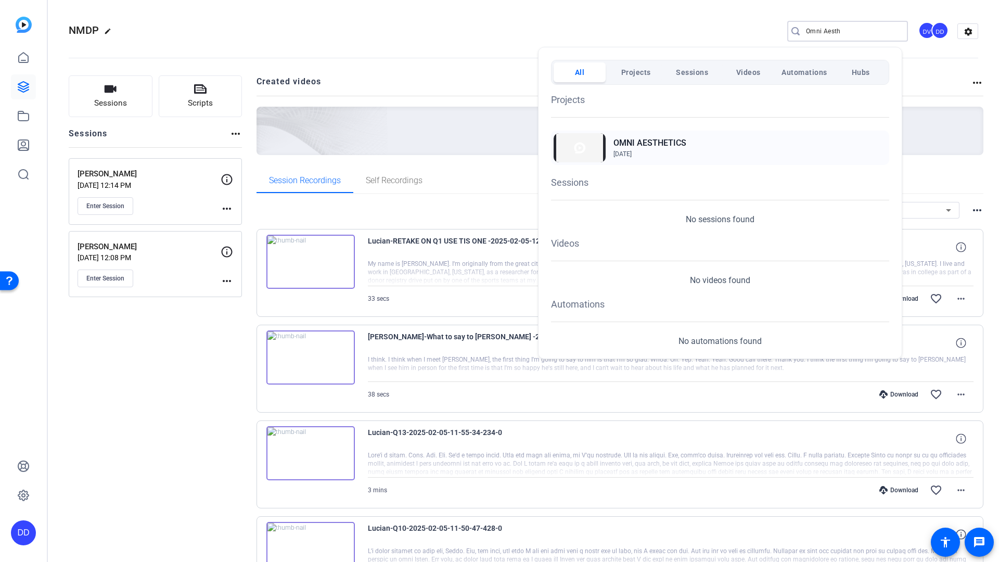
type input "Omni Aesth"
click at [641, 148] on h2 "OMNI AESTHETICS" at bounding box center [650, 143] width 73 height 12
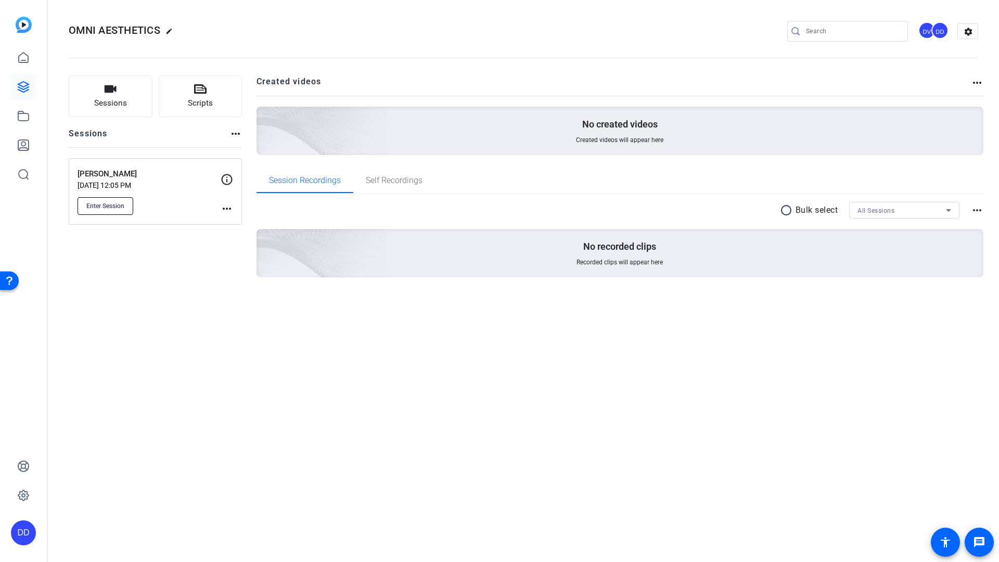
click at [95, 207] on span "Enter Session" at bounding box center [105, 206] width 38 height 8
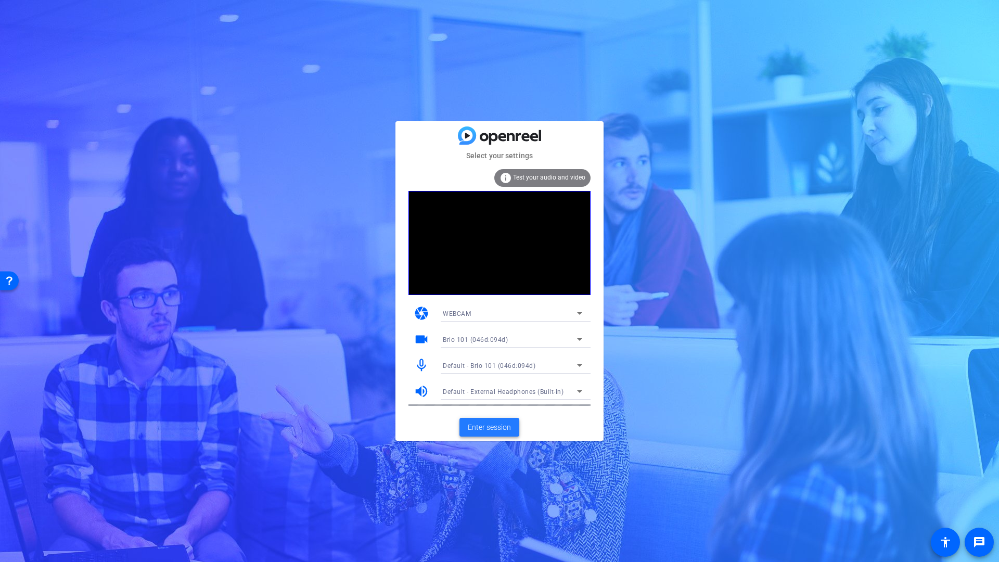
click at [488, 431] on span "Enter session" at bounding box center [489, 427] width 43 height 11
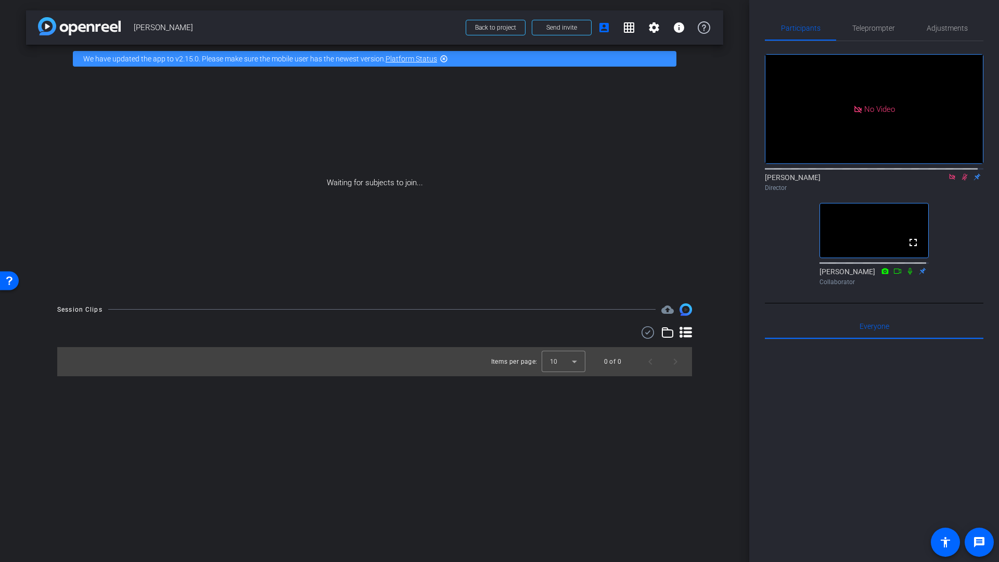
click at [961, 181] on icon at bounding box center [965, 176] width 8 height 7
click at [948, 181] on icon at bounding box center [952, 176] width 8 height 7
click at [936, 180] on icon at bounding box center [939, 176] width 7 height 5
click at [961, 181] on icon at bounding box center [965, 176] width 8 height 7
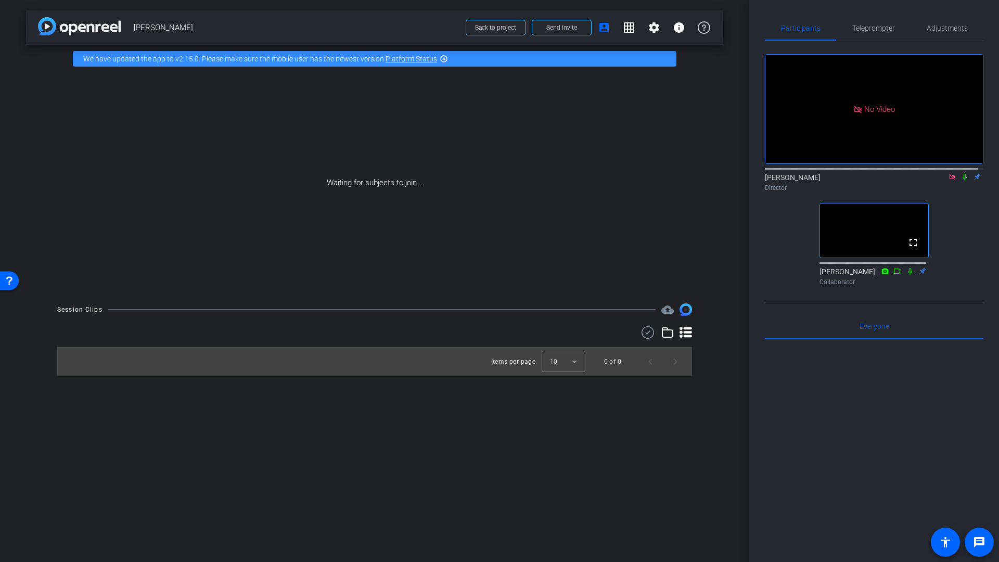
click at [949, 180] on icon at bounding box center [952, 177] width 6 height 6
